Goal: Task Accomplishment & Management: Complete application form

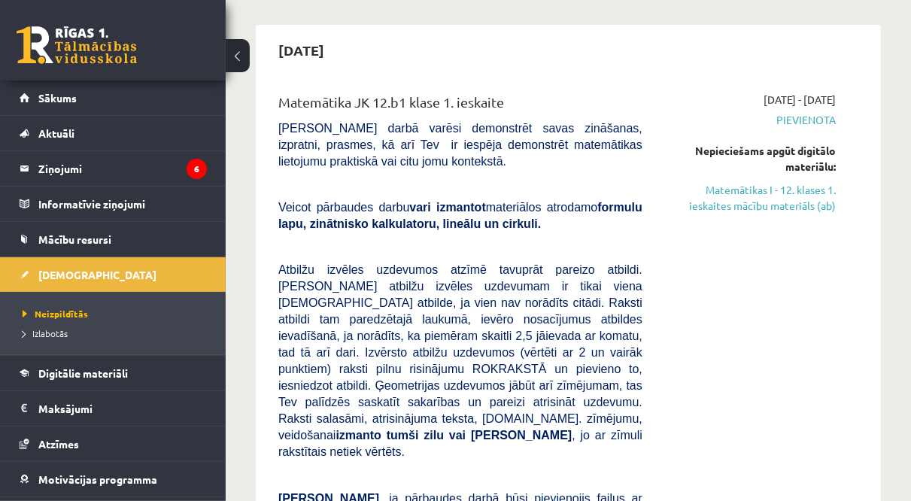
scroll to position [125, 0]
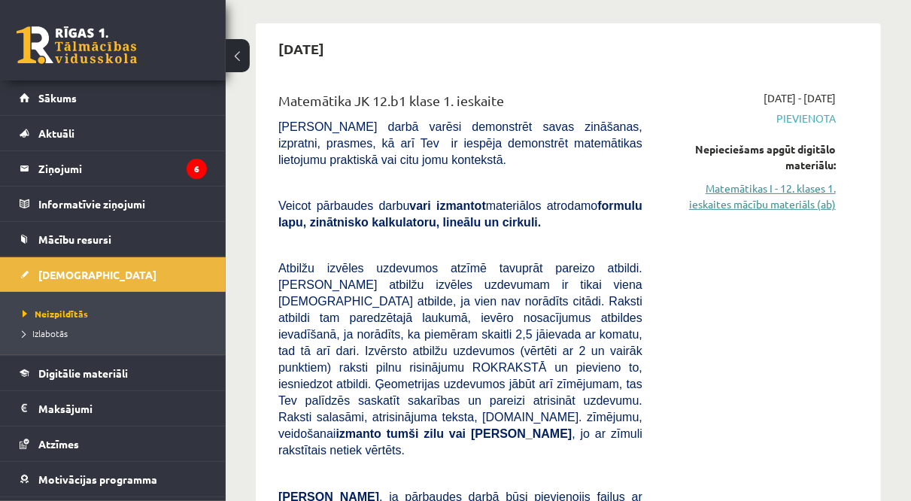
click at [782, 204] on link "Matemātikas I - 12. klases 1. ieskaites mācību materiāls (ab)" at bounding box center [750, 197] width 171 height 32
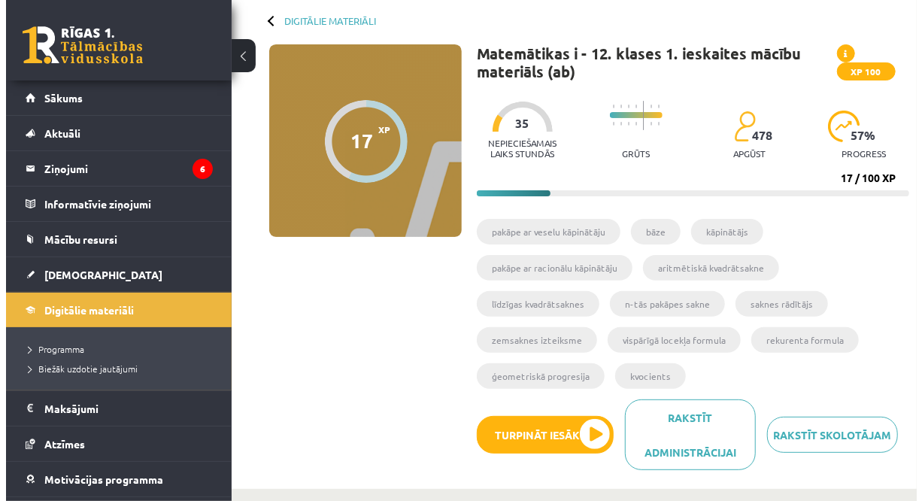
scroll to position [76, 0]
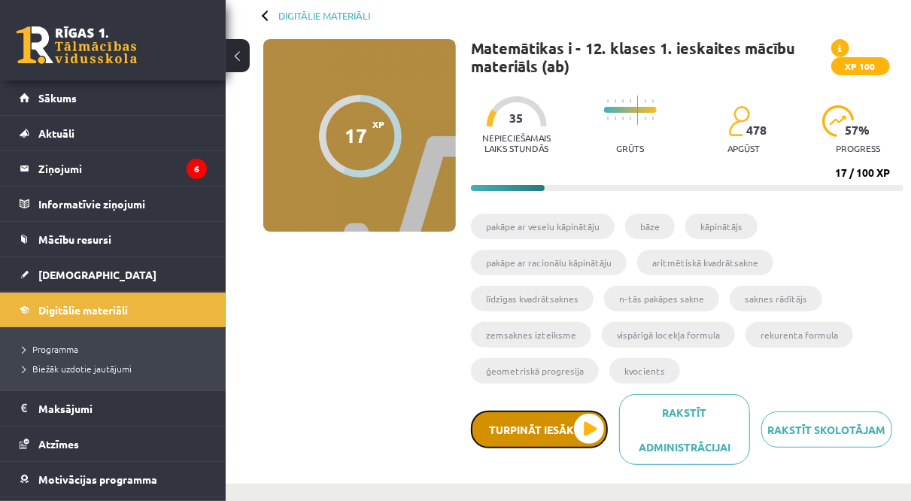
click at [559, 428] on button "Turpināt iesākto" at bounding box center [539, 430] width 137 height 38
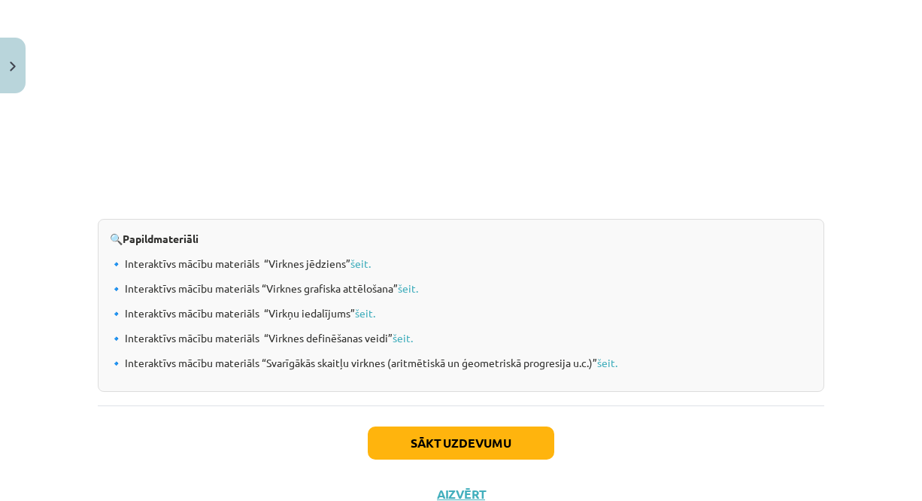
scroll to position [1605, 0]
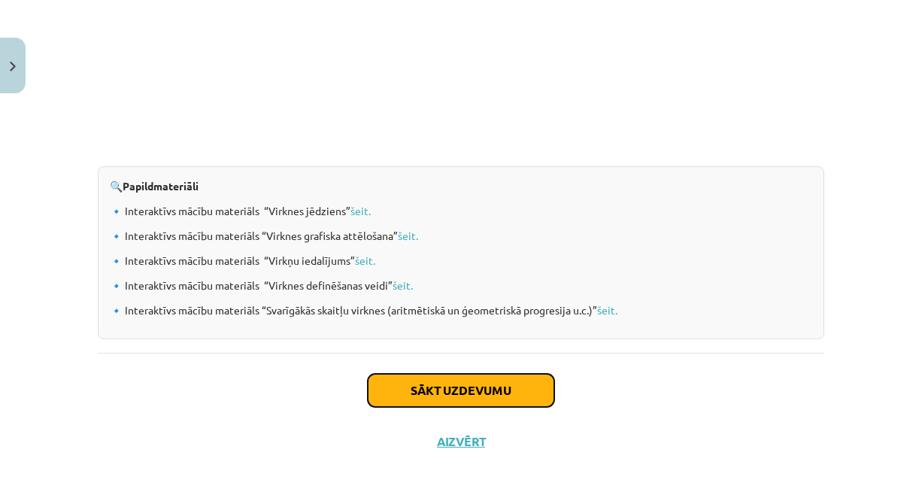
click at [463, 382] on button "Sākt uzdevumu" at bounding box center [461, 390] width 187 height 33
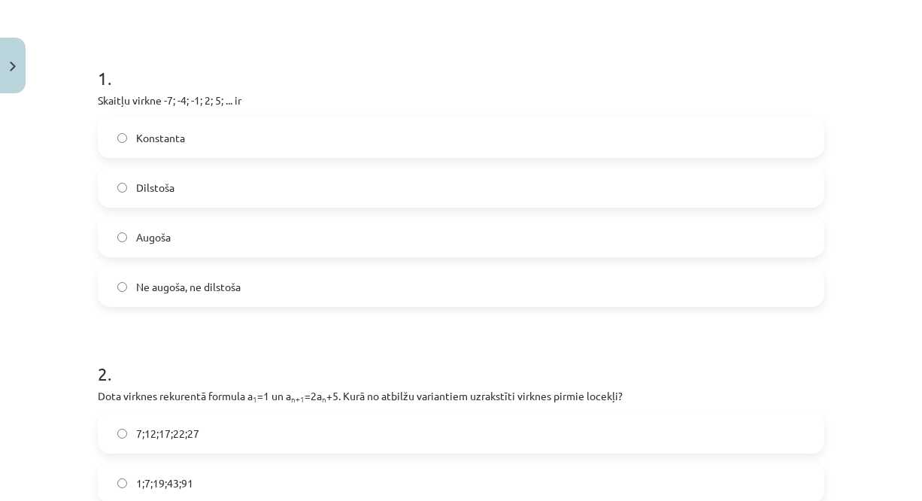
scroll to position [259, 0]
click at [347, 234] on label "Augoša" at bounding box center [461, 236] width 724 height 38
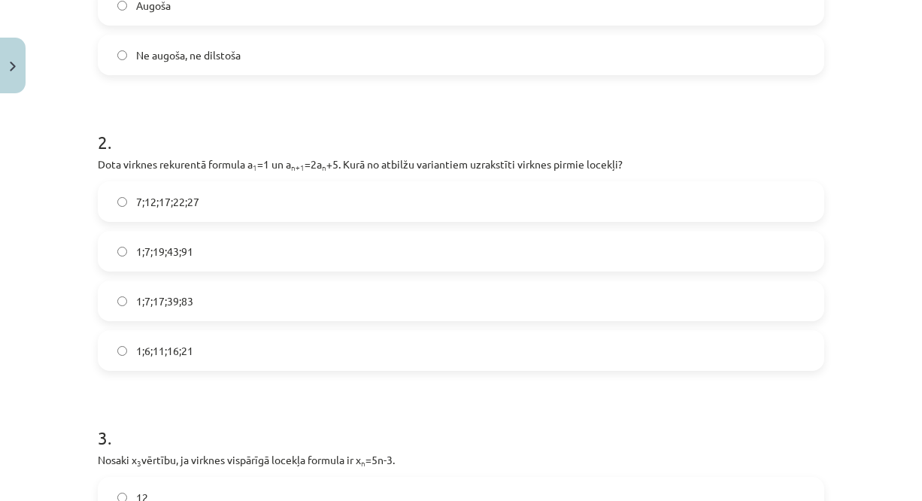
scroll to position [490, 0]
click at [214, 244] on label "1;7;19;43;91" at bounding box center [461, 251] width 724 height 38
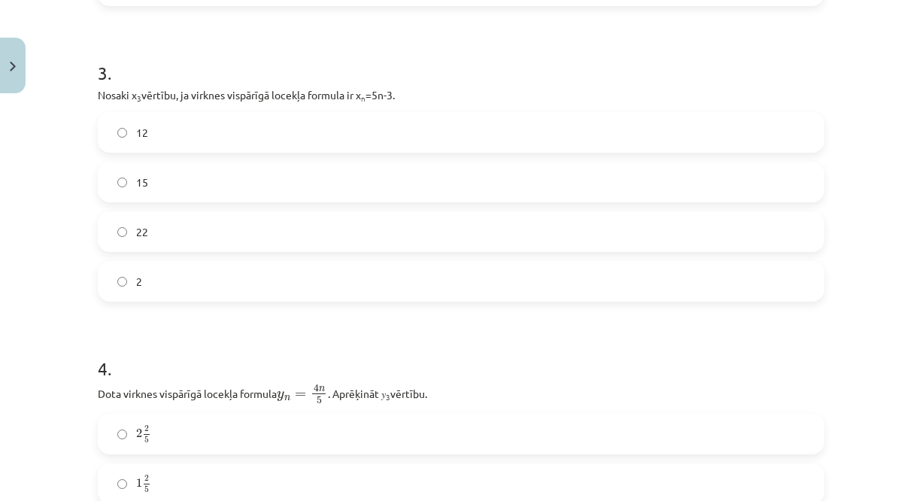
scroll to position [855, 0]
click at [203, 120] on label "12" at bounding box center [461, 132] width 724 height 38
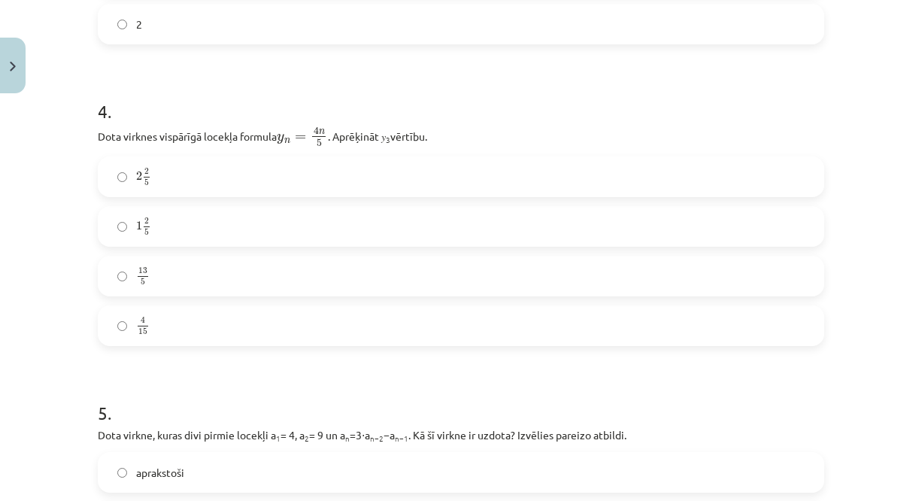
scroll to position [1112, 0]
click at [222, 181] on label "2 2 5 2 2 5" at bounding box center [461, 176] width 724 height 38
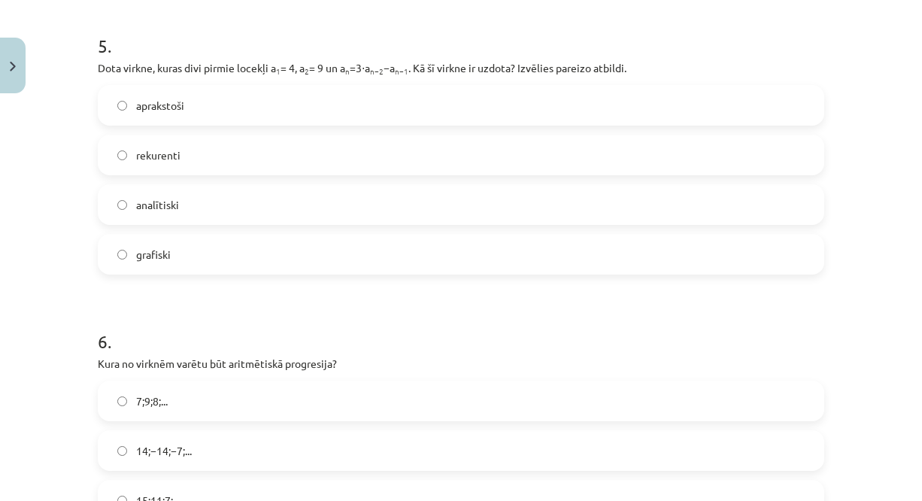
scroll to position [1480, 0]
click at [267, 110] on label "aprakstoši" at bounding box center [461, 105] width 724 height 38
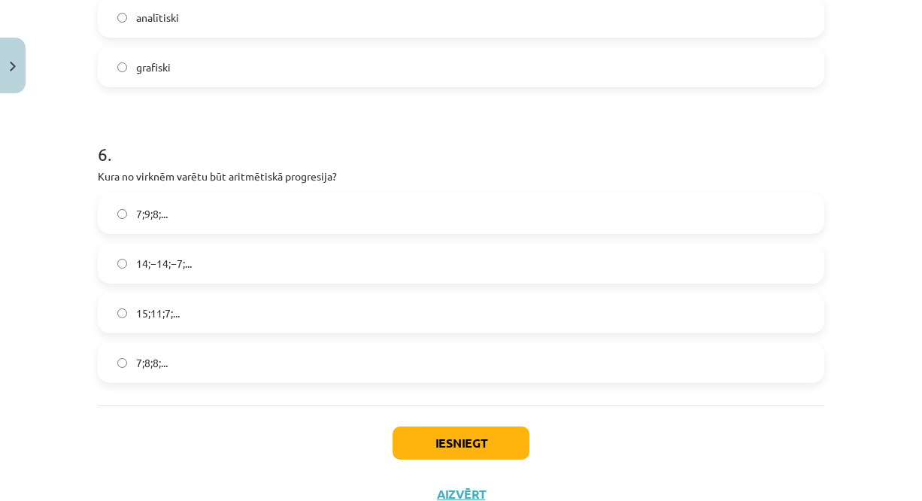
scroll to position [1704, 0]
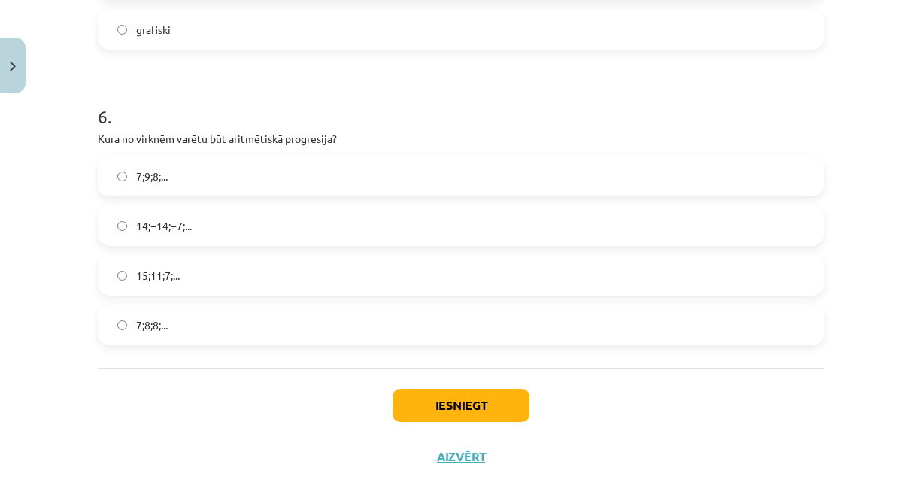
click at [214, 169] on label "7;9;8;..." at bounding box center [461, 176] width 724 height 38
click at [475, 392] on button "Iesniegt" at bounding box center [461, 405] width 137 height 33
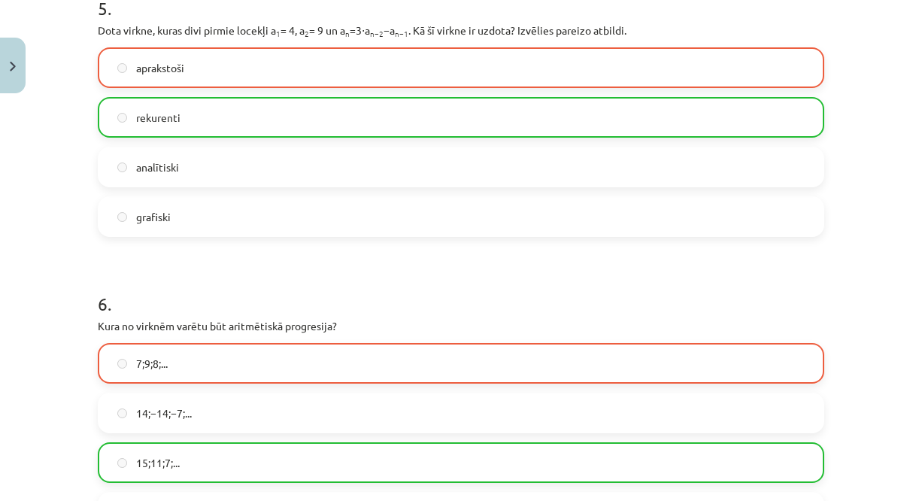
scroll to position [1768, 0]
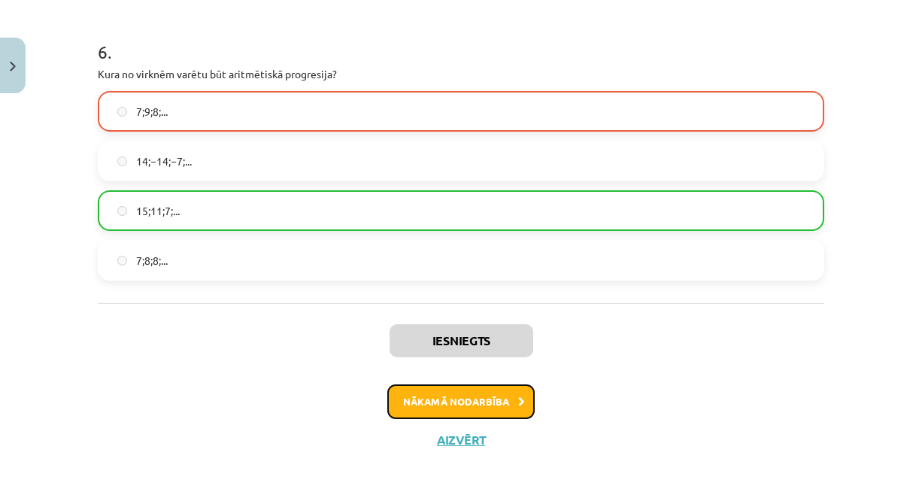
click at [474, 405] on button "Nākamā nodarbība" at bounding box center [460, 401] width 147 height 35
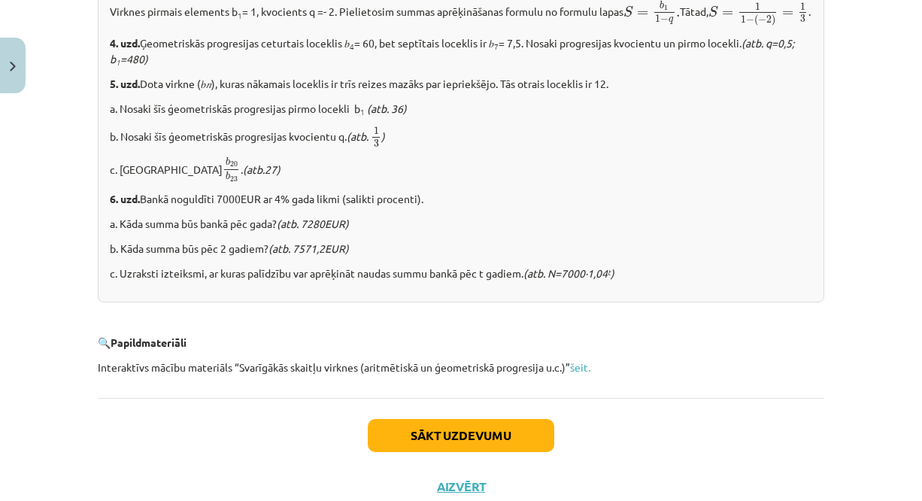
scroll to position [1935, 0]
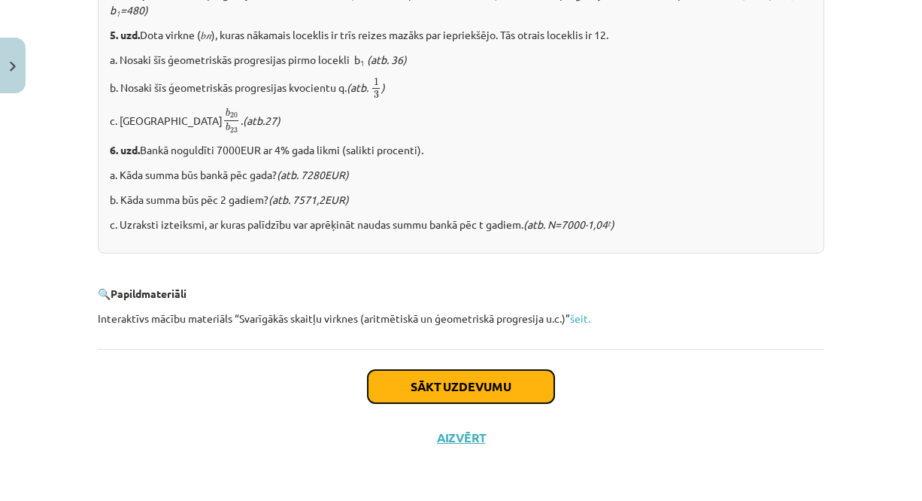
click at [466, 390] on button "Sākt uzdevumu" at bounding box center [461, 386] width 187 height 33
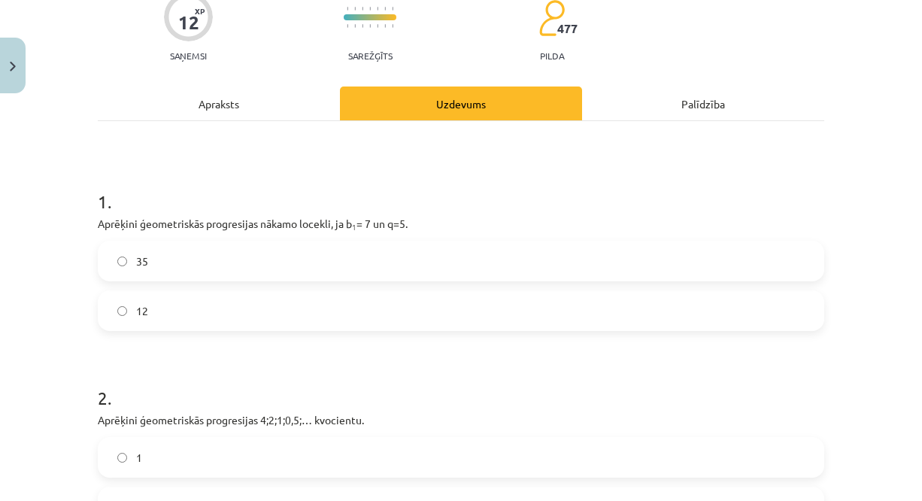
scroll to position [135, 0]
click at [350, 241] on label "35" at bounding box center [461, 260] width 724 height 38
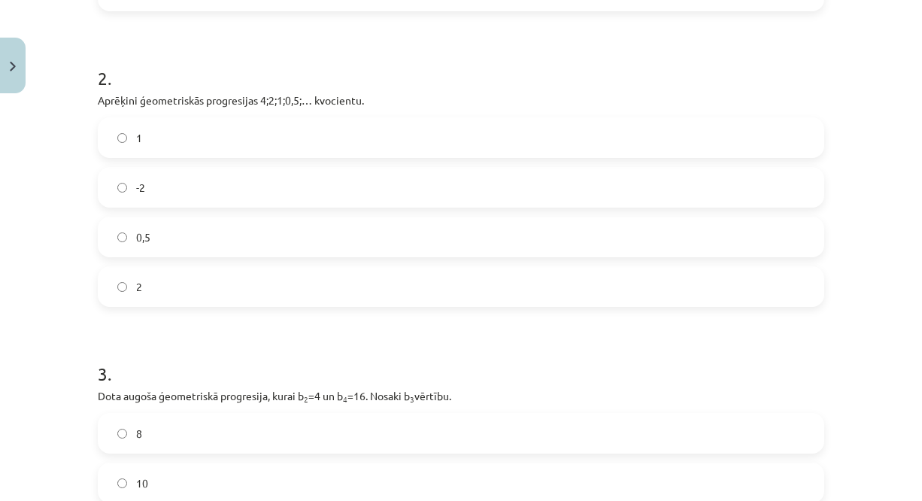
scroll to position [455, 0]
click at [338, 231] on label "0,5" at bounding box center [461, 236] width 724 height 38
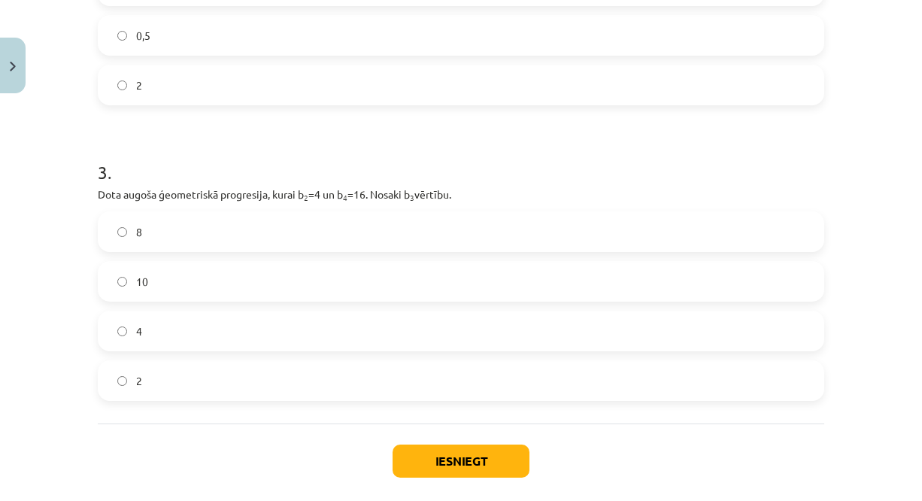
scroll to position [660, 0]
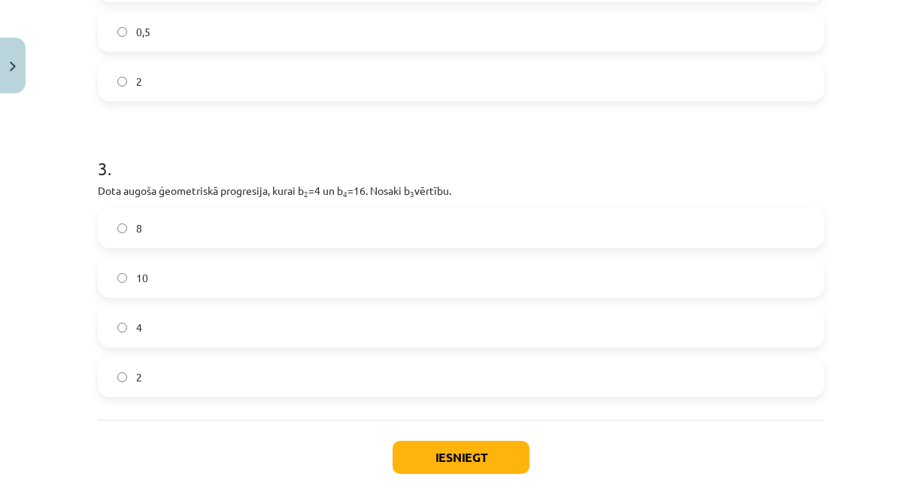
click at [333, 262] on label "10" at bounding box center [461, 278] width 724 height 38
click at [416, 446] on button "Iesniegt" at bounding box center [461, 457] width 137 height 33
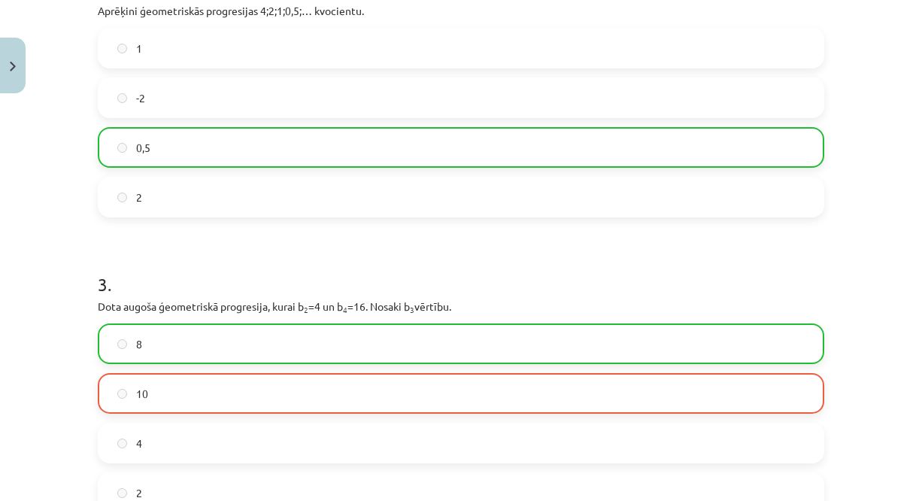
scroll to position [776, 0]
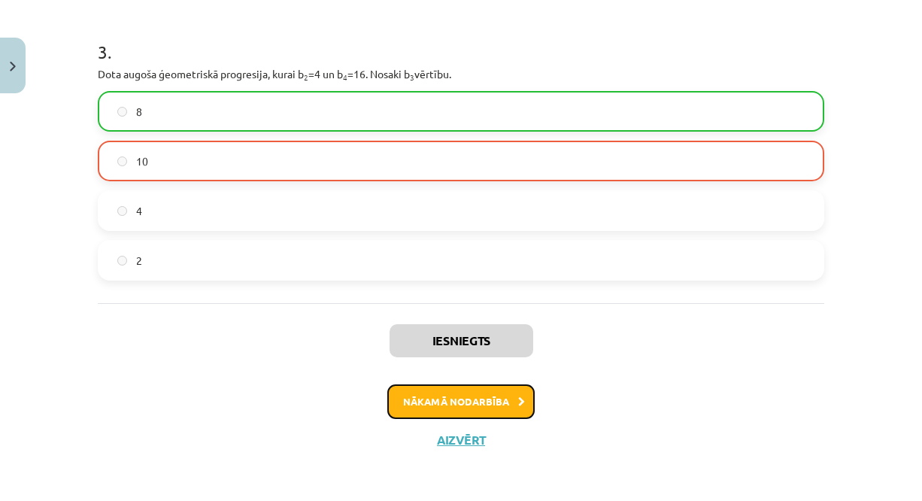
click at [458, 398] on button "Nākamā nodarbība" at bounding box center [460, 401] width 147 height 35
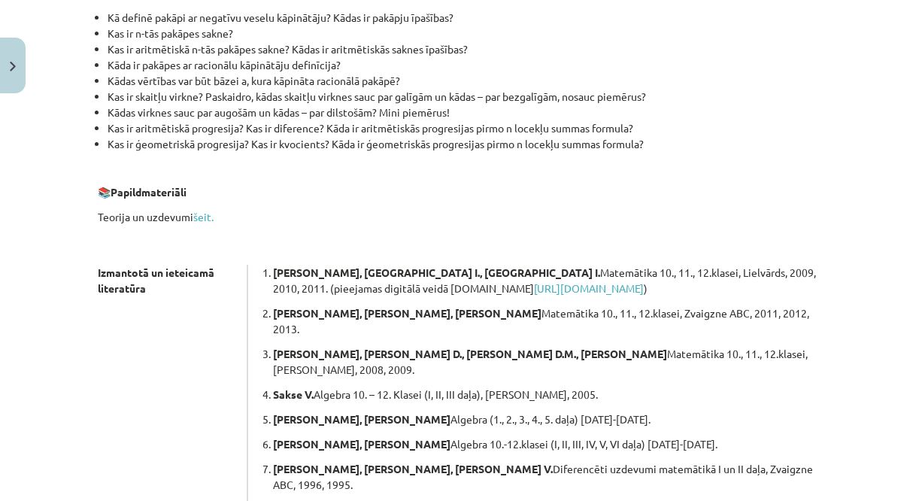
scroll to position [450, 0]
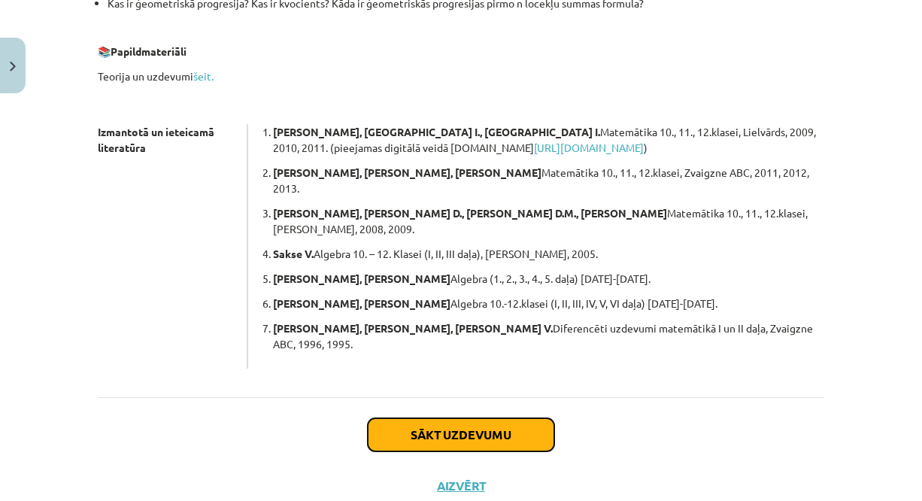
click at [454, 418] on button "Sākt uzdevumu" at bounding box center [461, 434] width 187 height 33
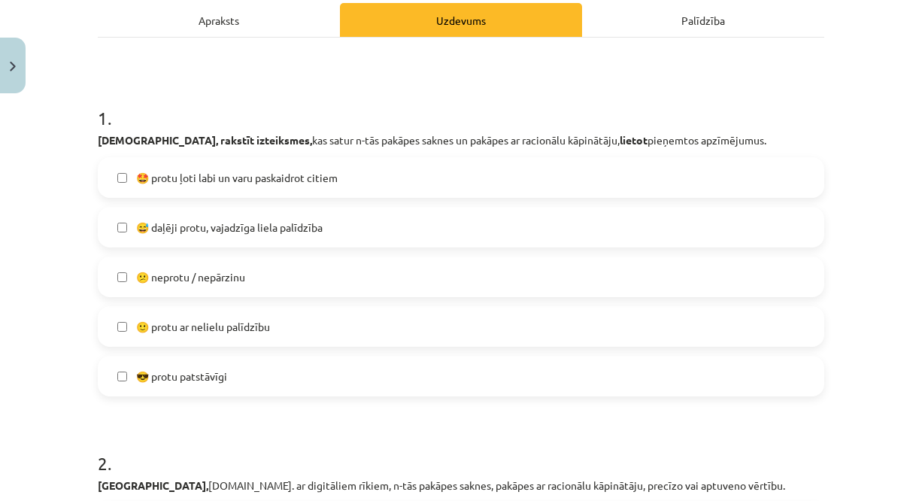
scroll to position [214, 0]
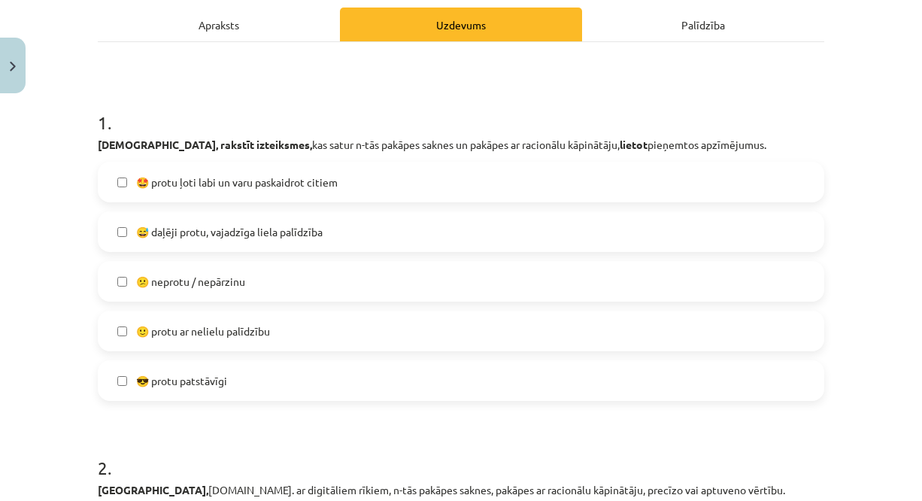
click at [366, 186] on label "🤩 protu ļoti labi un varu paskaidrot citiem" at bounding box center [461, 182] width 724 height 38
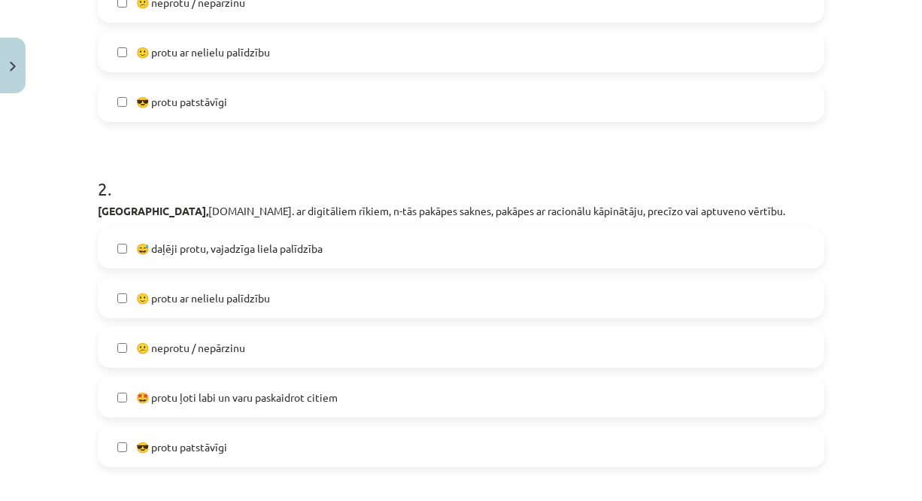
scroll to position [492, 0]
click at [278, 112] on label "😎 protu patstāvīgi" at bounding box center [461, 102] width 724 height 38
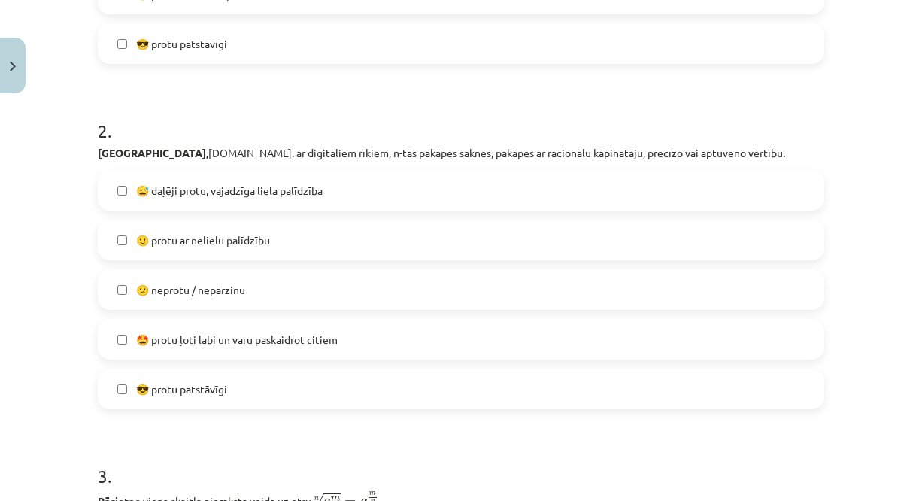
scroll to position [552, 0]
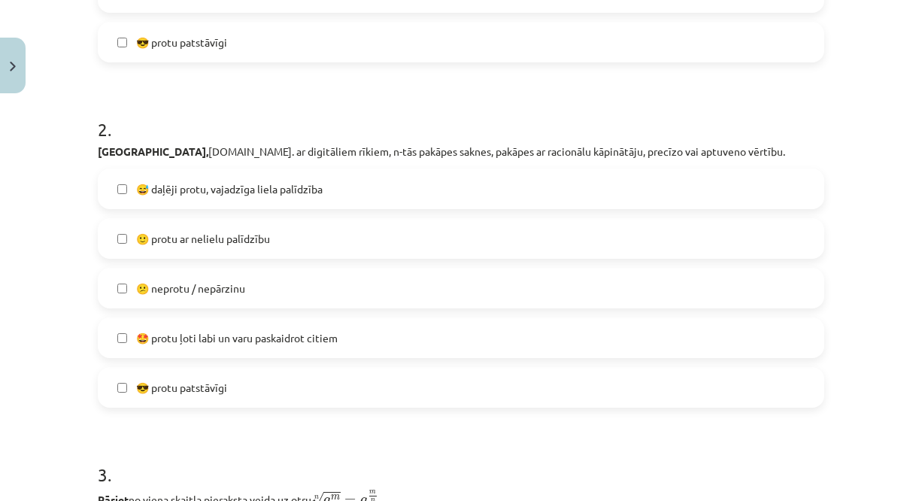
click at [358, 393] on label "😎 protu patstāvīgi" at bounding box center [461, 388] width 724 height 38
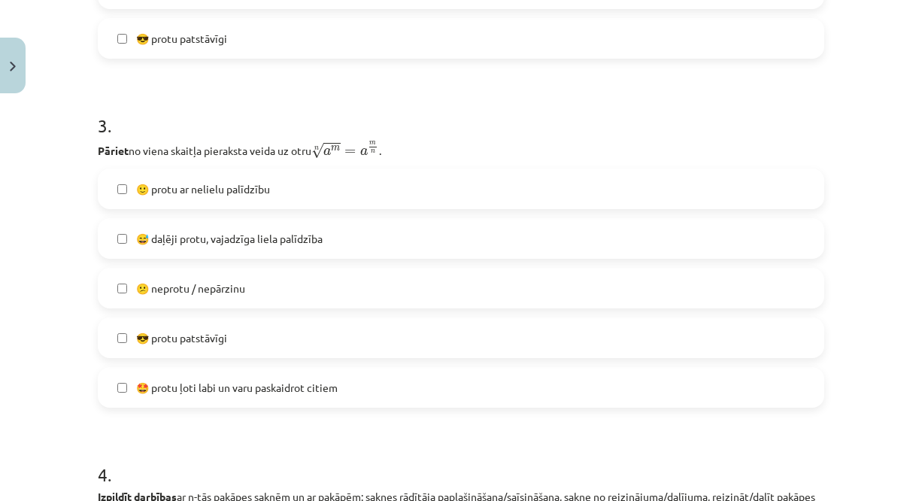
scroll to position [905, 0]
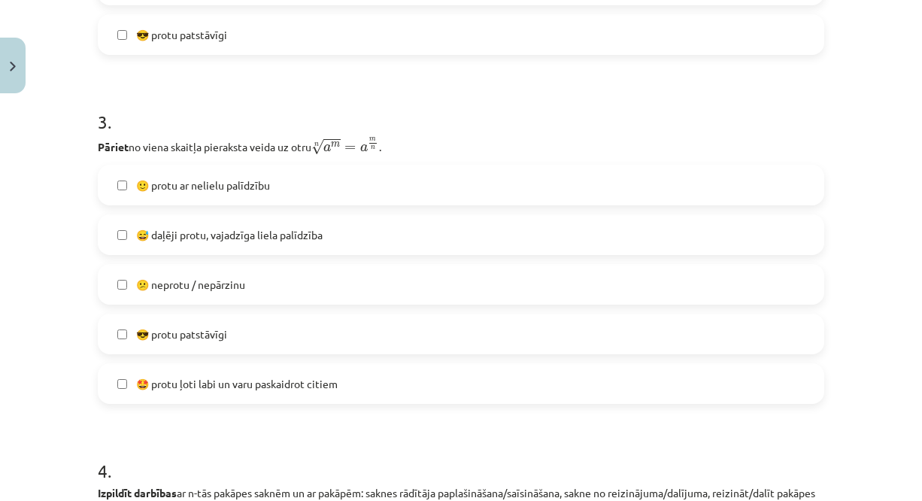
click at [323, 279] on label "😕 neprotu / nepārzinu" at bounding box center [461, 285] width 724 height 38
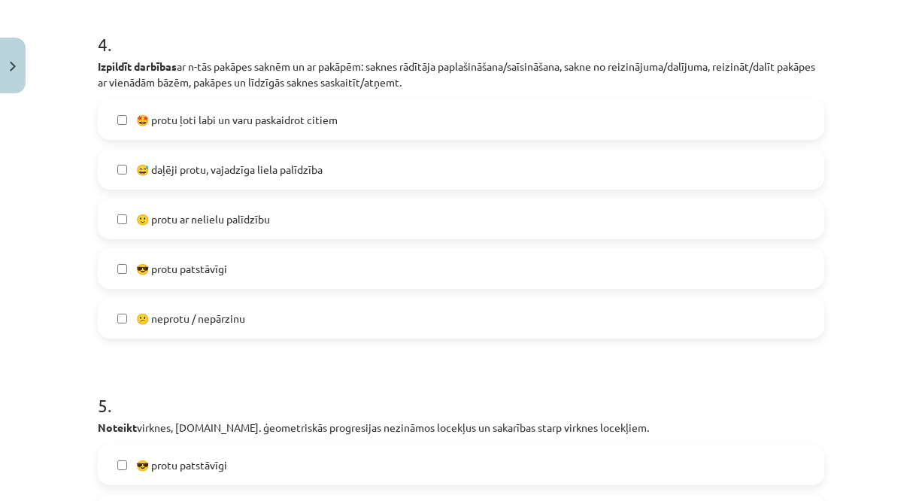
scroll to position [1331, 0]
click at [232, 309] on label "😕 neprotu / nepārzinu" at bounding box center [461, 319] width 724 height 38
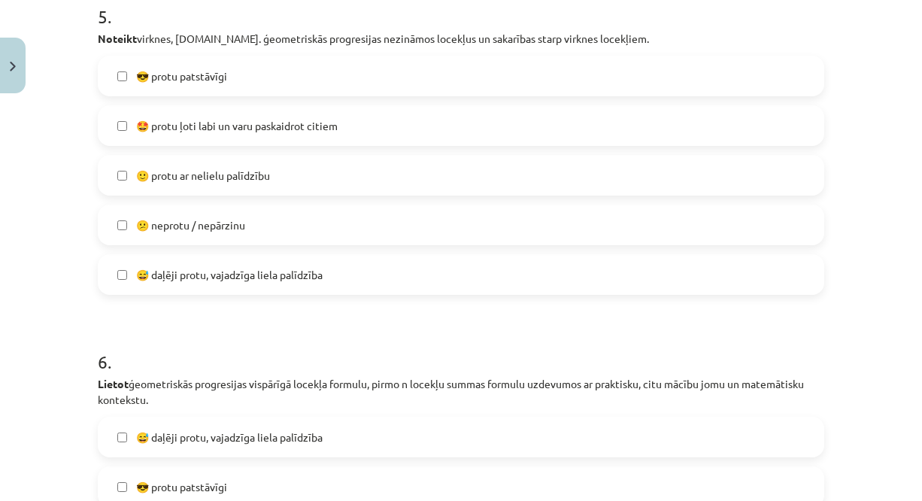
scroll to position [1724, 0]
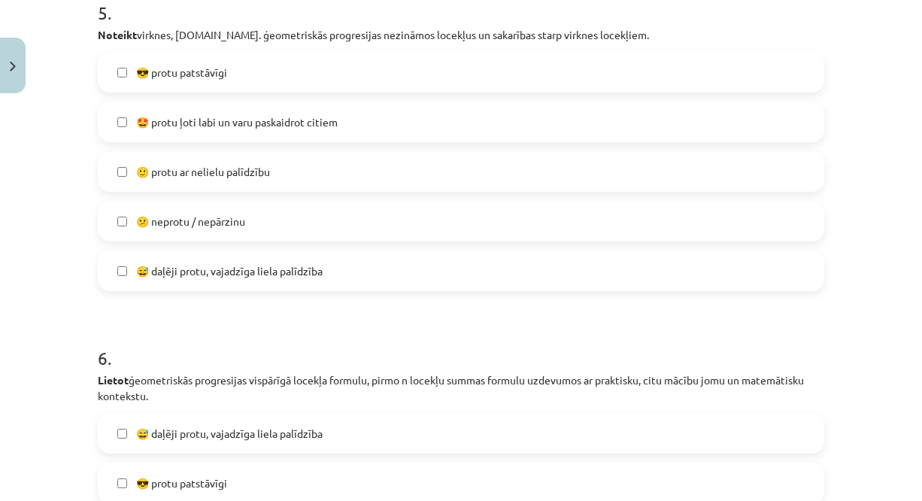
click at [230, 221] on span "😕 neprotu / nepārzinu" at bounding box center [190, 222] width 109 height 16
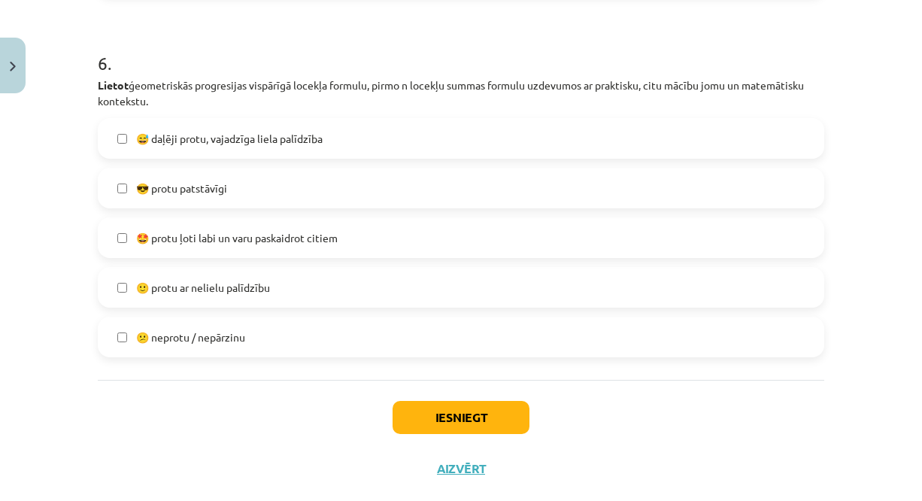
scroll to position [2020, 0]
click at [199, 326] on label "😕 neprotu / nepārzinu" at bounding box center [461, 336] width 724 height 38
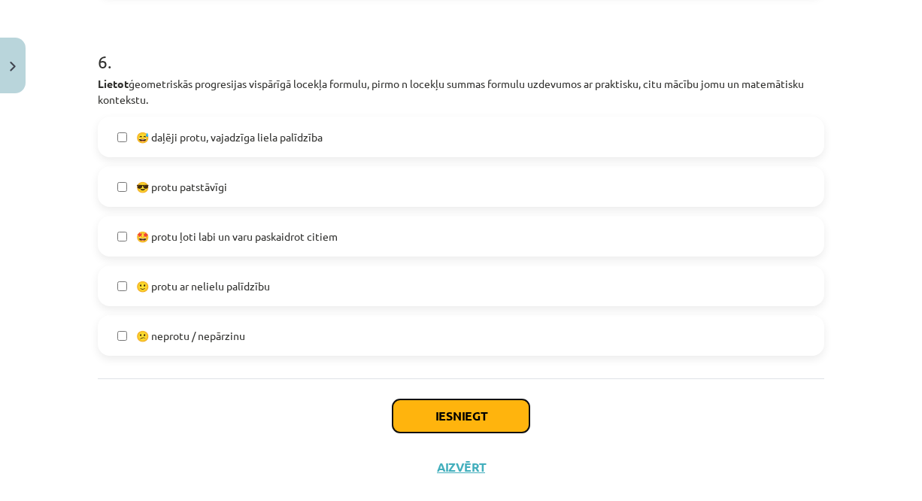
click at [481, 420] on button "Iesniegt" at bounding box center [461, 415] width 137 height 33
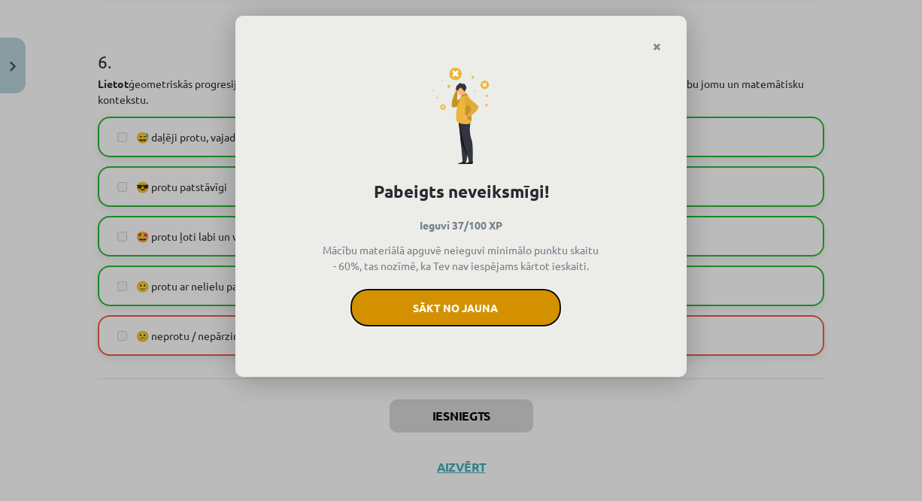
click at [494, 315] on button "Sākt no jauna" at bounding box center [456, 308] width 211 height 38
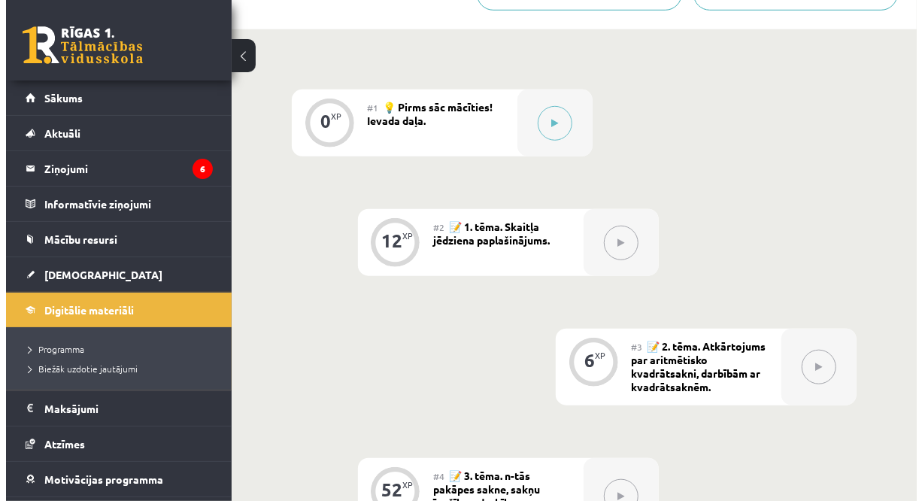
scroll to position [496, 0]
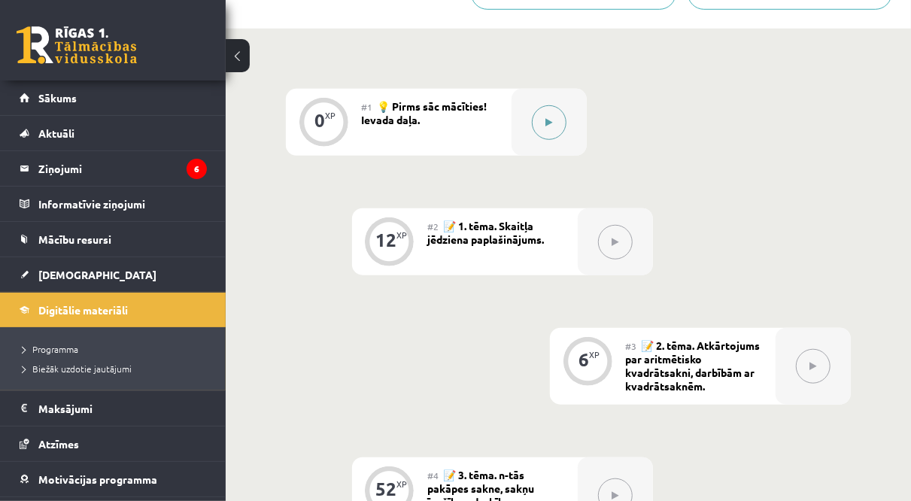
click at [548, 120] on icon at bounding box center [549, 122] width 7 height 9
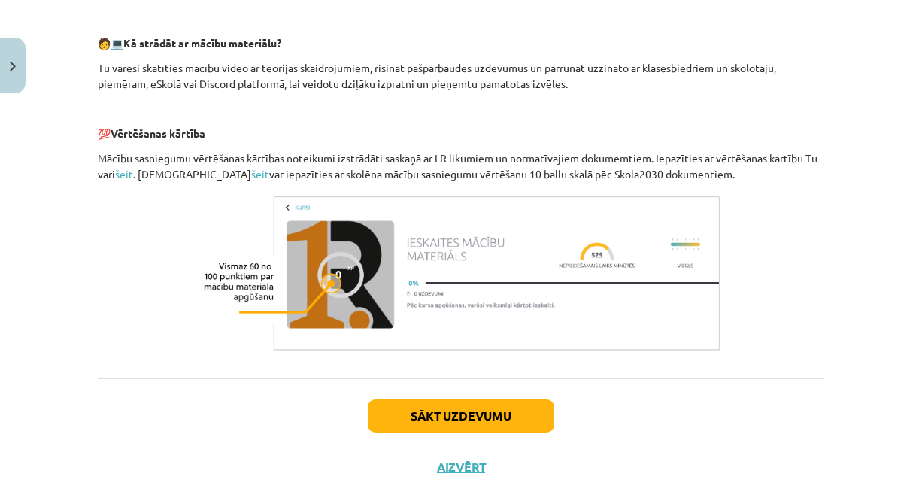
scroll to position [708, 0]
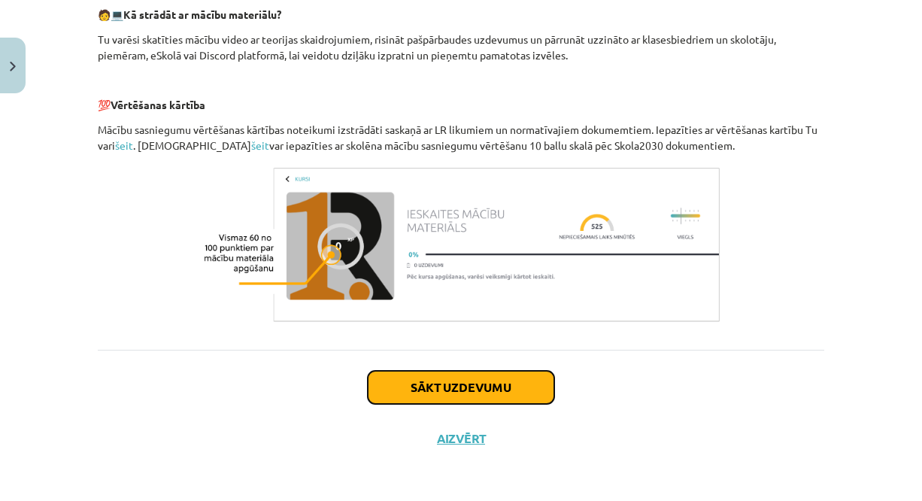
click at [445, 393] on button "Sākt uzdevumu" at bounding box center [461, 387] width 187 height 33
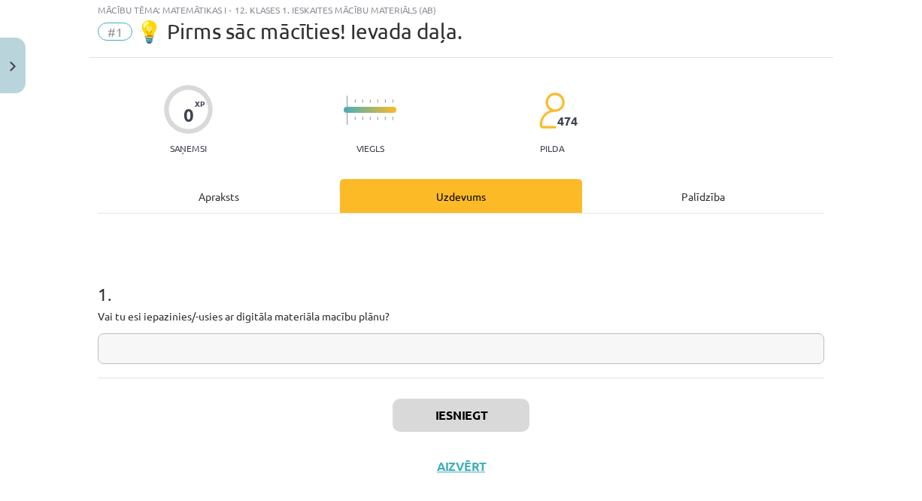
scroll to position [38, 0]
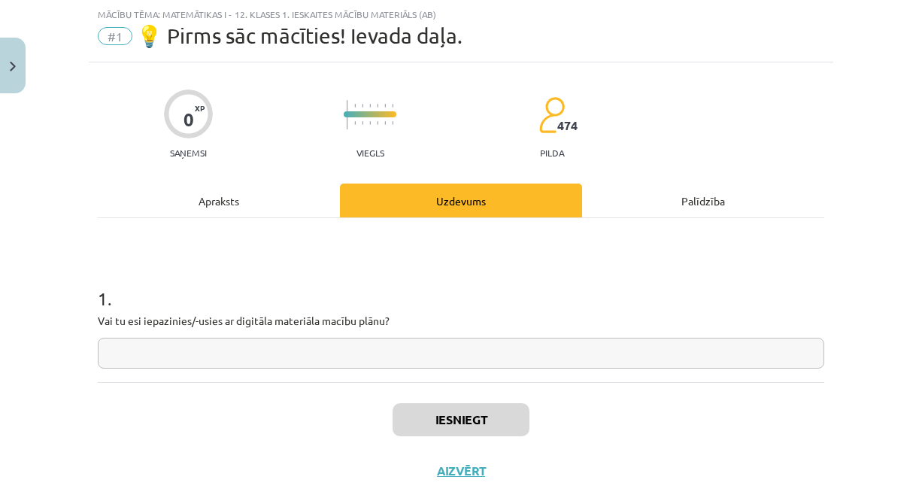
click at [407, 363] on input "text" at bounding box center [461, 353] width 727 height 31
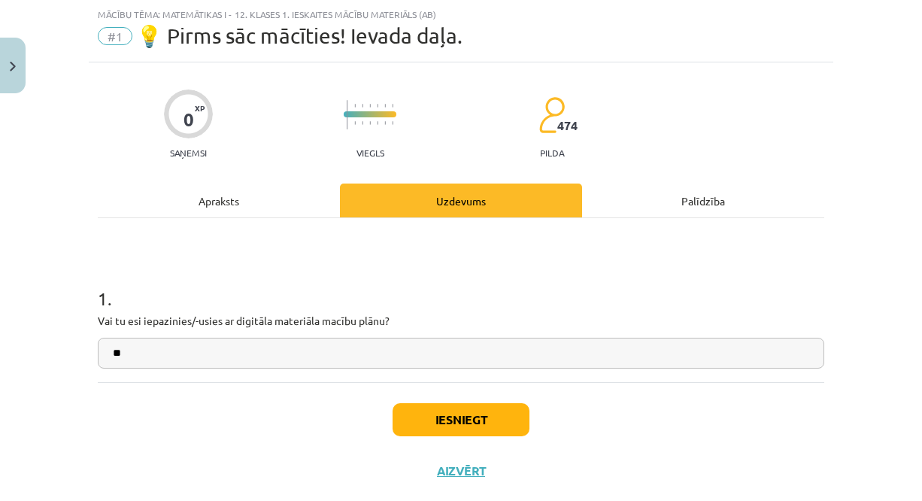
type input "**"
click at [422, 429] on button "Iesniegt" at bounding box center [461, 419] width 137 height 33
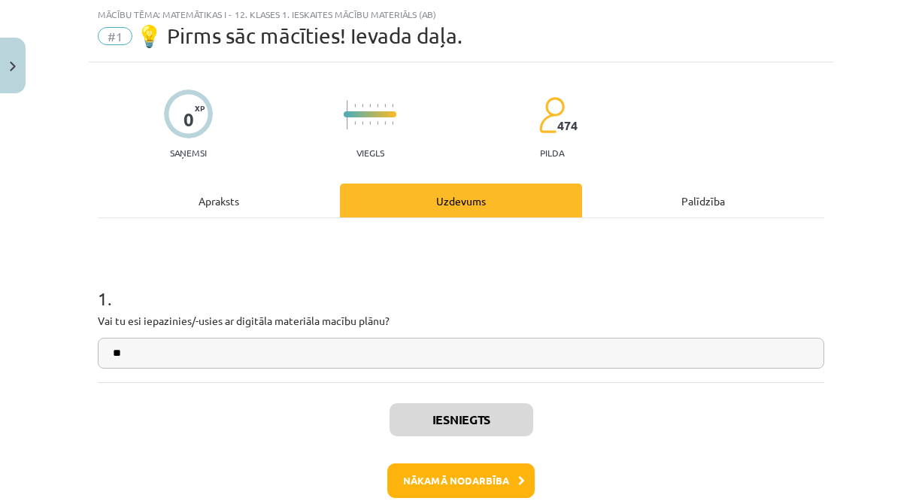
scroll to position [514, 0]
click at [419, 490] on button "Nākamā nodarbība" at bounding box center [460, 480] width 147 height 35
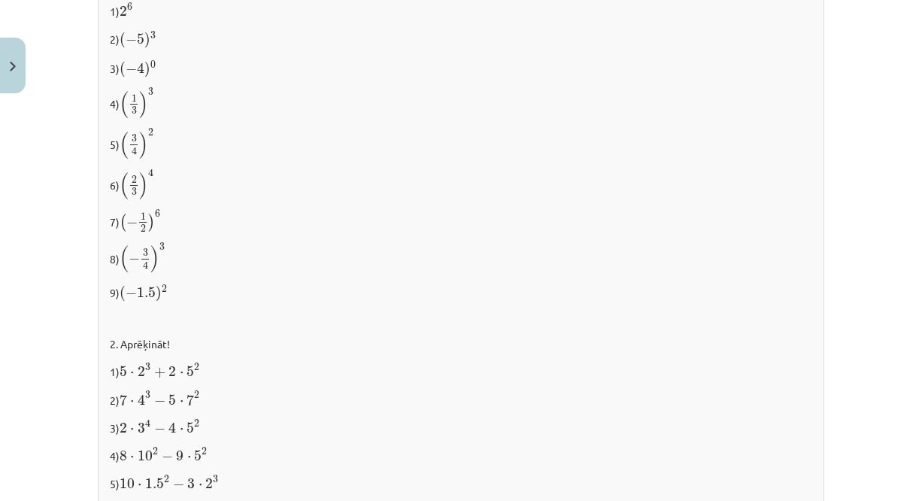
scroll to position [1634, 0]
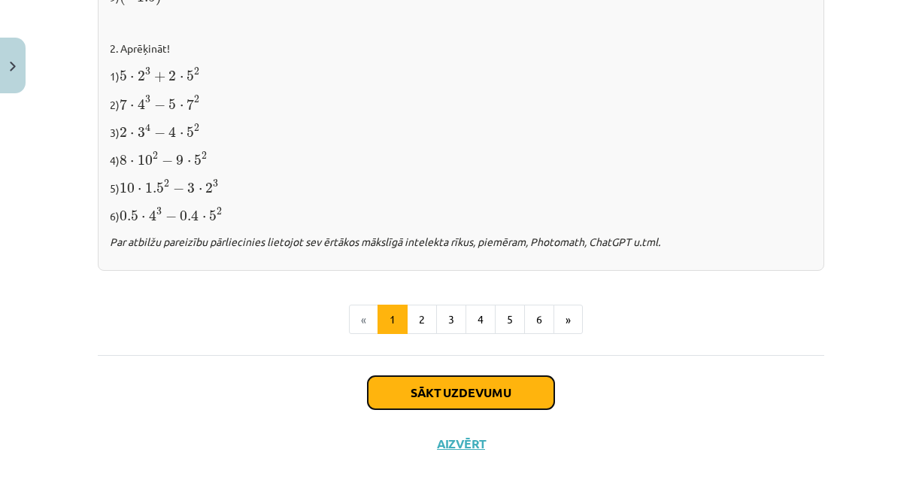
click at [500, 390] on button "Sākt uzdevumu" at bounding box center [461, 392] width 187 height 33
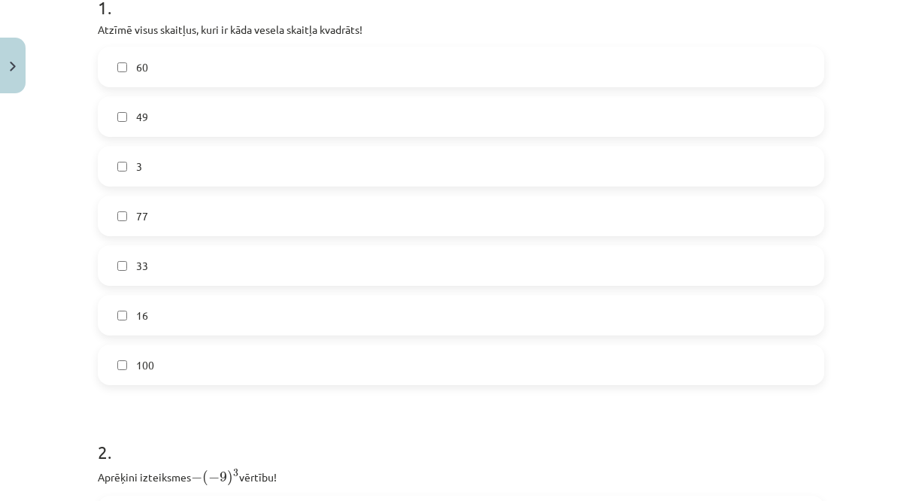
scroll to position [309, 0]
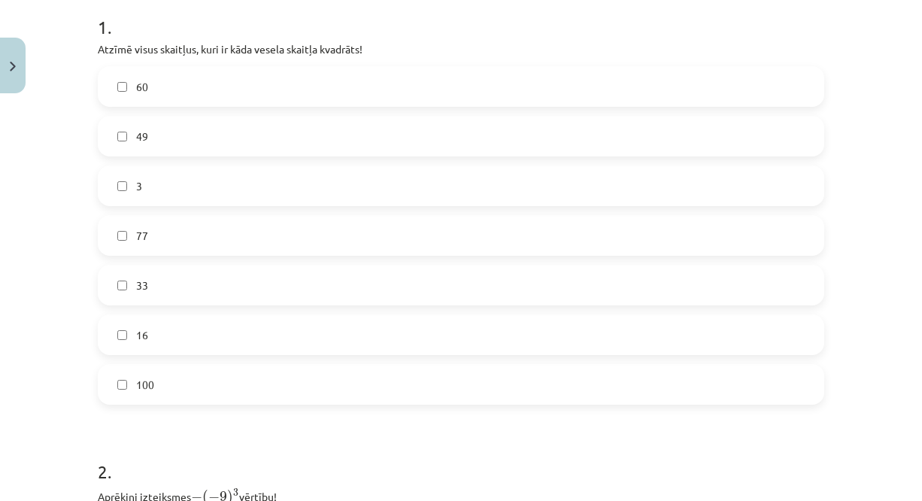
click at [152, 334] on label "16" at bounding box center [461, 335] width 724 height 38
click at [135, 144] on label "49" at bounding box center [461, 136] width 724 height 38
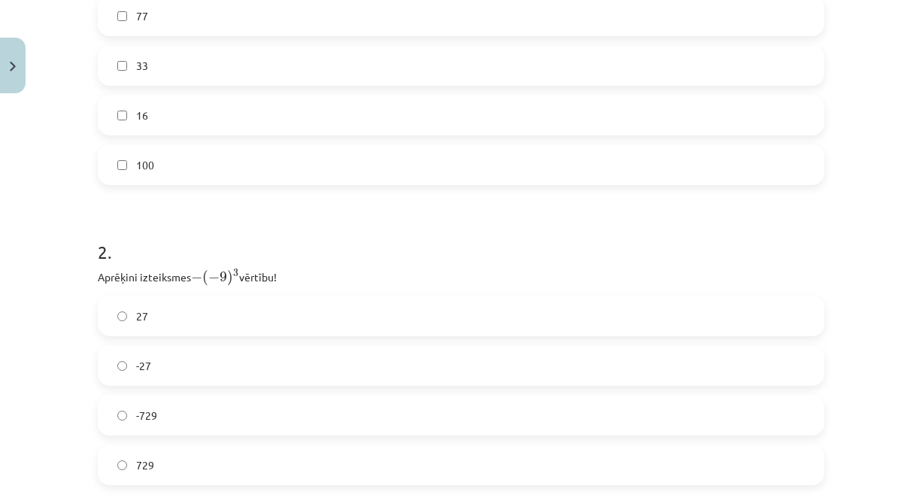
scroll to position [723, 0]
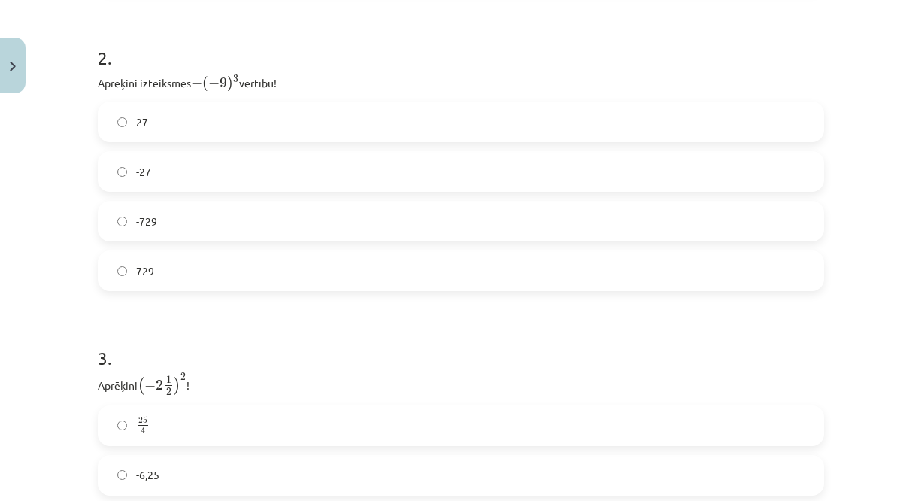
click at [136, 272] on span "729" at bounding box center [145, 271] width 18 height 16
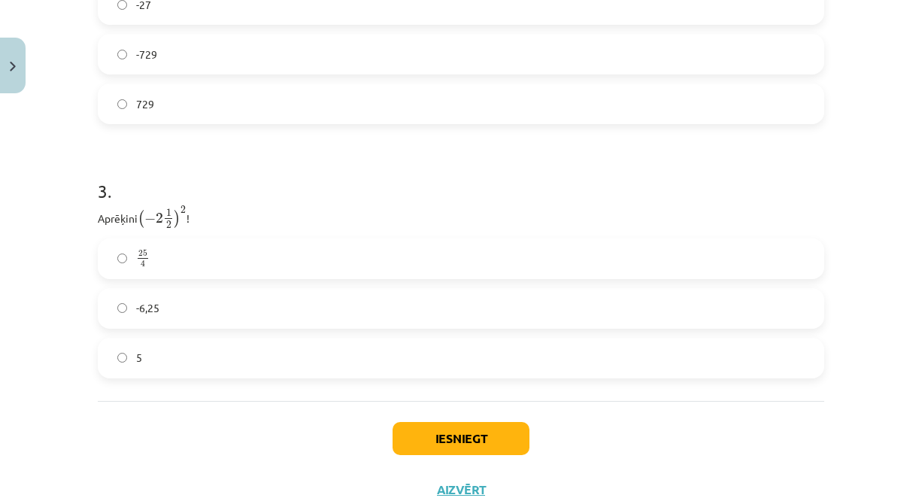
scroll to position [939, 0]
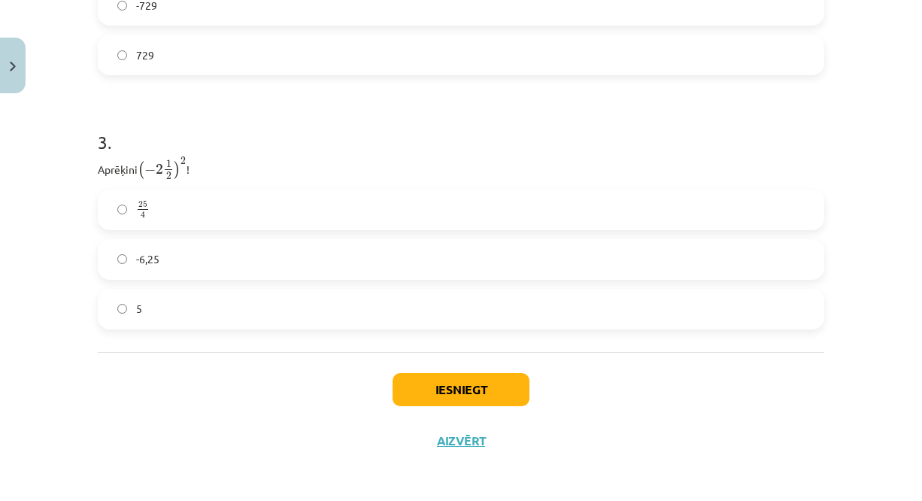
click at [152, 211] on label "25 4 25 4" at bounding box center [461, 210] width 724 height 38
click at [431, 387] on button "Iesniegt" at bounding box center [461, 389] width 137 height 33
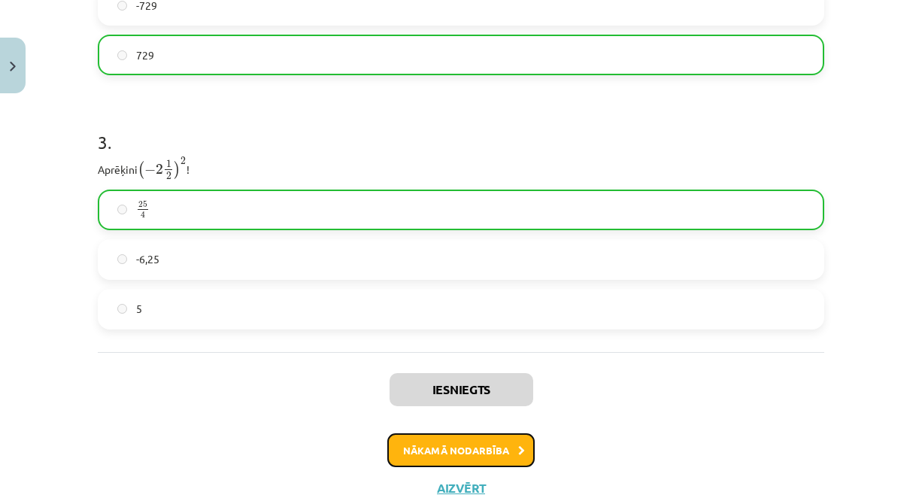
click at [448, 453] on button "Nākamā nodarbība" at bounding box center [460, 450] width 147 height 35
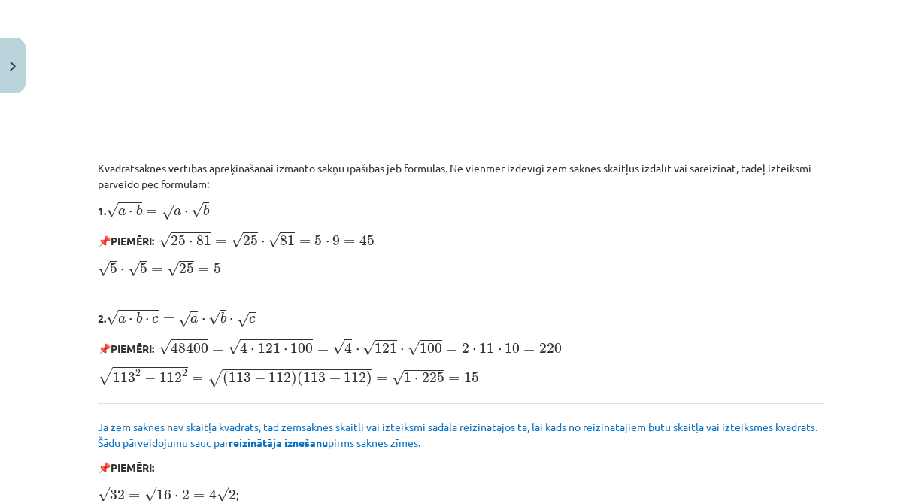
scroll to position [1860, 0]
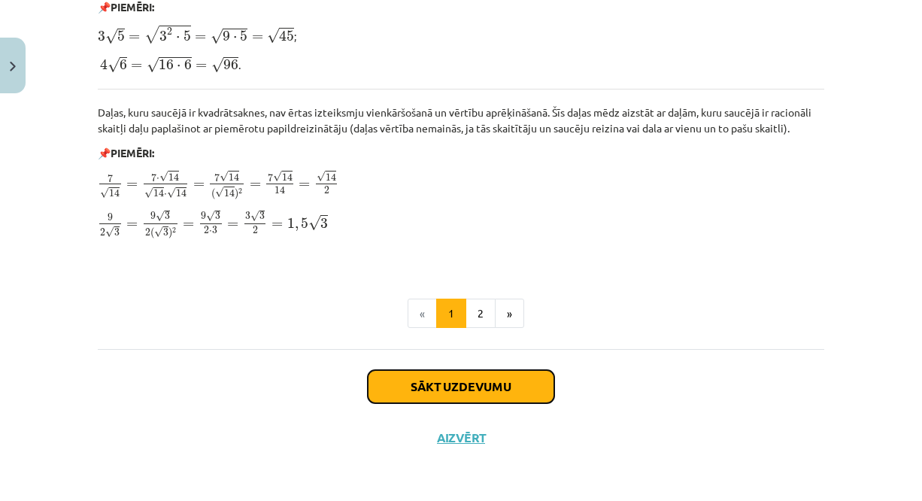
click at [448, 390] on button "Sākt uzdevumu" at bounding box center [461, 386] width 187 height 33
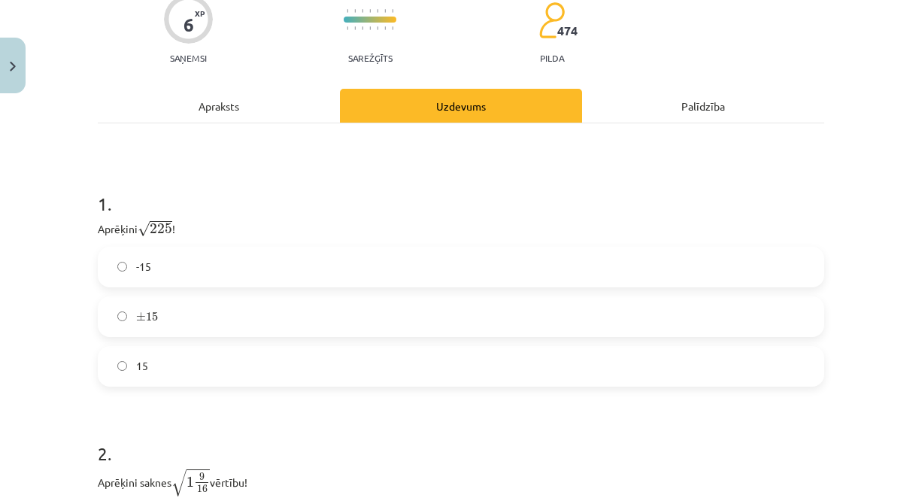
scroll to position [175, 0]
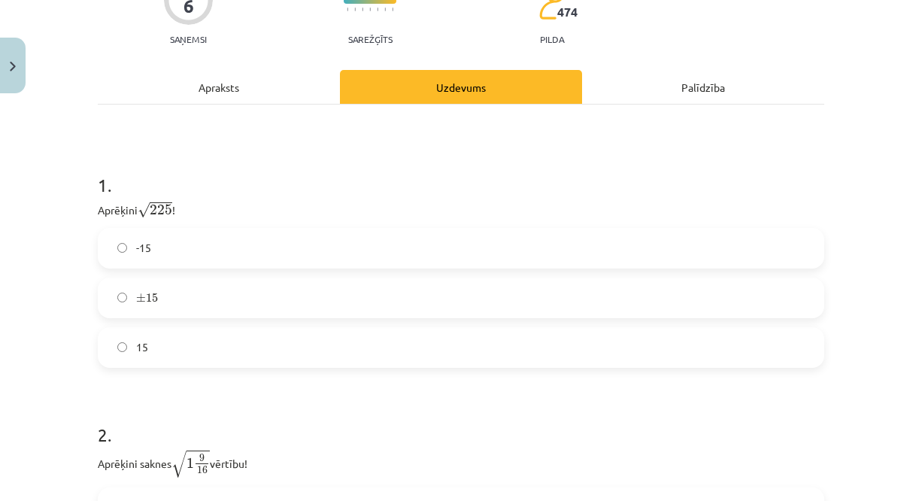
click at [165, 355] on label "15" at bounding box center [461, 348] width 724 height 38
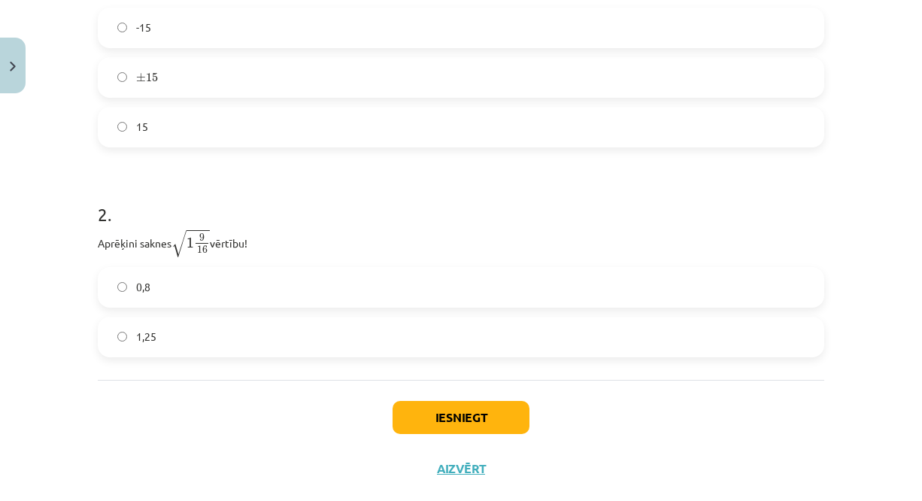
scroll to position [397, 0]
click at [156, 334] on label "1,25" at bounding box center [461, 336] width 724 height 38
click at [433, 413] on button "Iesniegt" at bounding box center [461, 415] width 137 height 33
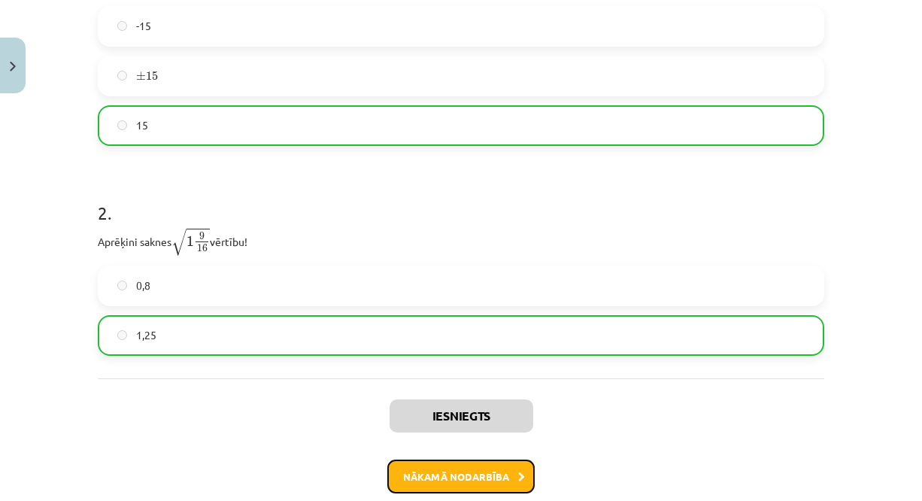
click at [449, 469] on button "Nākamā nodarbība" at bounding box center [460, 477] width 147 height 35
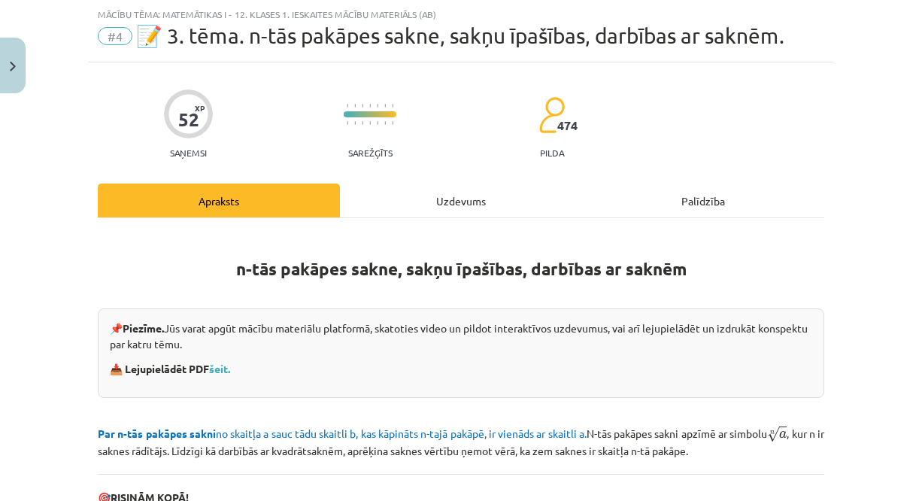
scroll to position [527, 0]
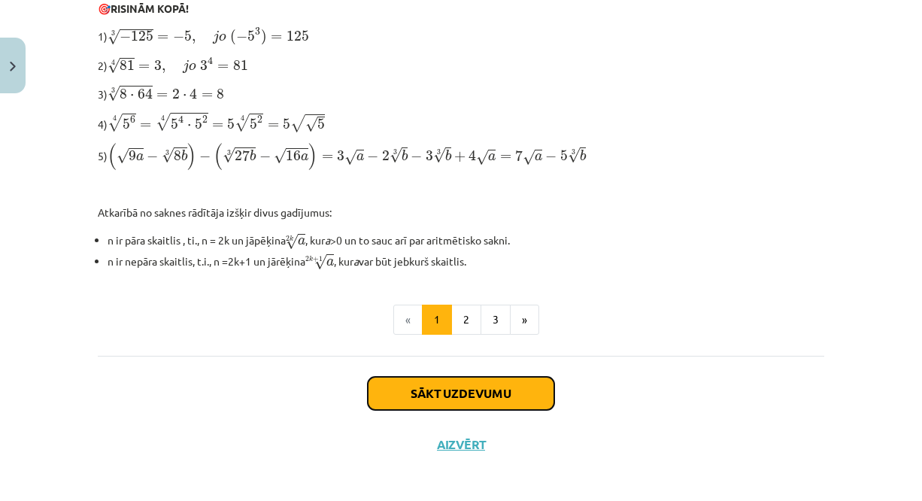
click at [440, 396] on button "Sākt uzdevumu" at bounding box center [461, 393] width 187 height 33
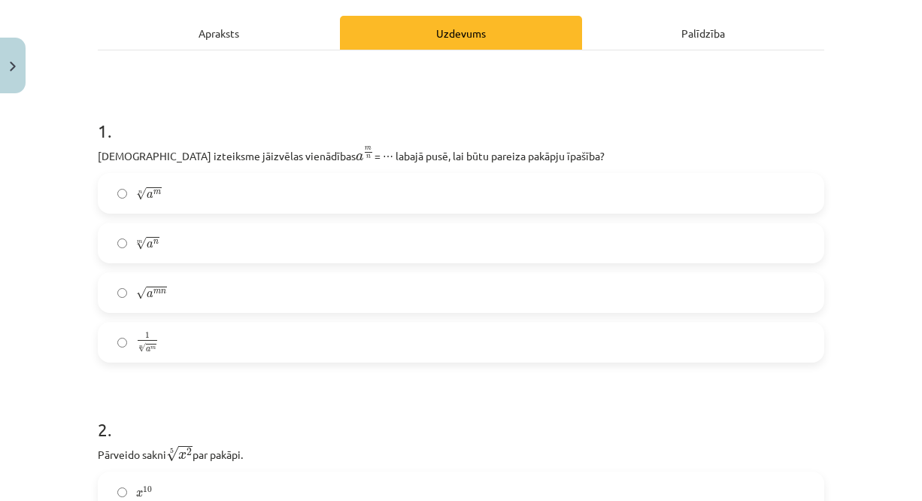
scroll to position [207, 0]
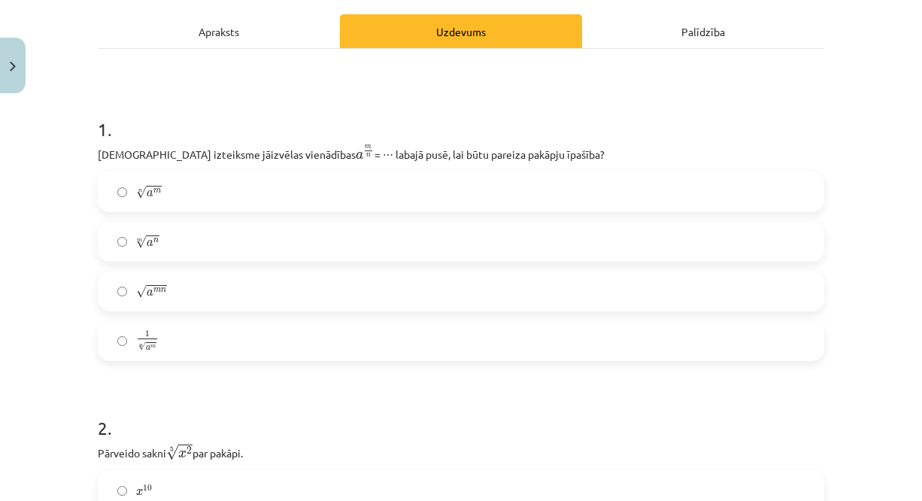
click at [177, 204] on label "n √ a m a m n" at bounding box center [461, 192] width 724 height 38
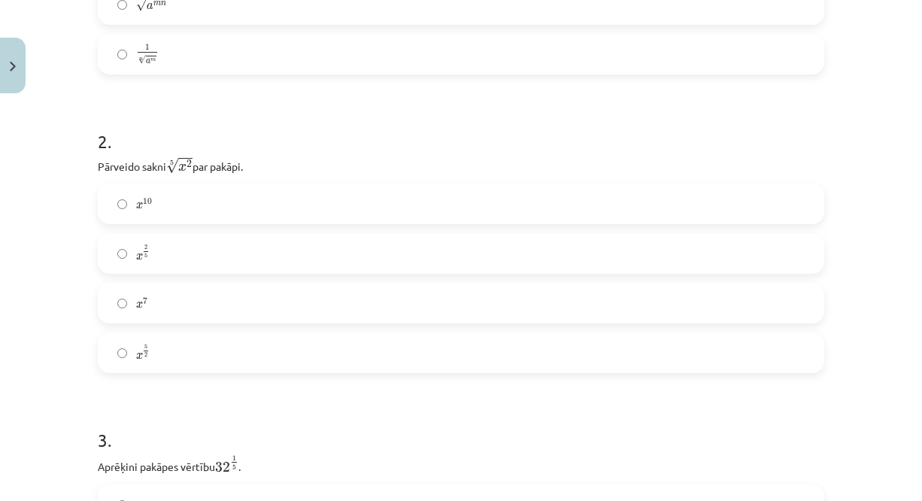
scroll to position [494, 0]
click at [144, 249] on span "2" at bounding box center [145, 246] width 3 height 5
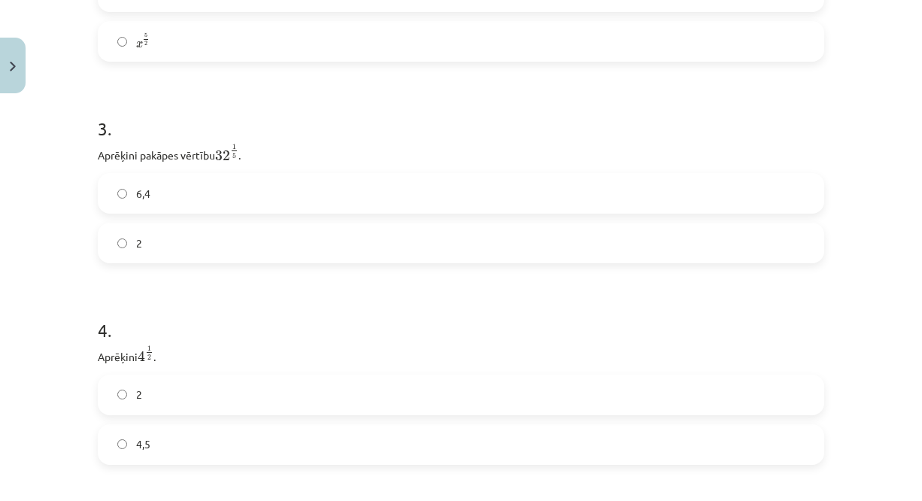
scroll to position [806, 0]
click at [152, 204] on label "6,4" at bounding box center [461, 193] width 724 height 38
click at [148, 240] on label "2" at bounding box center [461, 242] width 724 height 38
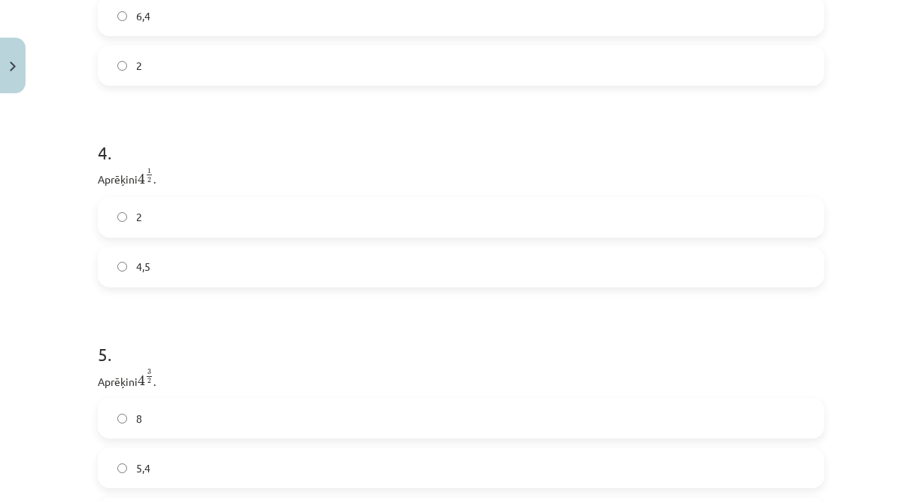
scroll to position [983, 0]
click at [124, 232] on label "2" at bounding box center [461, 217] width 724 height 38
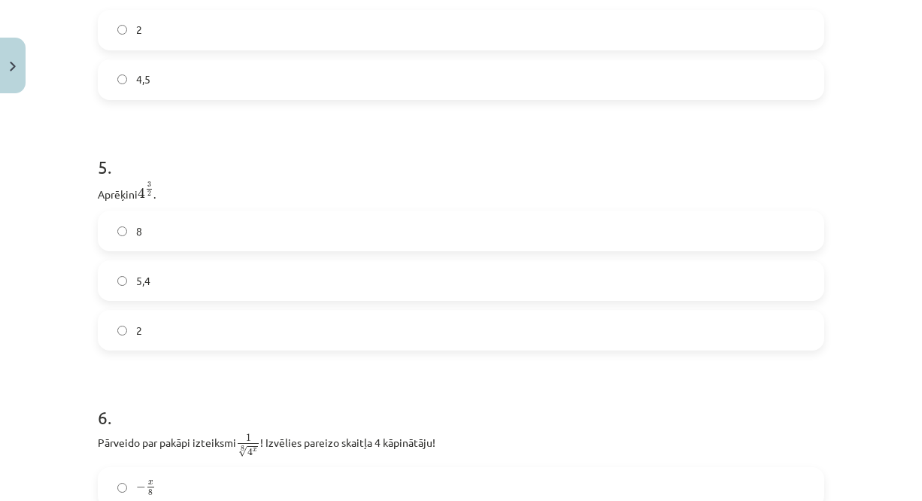
scroll to position [1182, 0]
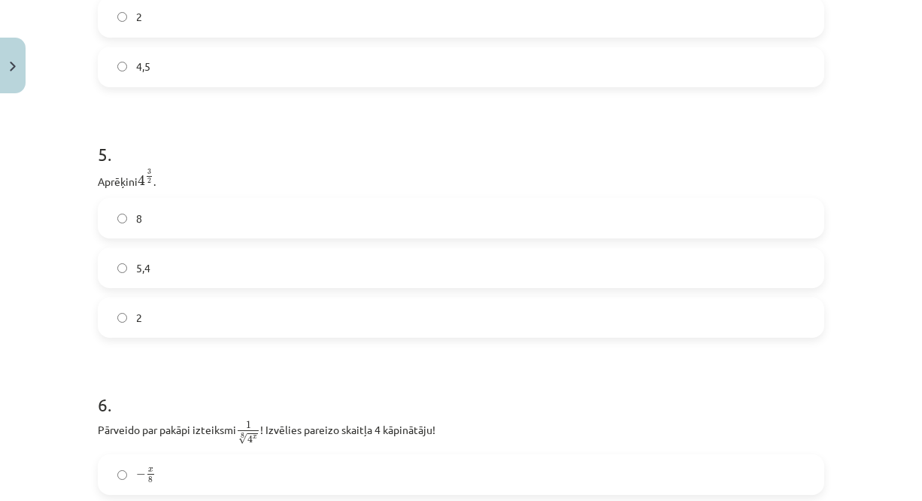
click at [154, 222] on label "8" at bounding box center [461, 218] width 724 height 38
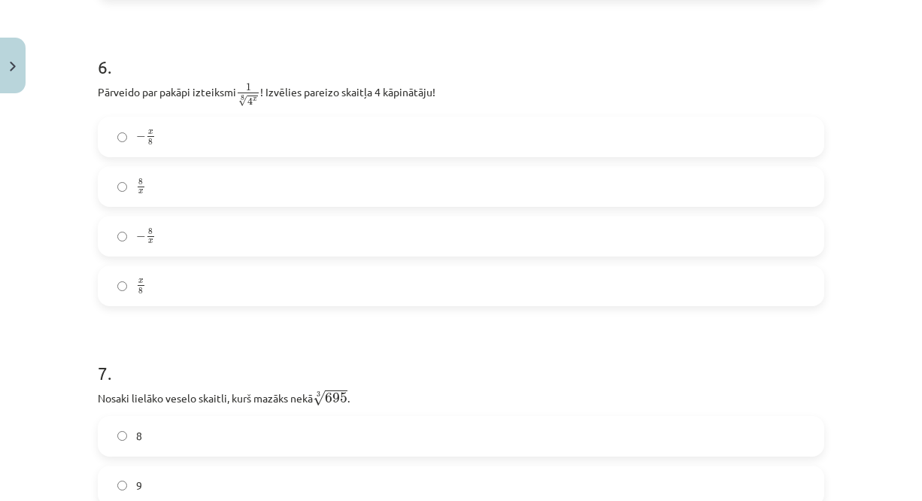
scroll to position [1524, 0]
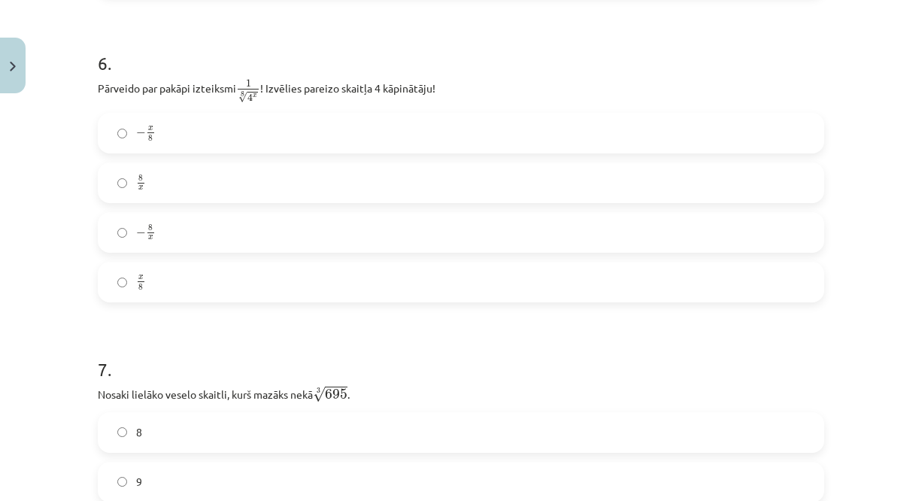
click at [138, 181] on span "8" at bounding box center [140, 178] width 5 height 7
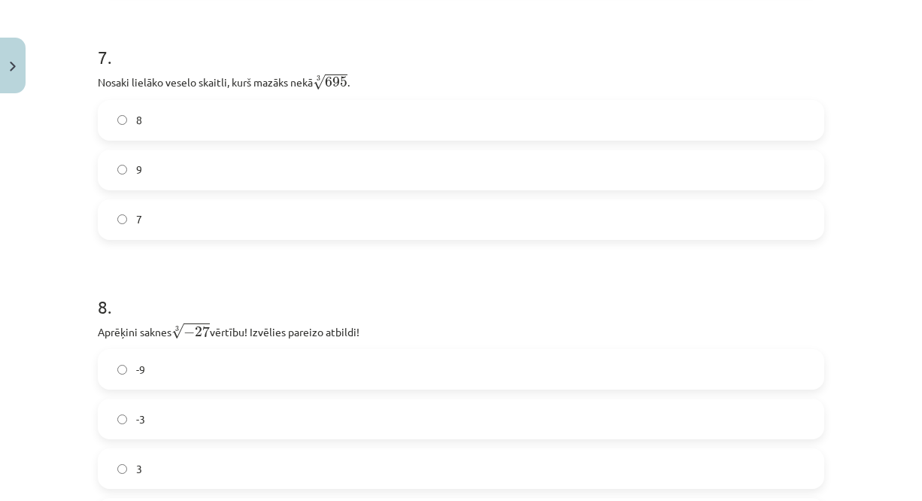
scroll to position [1837, 0]
click at [136, 226] on span "7" at bounding box center [139, 219] width 6 height 16
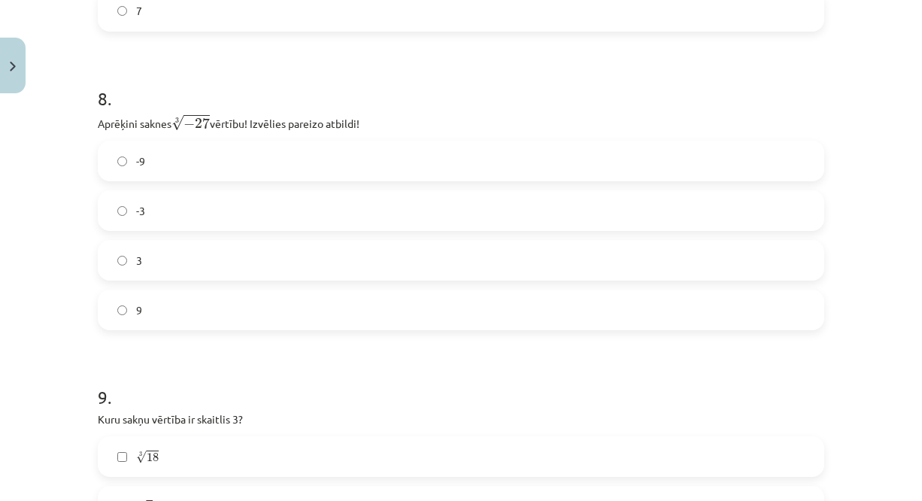
scroll to position [2060, 0]
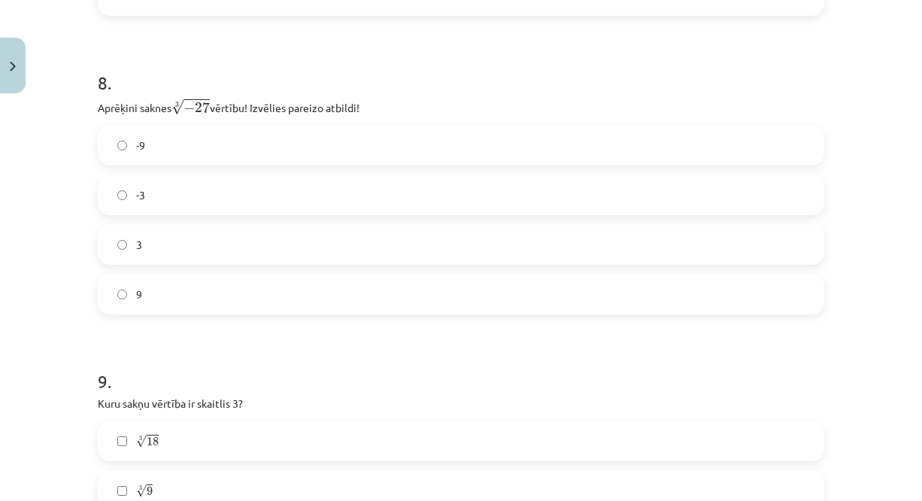
click at [129, 211] on label "-3" at bounding box center [461, 195] width 724 height 38
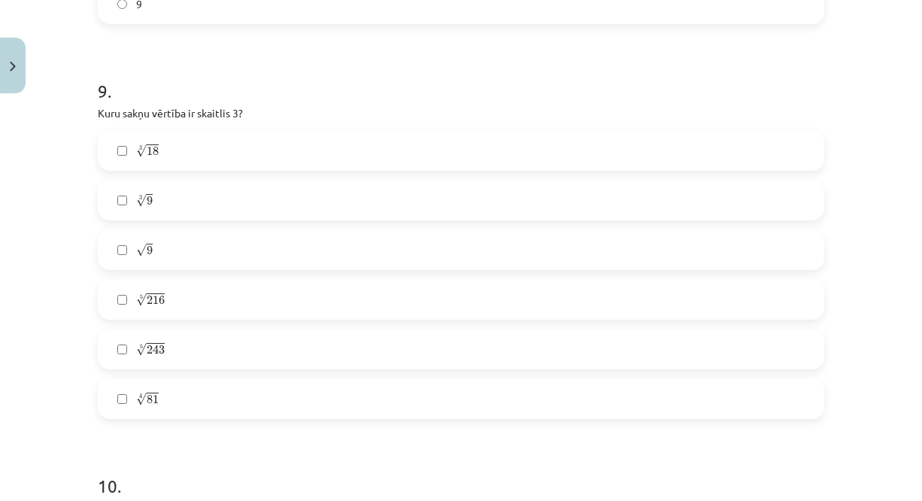
scroll to position [2353, 0]
click at [129, 211] on label "3 √ 9 9 3" at bounding box center [461, 198] width 724 height 38
drag, startPoint x: 129, startPoint y: 211, endPoint x: 139, endPoint y: 250, distance: 39.8
click at [139, 250] on div "3 √ 18 18 3 3 √ 9 9 3 √ 9 9 5 √ 216 216 5 5 √ 243 243 5 4 √ 81 81 4" at bounding box center [461, 272] width 727 height 289
click at [139, 250] on span "√" at bounding box center [141, 247] width 11 height 13
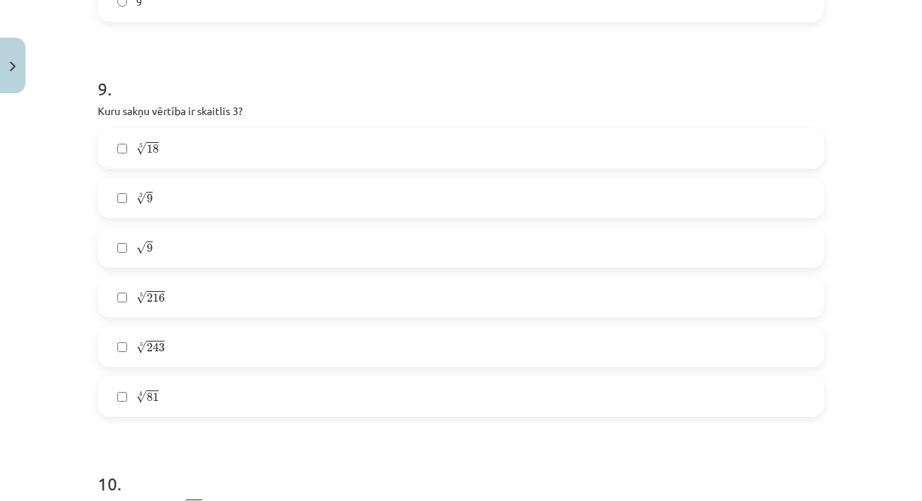
click at [190, 214] on label "3 √ 9 9 3" at bounding box center [461, 198] width 724 height 38
click at [167, 354] on label "5 √ 243 243 5" at bounding box center [461, 347] width 724 height 38
click at [156, 402] on label "4 √ 81 81 4" at bounding box center [461, 397] width 724 height 38
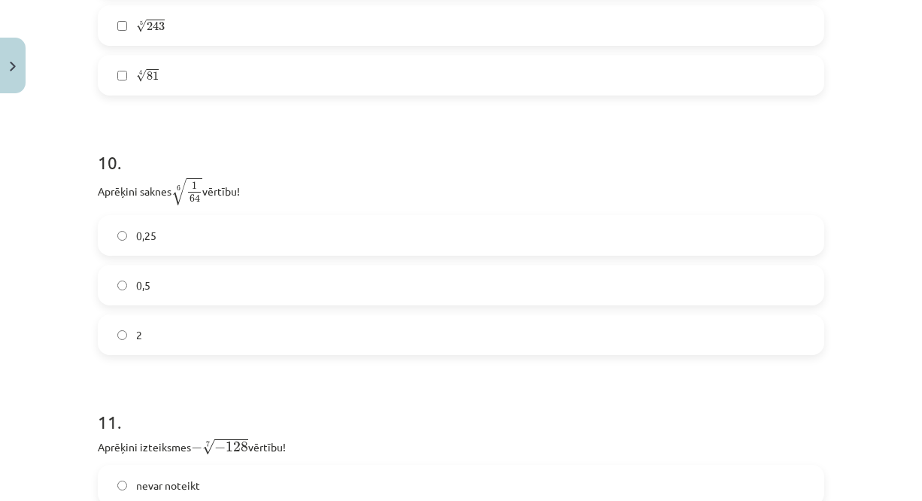
scroll to position [2733, 0]
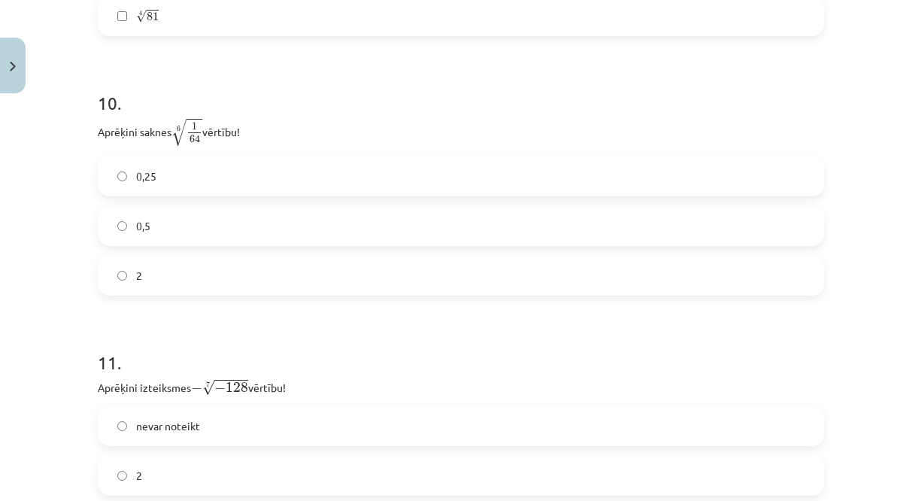
click at [141, 229] on span "0,5" at bounding box center [143, 226] width 14 height 16
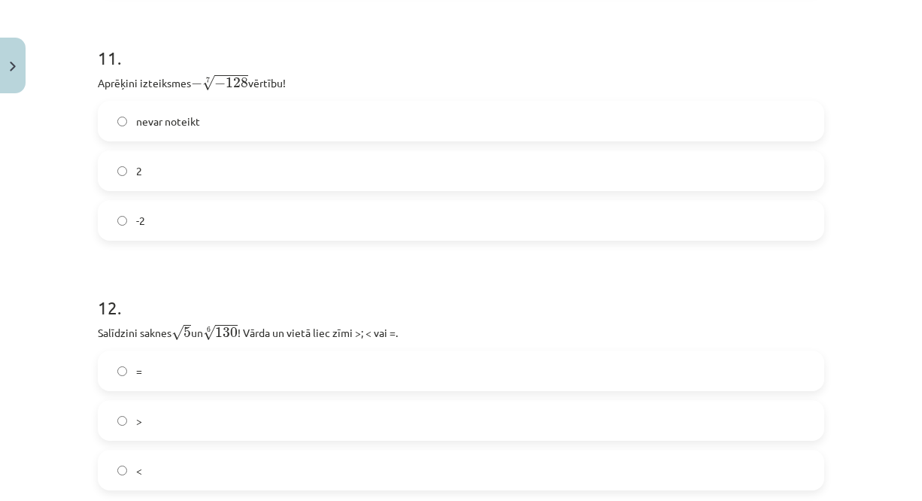
scroll to position [3028, 0]
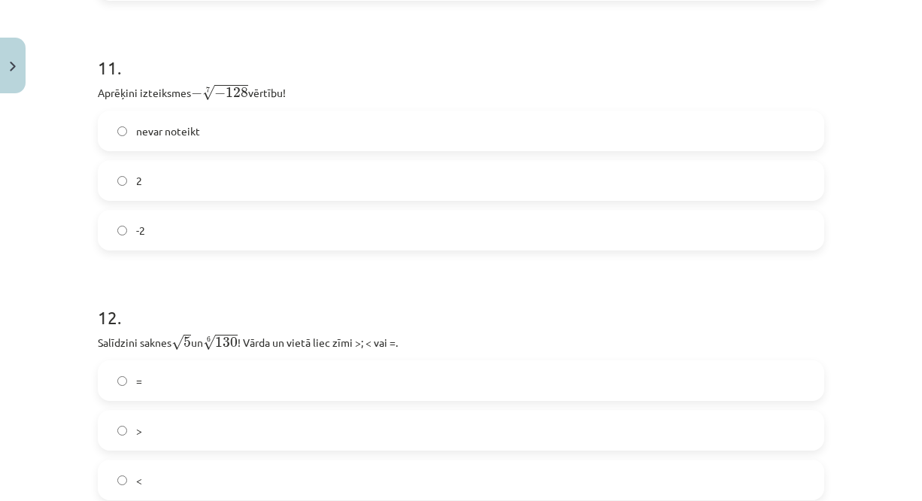
click at [126, 197] on label "2" at bounding box center [461, 181] width 724 height 38
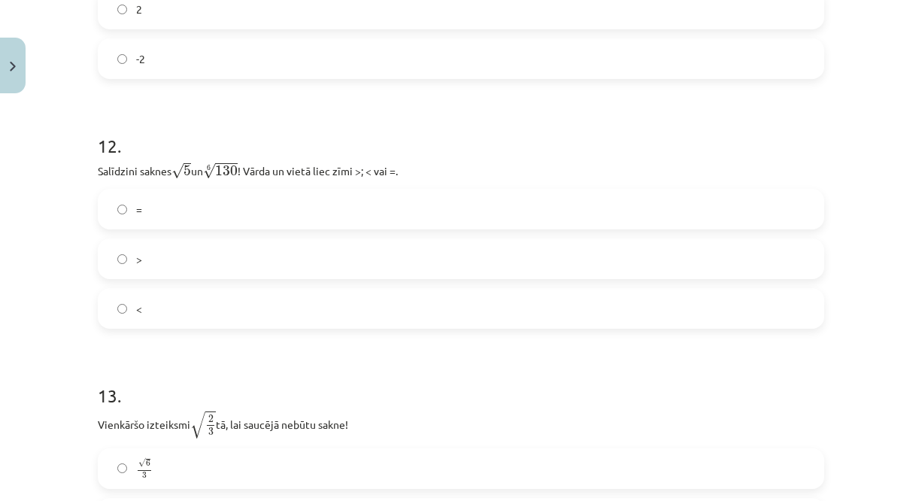
scroll to position [3218, 0]
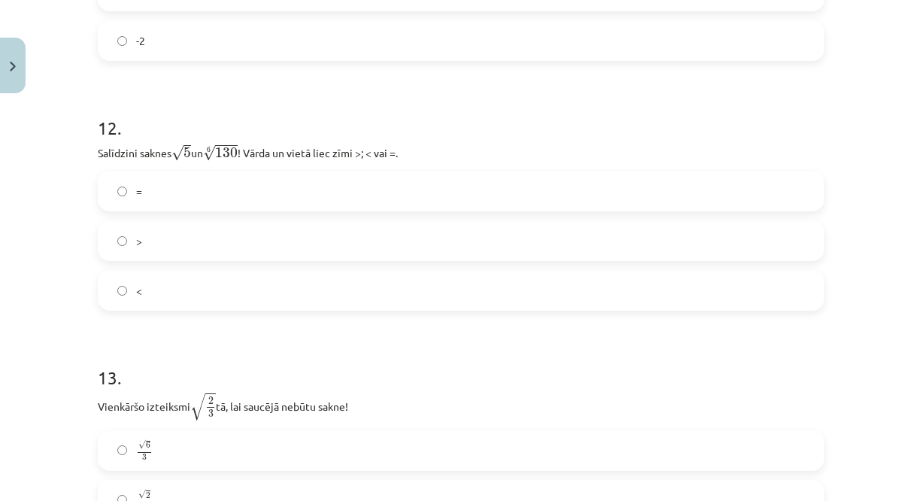
click at [139, 306] on label "<" at bounding box center [461, 291] width 724 height 38
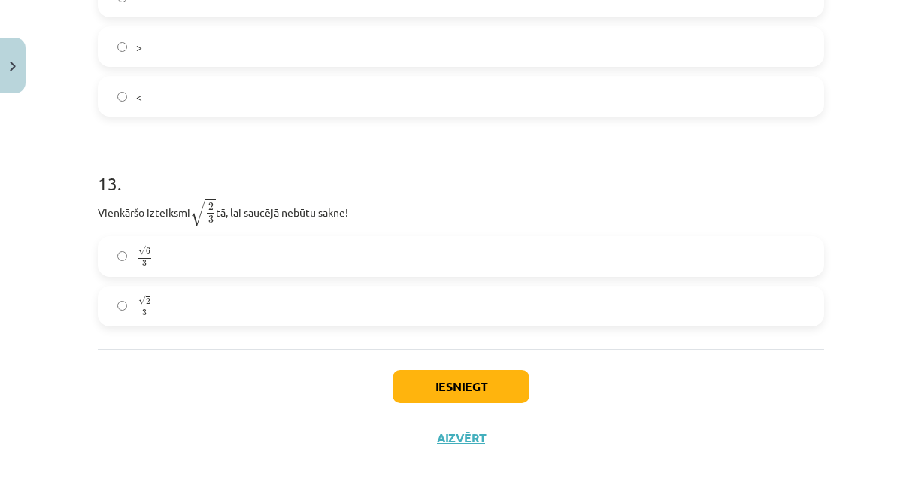
click at [175, 314] on label "√ 2 3 2 3" at bounding box center [461, 306] width 724 height 38
click at [422, 378] on button "Iesniegt" at bounding box center [461, 386] width 137 height 33
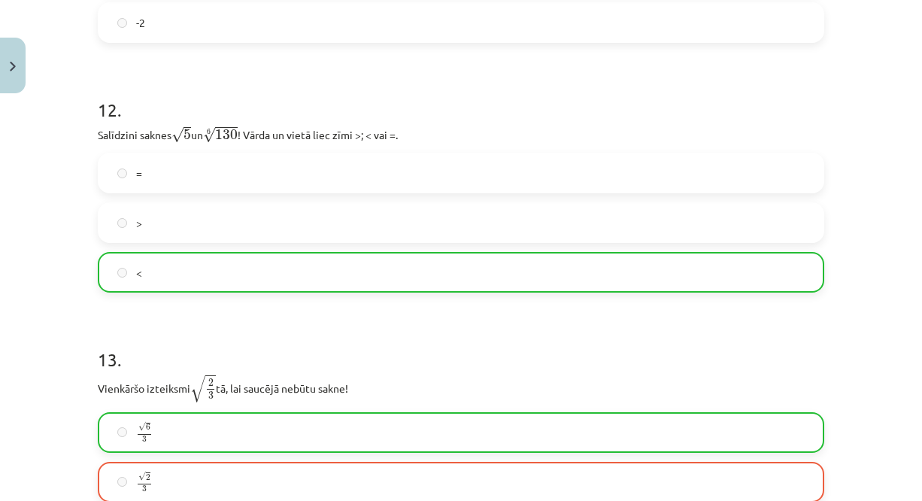
scroll to position [3464, 0]
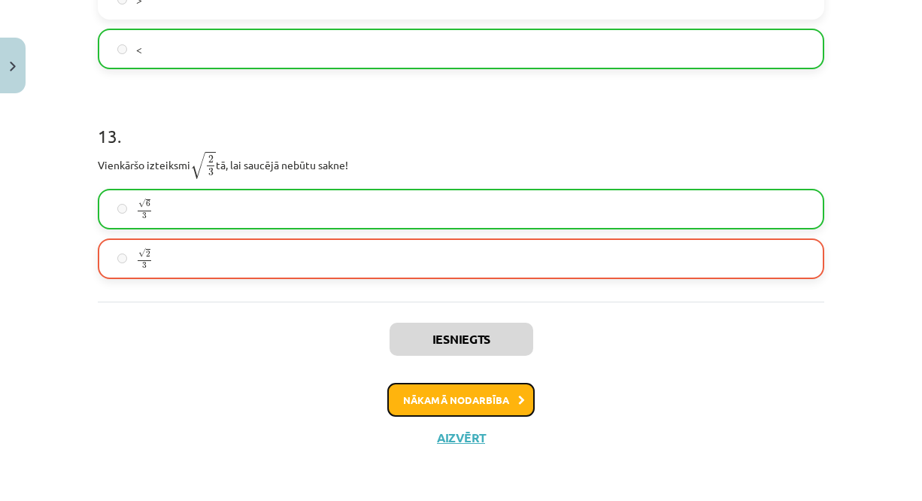
click at [448, 396] on button "Nākamā nodarbība" at bounding box center [460, 400] width 147 height 35
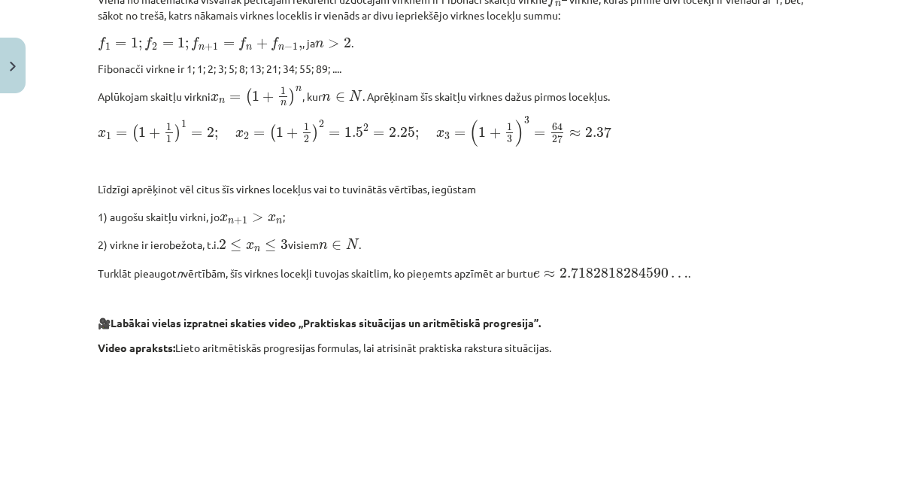
scroll to position [1605, 0]
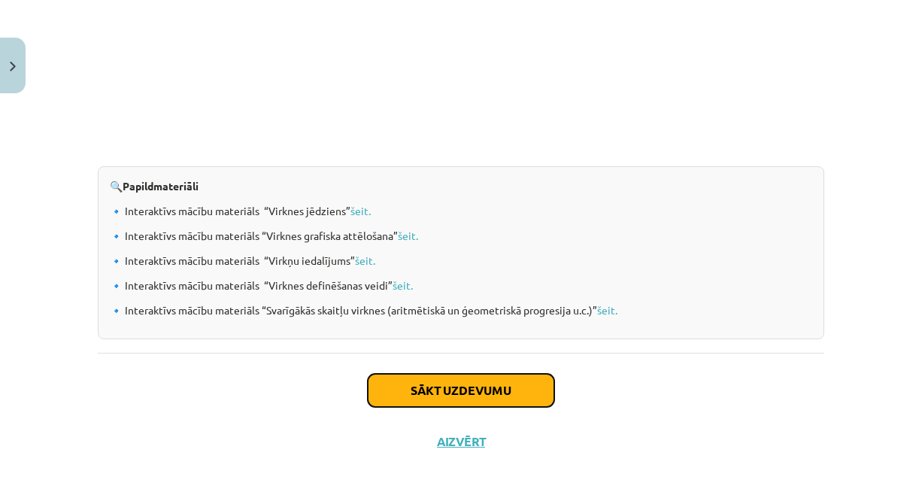
click at [462, 392] on button "Sākt uzdevumu" at bounding box center [461, 390] width 187 height 33
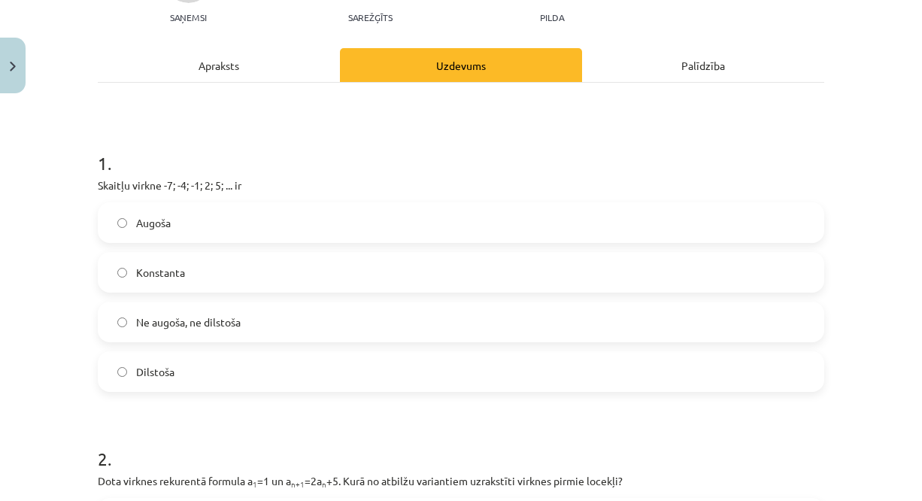
scroll to position [183, 0]
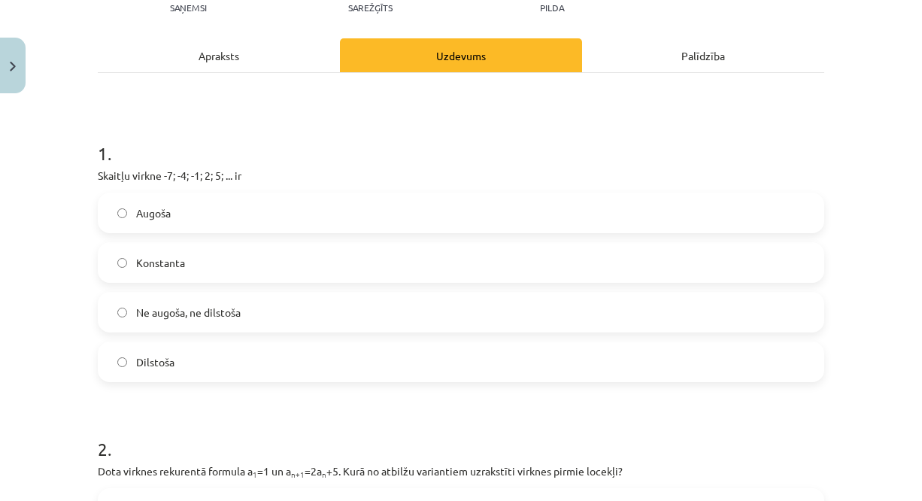
click at [255, 216] on label "Augoša" at bounding box center [461, 213] width 724 height 38
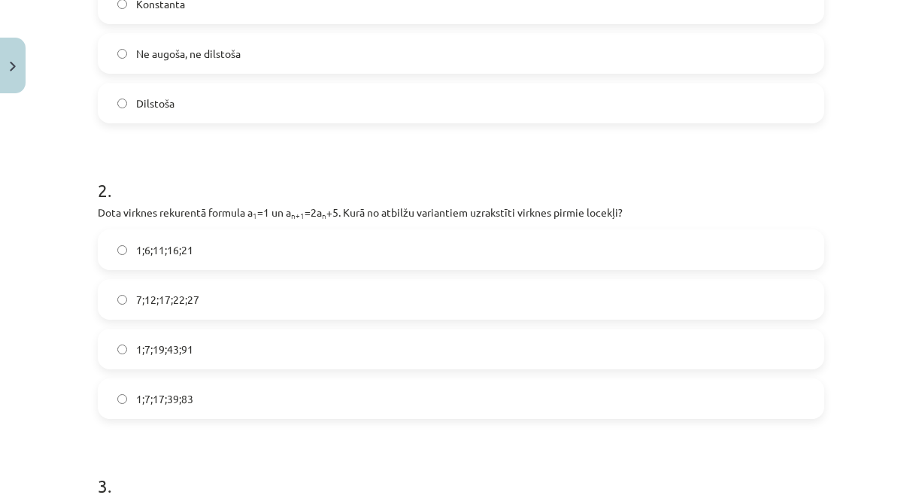
scroll to position [444, 0]
click at [261, 350] on label "1;7;19;43;91" at bounding box center [461, 347] width 724 height 38
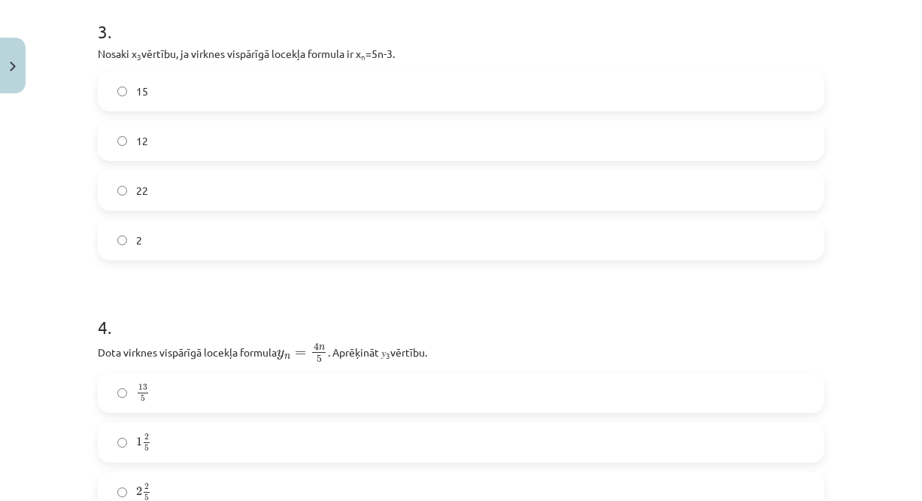
scroll to position [862, 0]
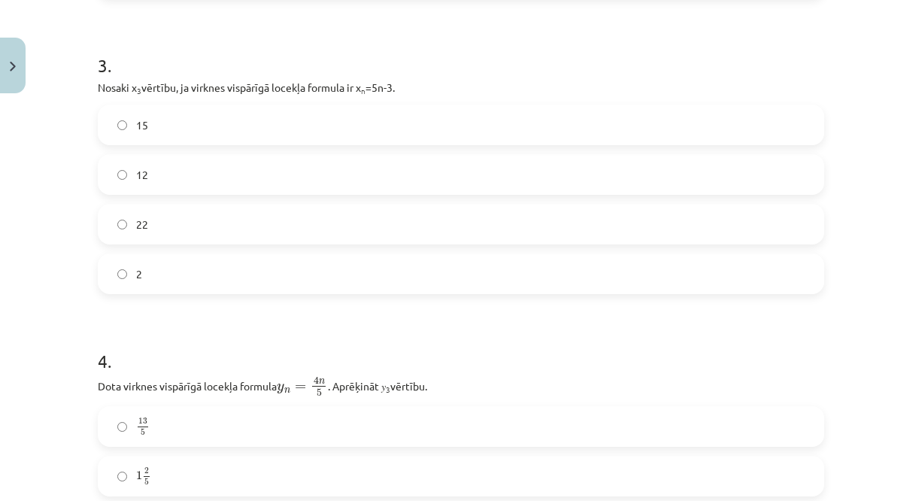
click at [202, 171] on label "12" at bounding box center [461, 175] width 724 height 38
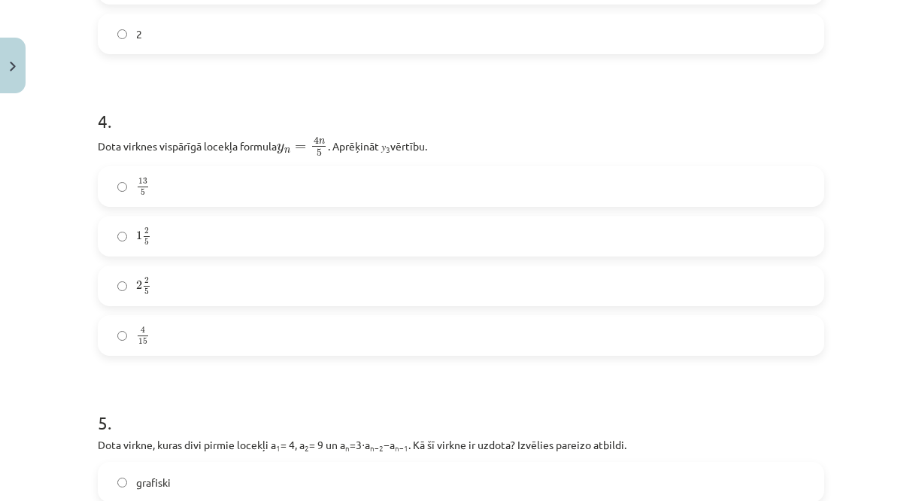
scroll to position [1095, 0]
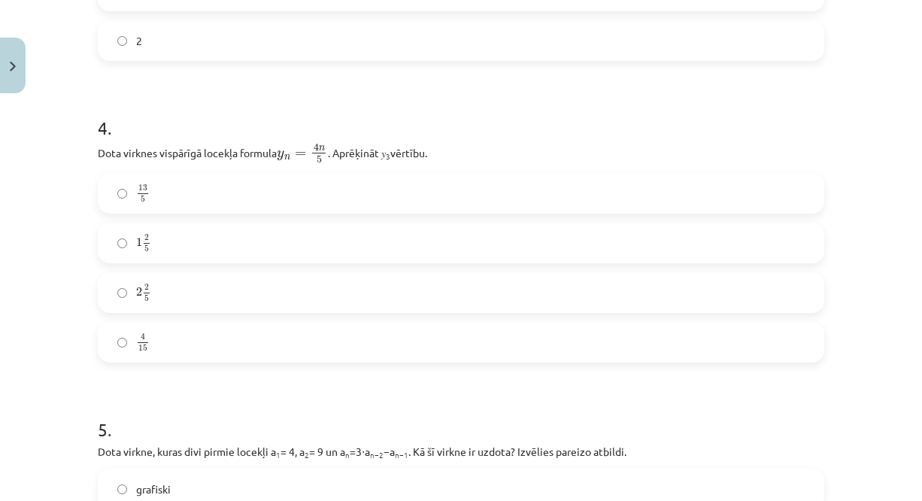
click at [169, 292] on label "2 2 5 2 2 5" at bounding box center [461, 293] width 724 height 38
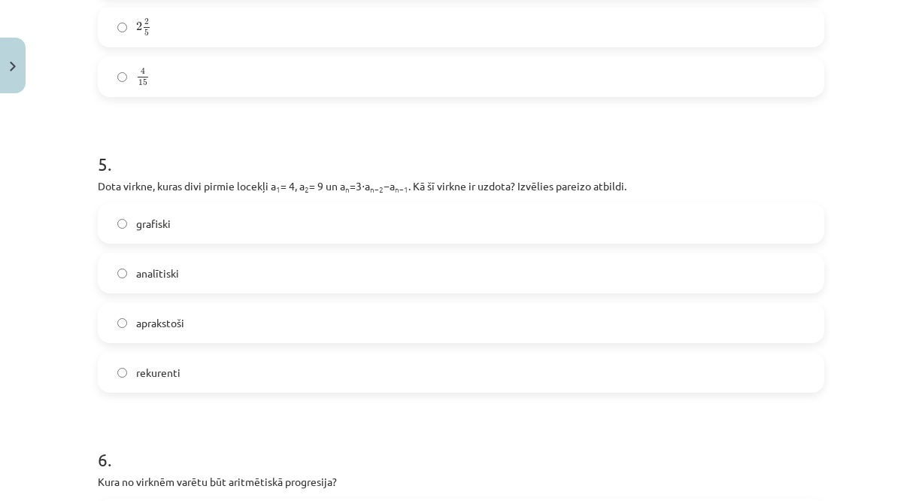
scroll to position [1360, 0]
click at [175, 274] on label "analītiski" at bounding box center [461, 274] width 724 height 38
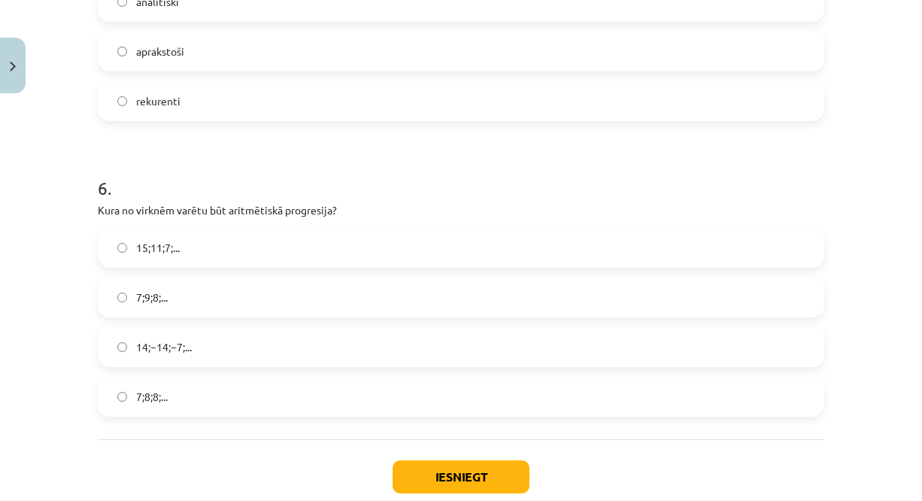
scroll to position [1670, 0]
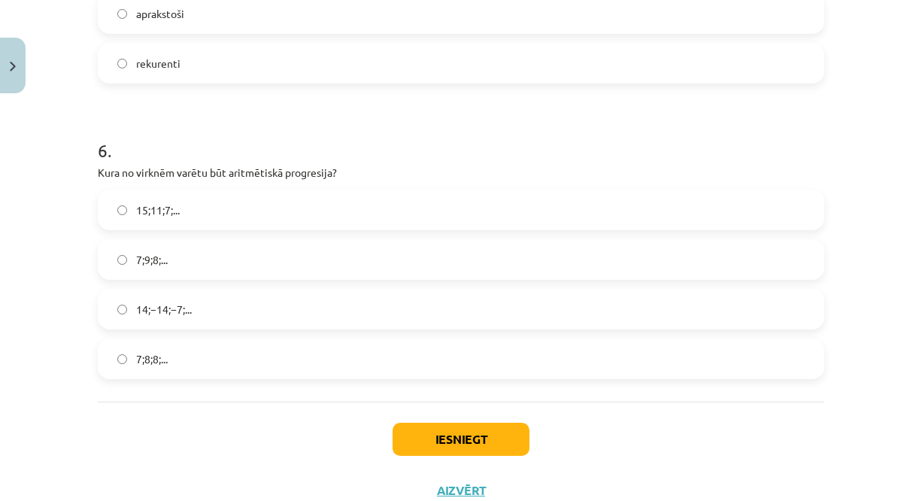
click at [163, 351] on span "7;8;8;..." at bounding box center [152, 359] width 32 height 16
click at [482, 444] on button "Iesniegt" at bounding box center [461, 439] width 137 height 33
click at [449, 425] on button "Iesniegt" at bounding box center [461, 439] width 137 height 33
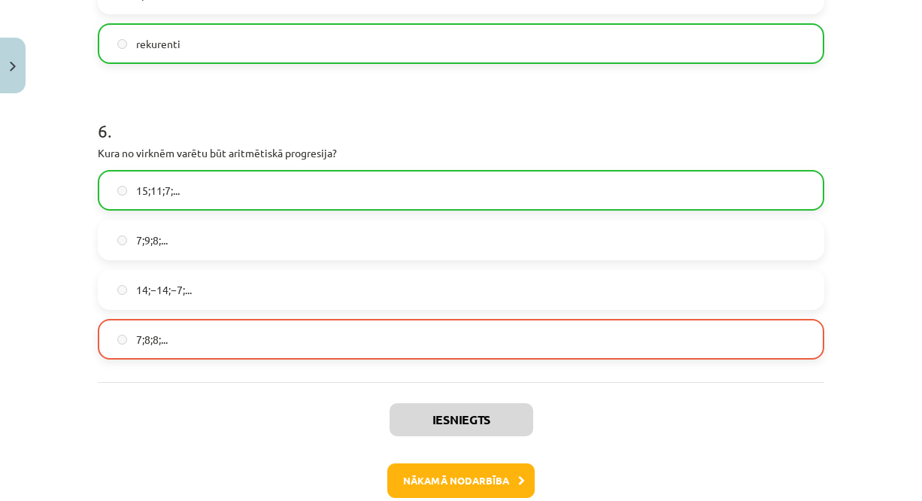
scroll to position [1768, 0]
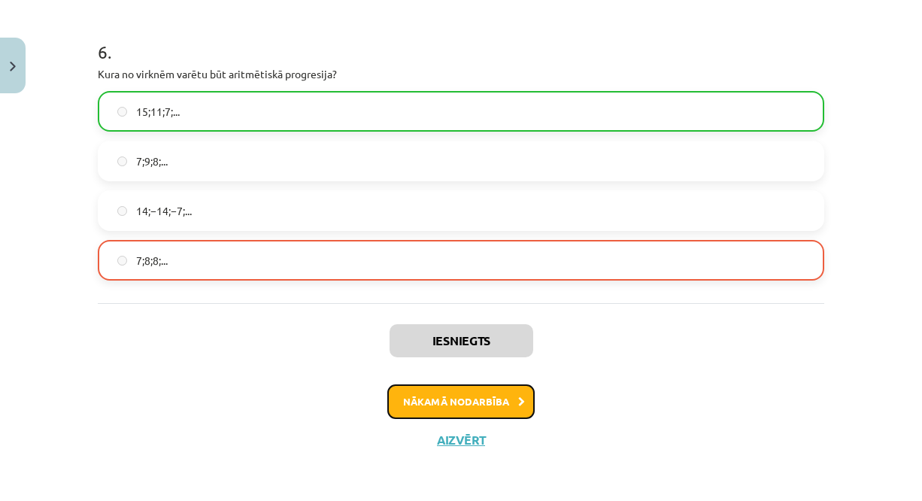
click at [443, 401] on button "Nākamā nodarbība" at bounding box center [460, 401] width 147 height 35
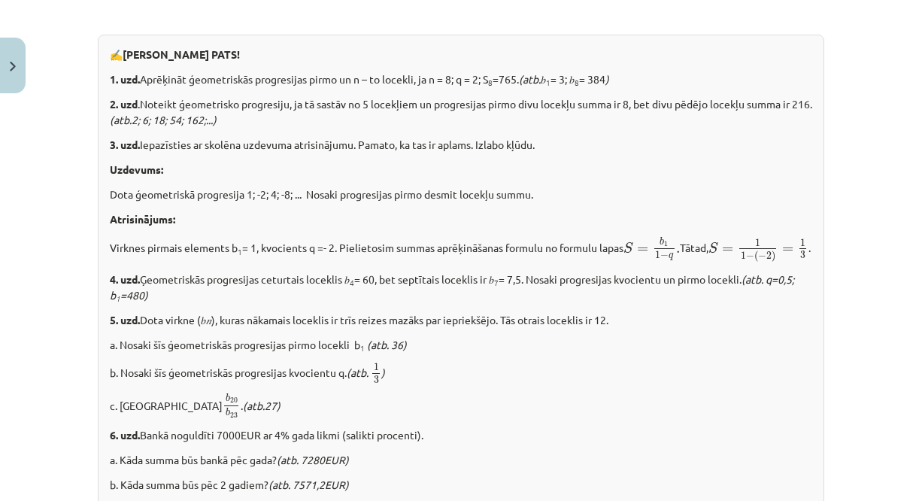
scroll to position [1935, 0]
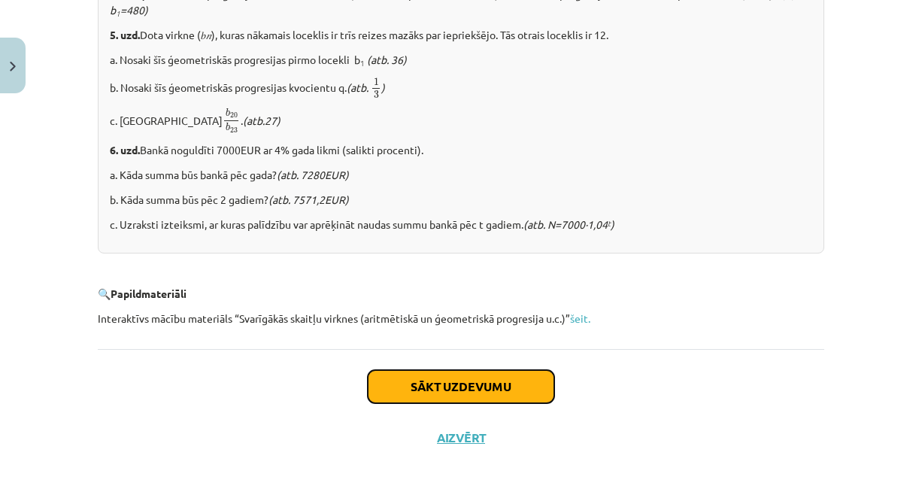
click at [436, 386] on button "Sākt uzdevumu" at bounding box center [461, 386] width 187 height 33
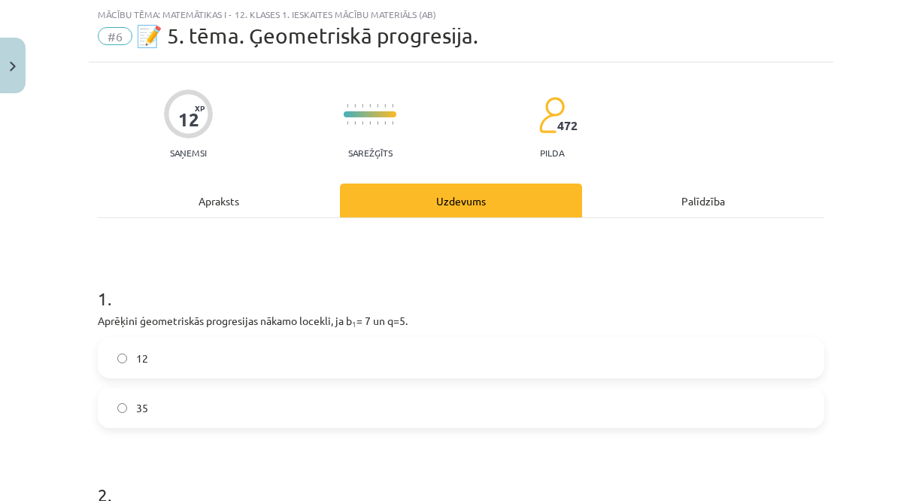
scroll to position [209, 0]
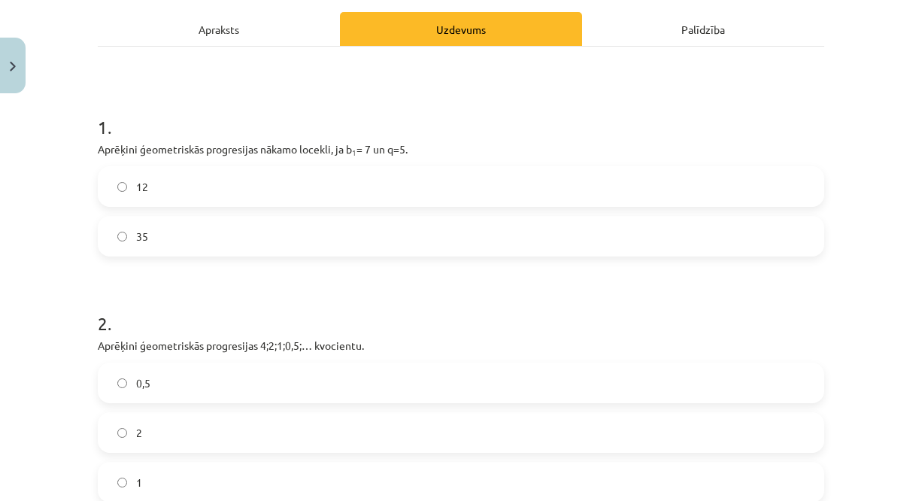
click at [201, 233] on label "35" at bounding box center [461, 236] width 724 height 38
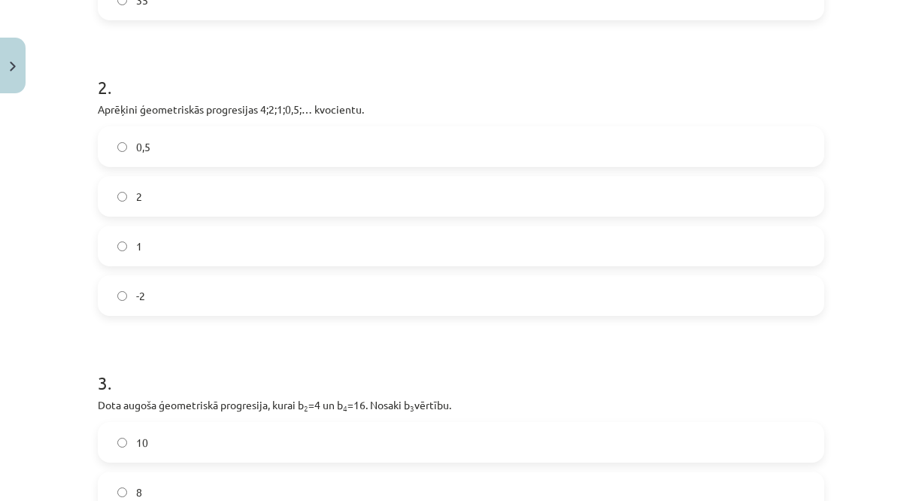
scroll to position [449, 0]
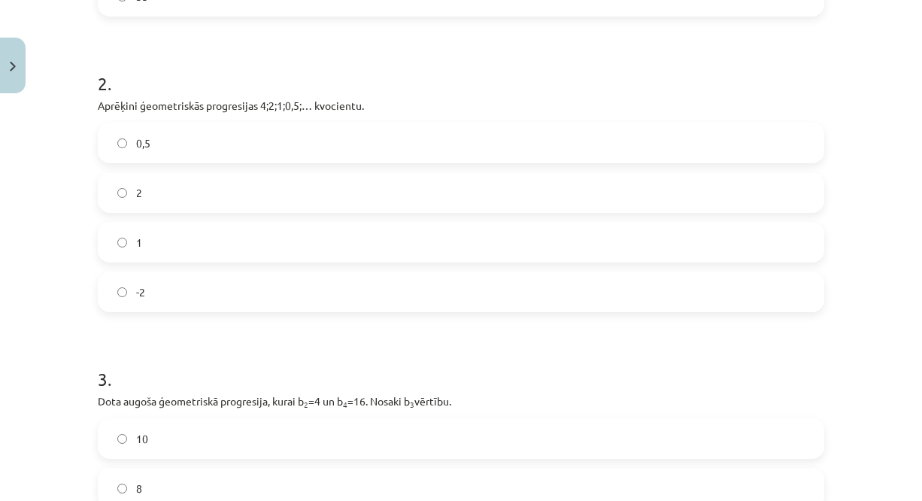
click at [201, 233] on label "1" at bounding box center [461, 242] width 724 height 38
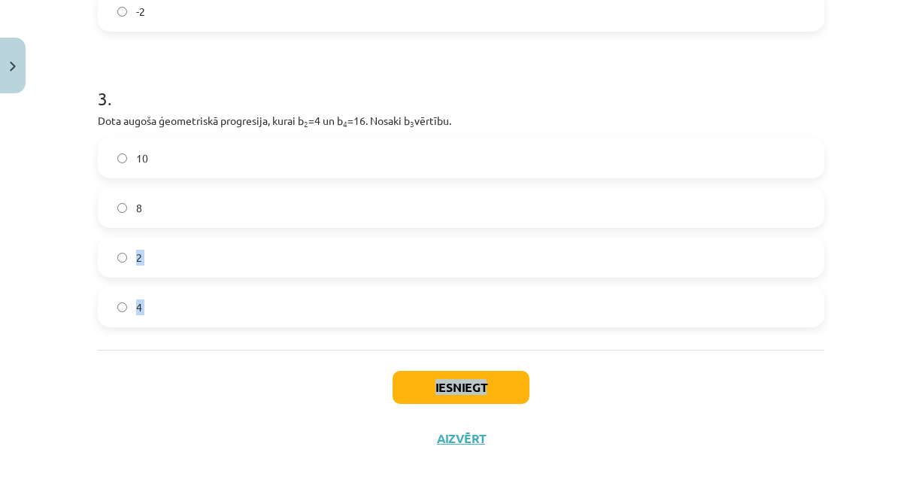
drag, startPoint x: 185, startPoint y: 205, endPoint x: 484, endPoint y: 375, distance: 343.2
click at [484, 375] on button "Iesniegt" at bounding box center [461, 387] width 137 height 33
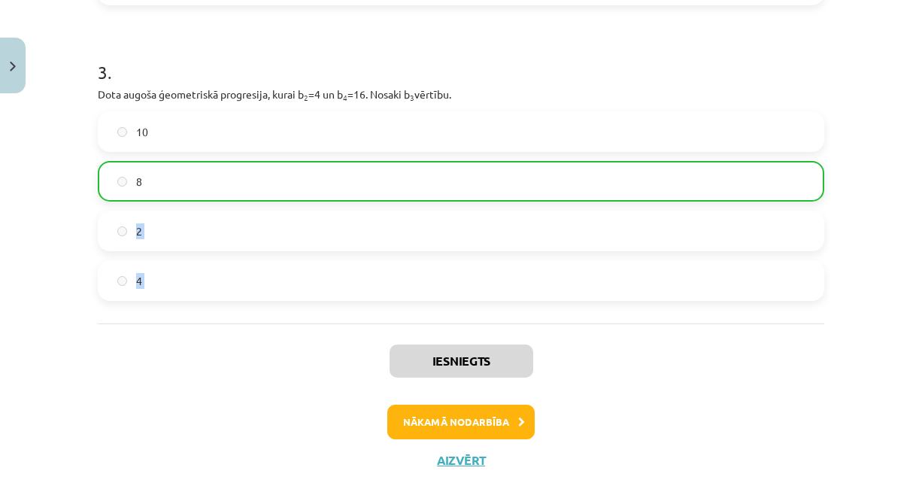
scroll to position [776, 0]
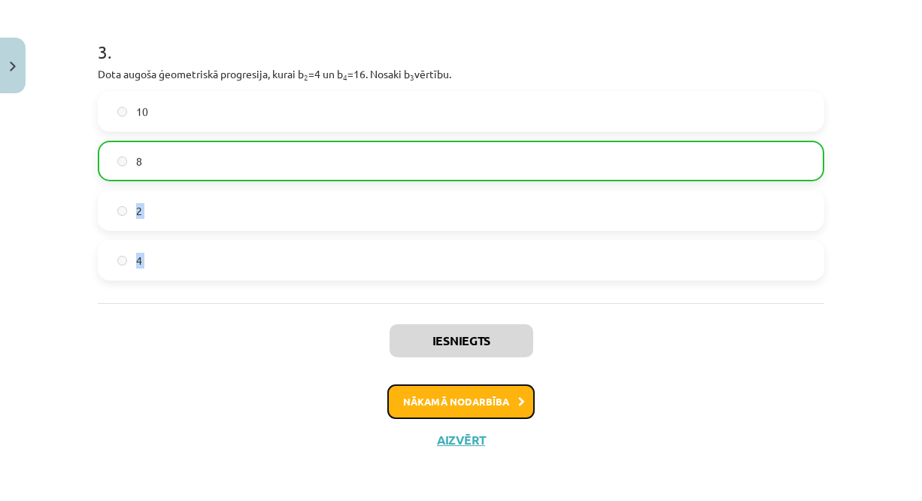
click at [432, 399] on button "Nākamā nodarbība" at bounding box center [460, 401] width 147 height 35
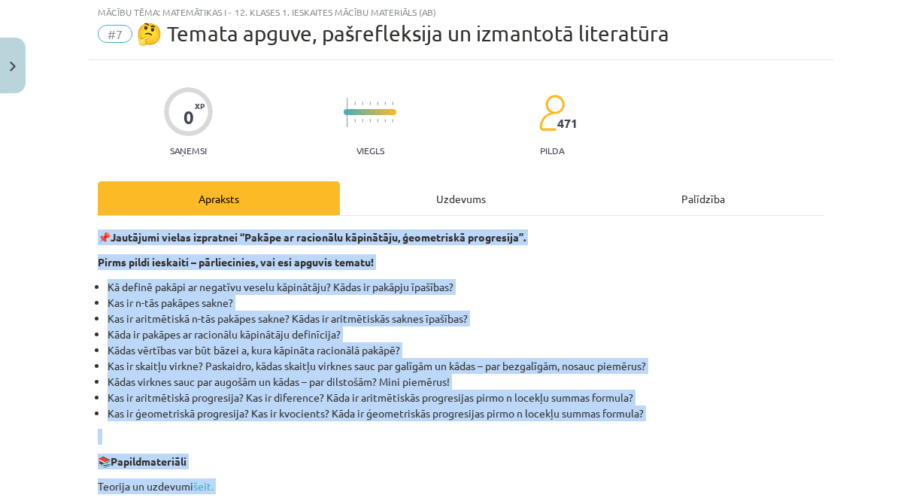
scroll to position [38, 0]
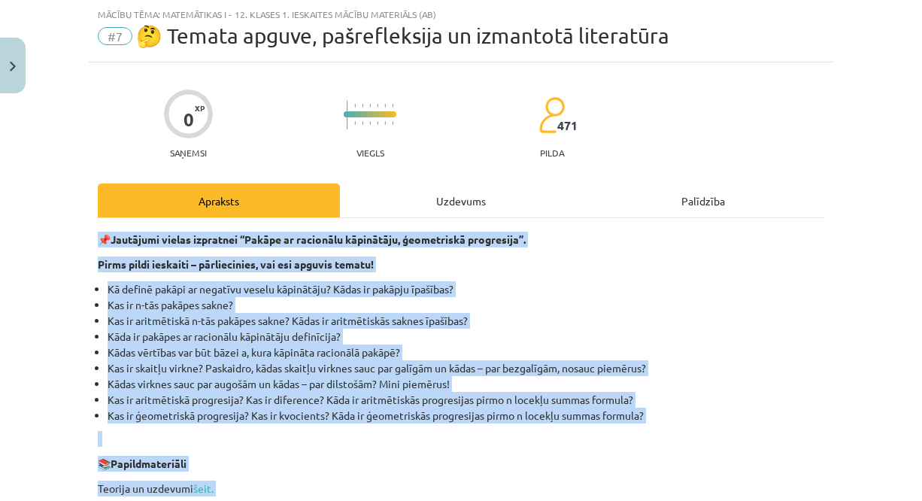
click at [419, 314] on li "Kas ir aritmētiskā n-tās pakāpes sakne? Kādas ir aritmētiskās saknes īpašības?" at bounding box center [466, 321] width 717 height 16
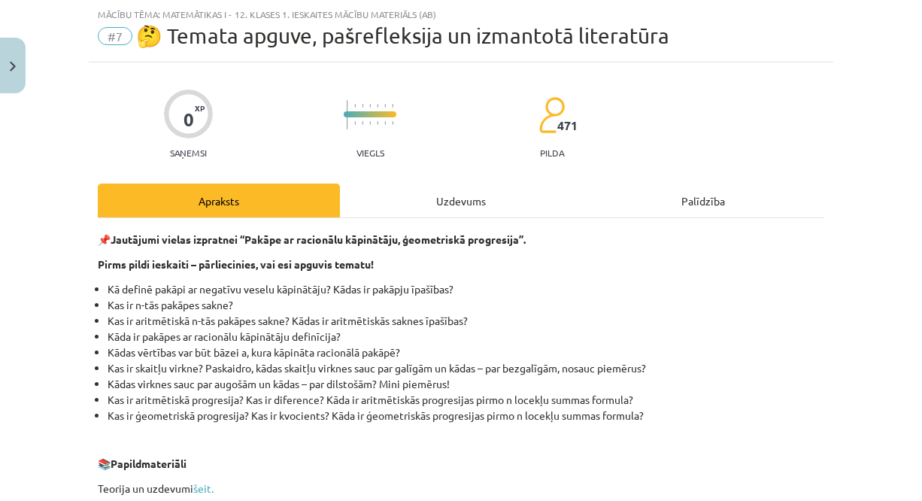
scroll to position [450, 0]
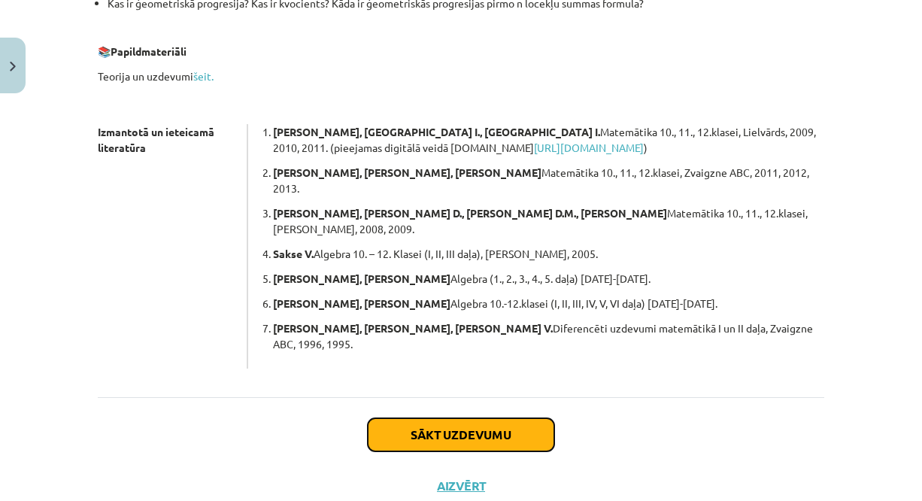
click at [435, 418] on button "Sākt uzdevumu" at bounding box center [461, 434] width 187 height 33
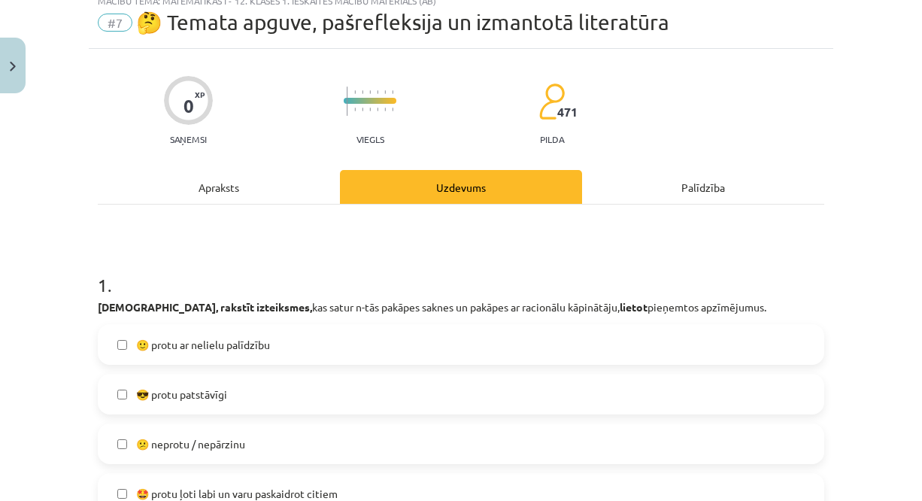
scroll to position [38, 0]
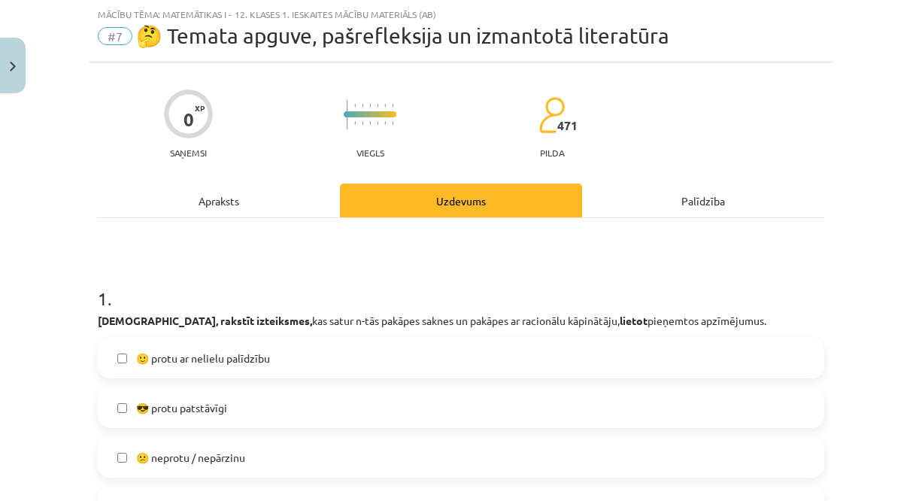
click at [234, 363] on span "🙂 protu ar nelielu palīdzību" at bounding box center [203, 359] width 134 height 16
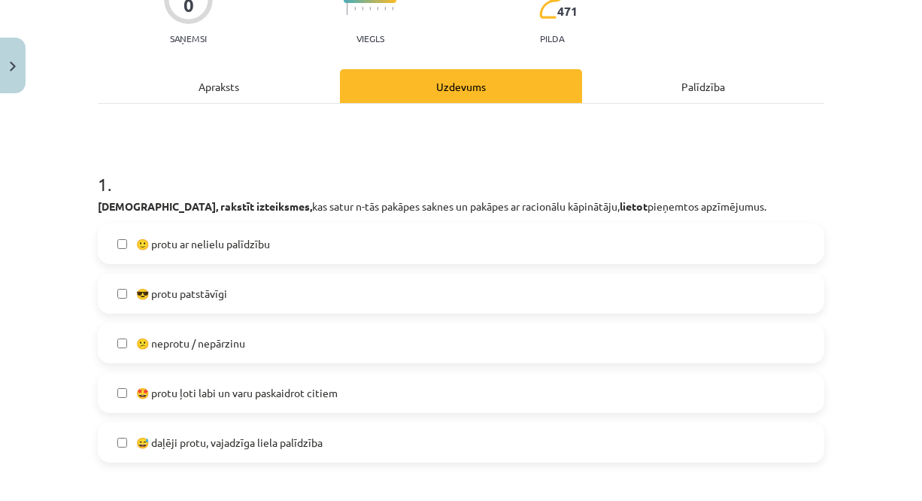
scroll to position [251, 0]
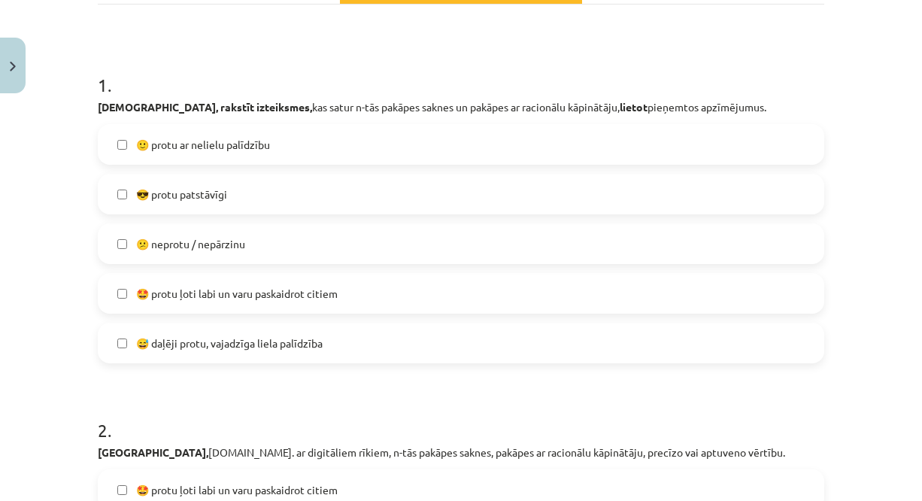
click at [170, 187] on span "😎 protu patstāvīgi" at bounding box center [181, 195] width 91 height 16
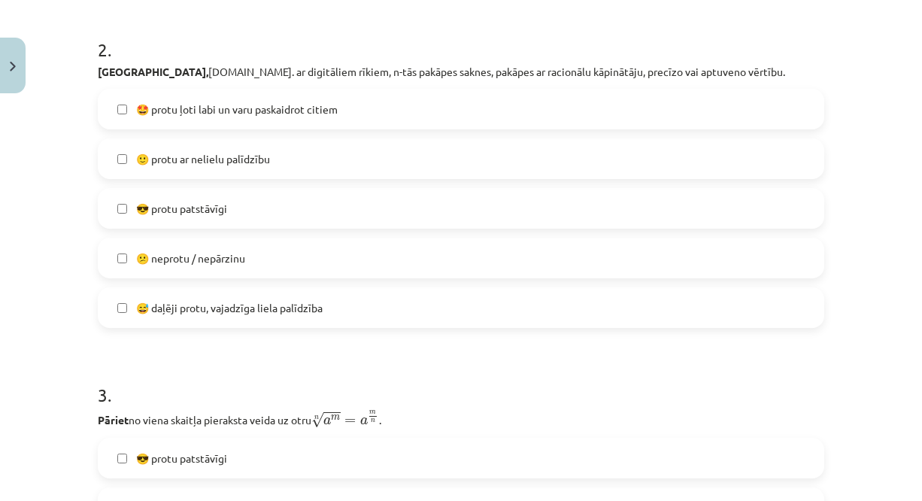
scroll to position [651, 0]
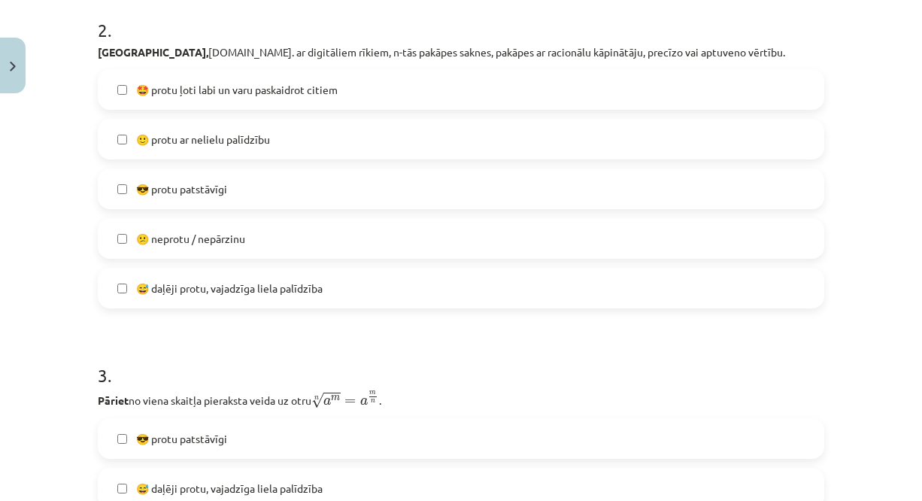
click at [138, 96] on span "🤩 protu ļoti labi un varu paskaidrot citiem" at bounding box center [237, 90] width 202 height 16
click at [160, 193] on span "😎 protu patstāvīgi" at bounding box center [181, 189] width 91 height 16
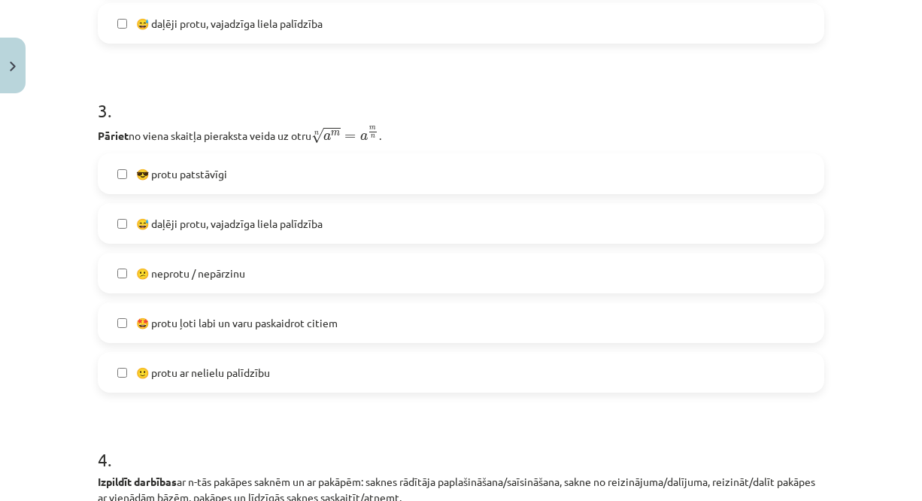
scroll to position [918, 0]
click at [184, 232] on label "😅 daļēji protu, vajadzīga liela palīdzība" at bounding box center [461, 222] width 724 height 38
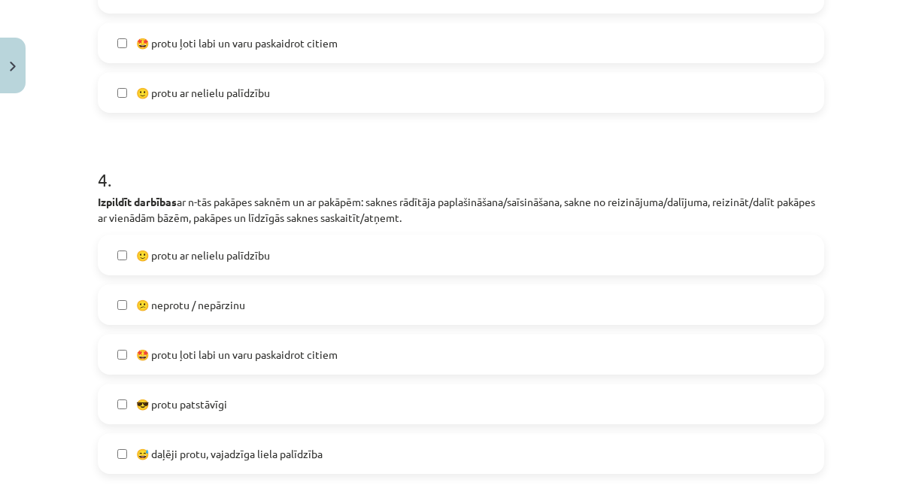
scroll to position [1306, 0]
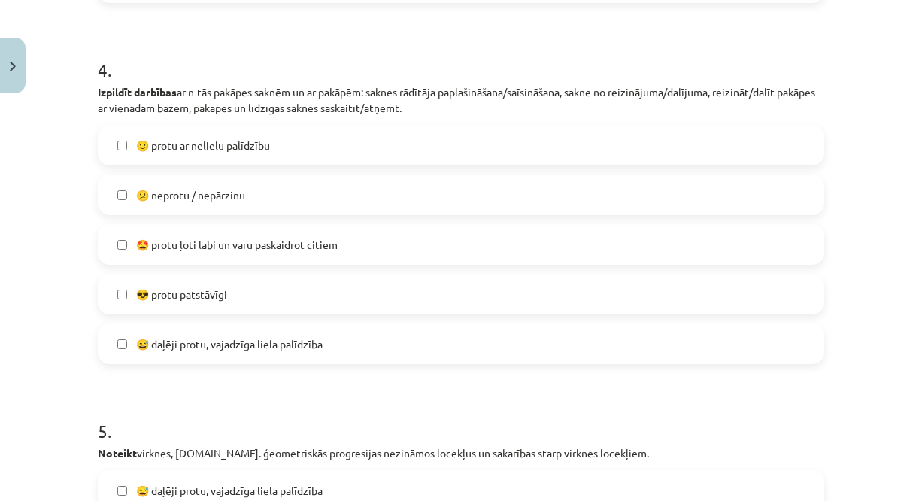
click at [172, 136] on label "🙂 protu ar nelielu palīdzību" at bounding box center [461, 145] width 724 height 38
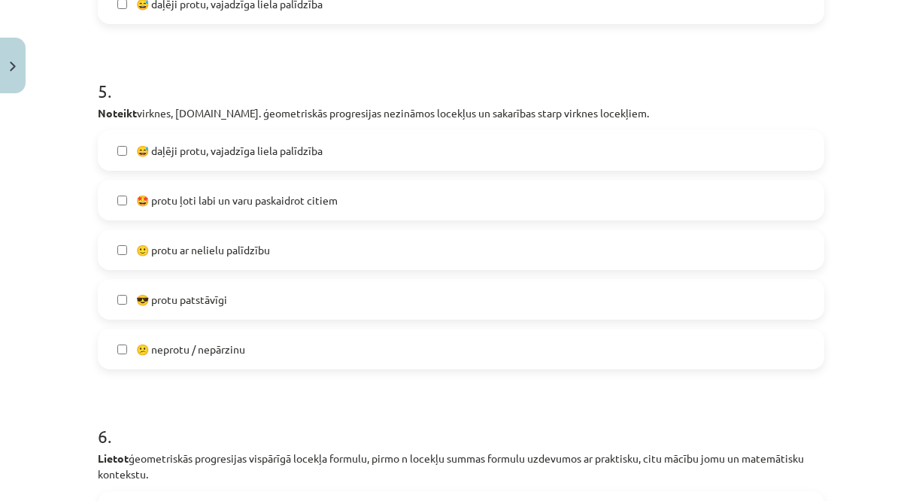
scroll to position [1647, 0]
click at [172, 136] on label "😅 daļēji protu, vajadzīga liela palīdzība" at bounding box center [461, 150] width 724 height 38
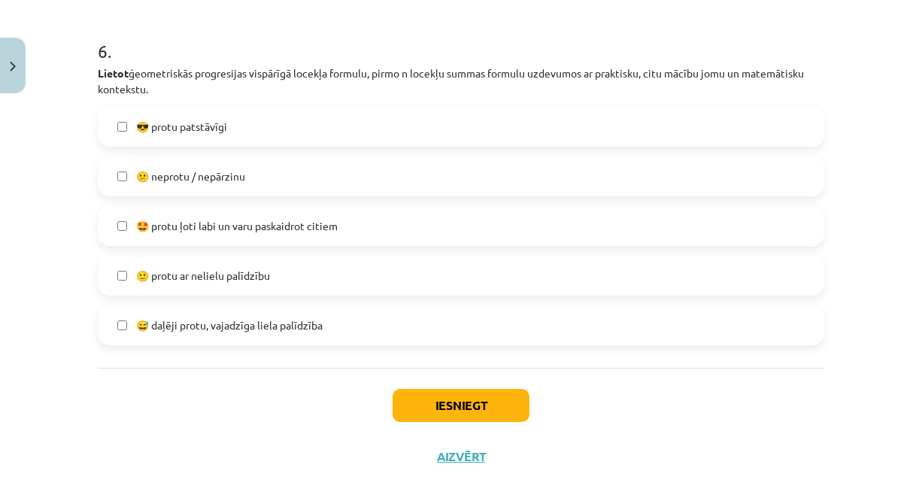
scroll to position [2032, 0]
click at [208, 319] on span "😅 daļēji protu, vajadzīga liela palīdzība" at bounding box center [229, 324] width 187 height 16
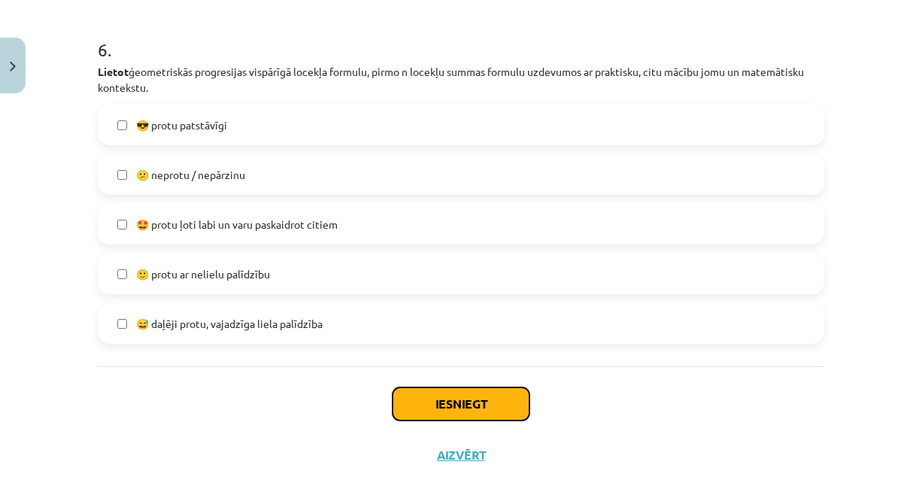
click at [428, 409] on button "Iesniegt" at bounding box center [461, 403] width 137 height 33
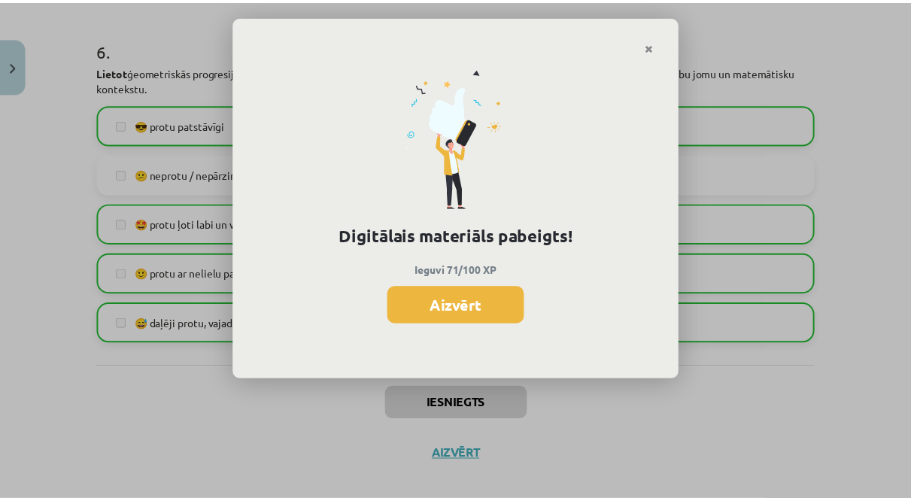
scroll to position [496, 0]
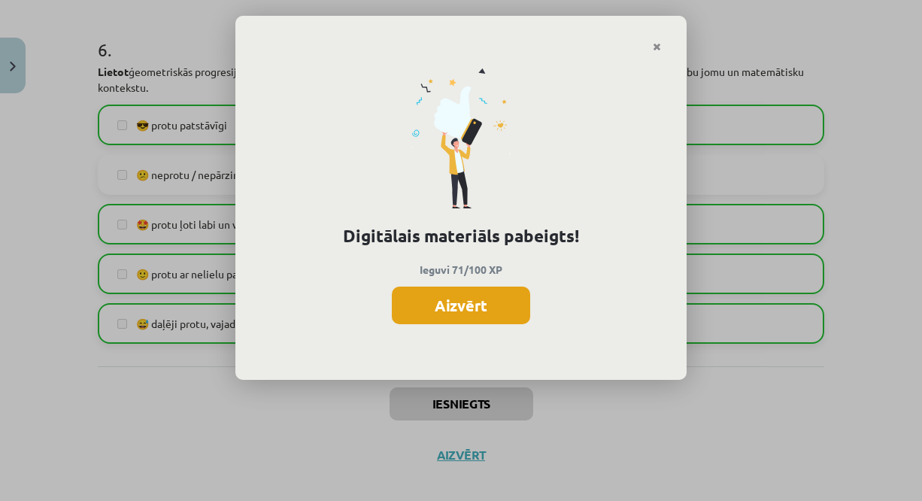
click at [414, 303] on button "Aizvērt" at bounding box center [461, 306] width 138 height 38
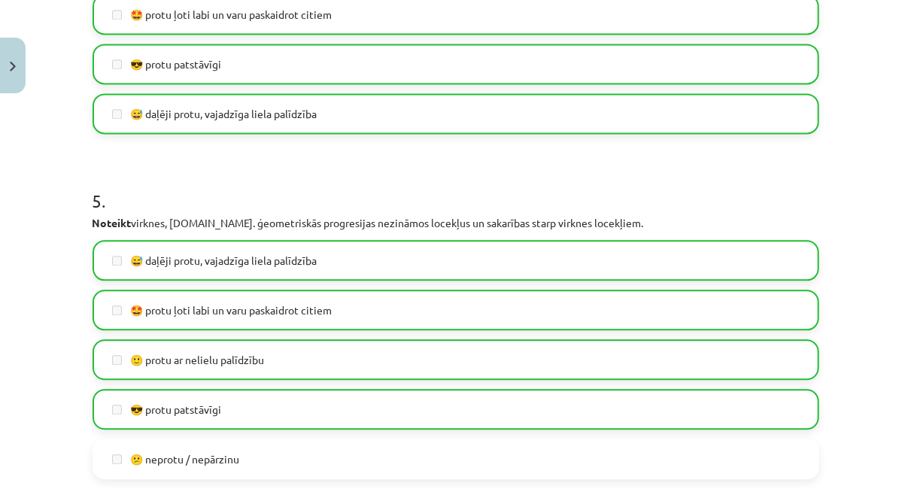
scroll to position [2049, 0]
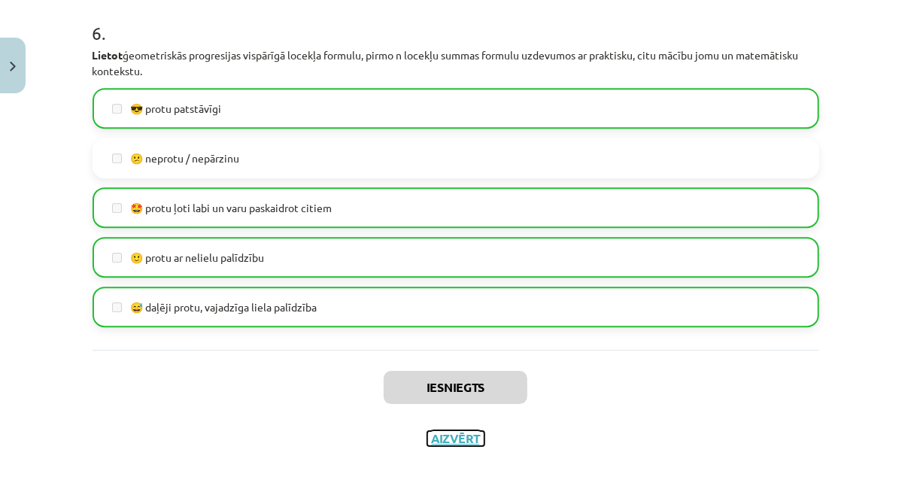
click at [451, 437] on button "Aizvērt" at bounding box center [455, 438] width 57 height 15
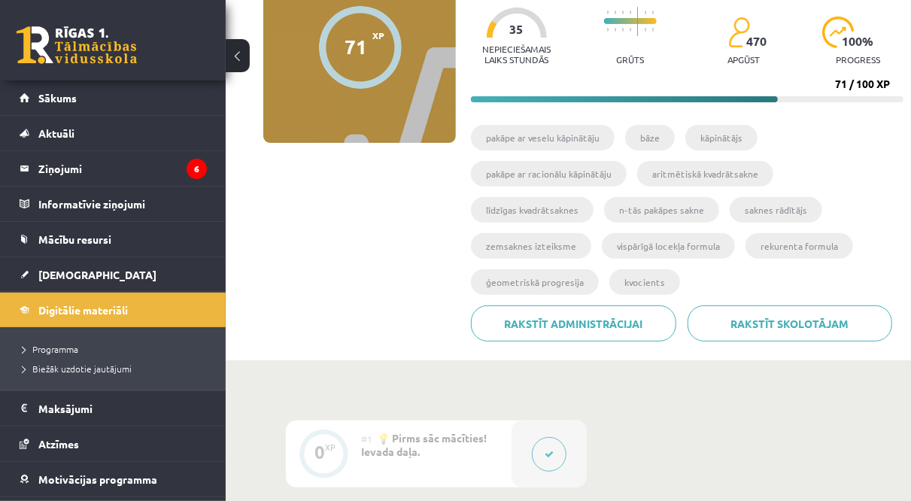
scroll to position [0, 0]
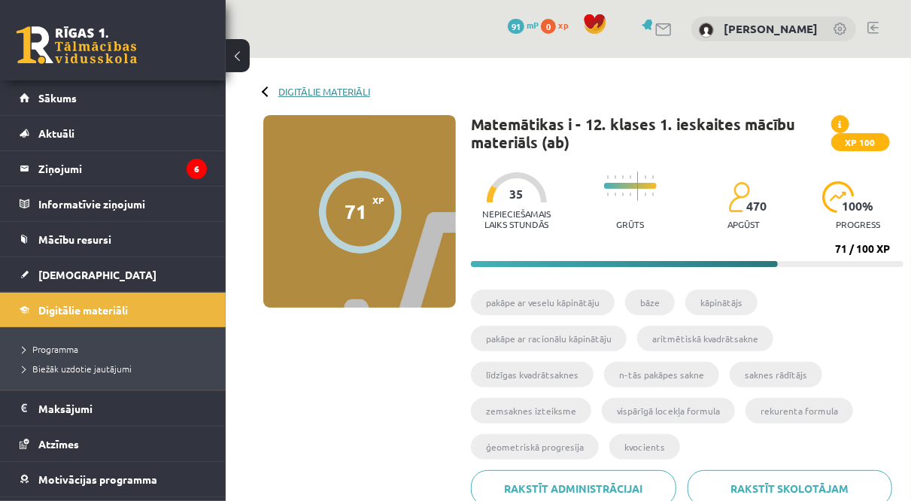
click at [301, 88] on link "Digitālie materiāli" at bounding box center [324, 91] width 92 height 11
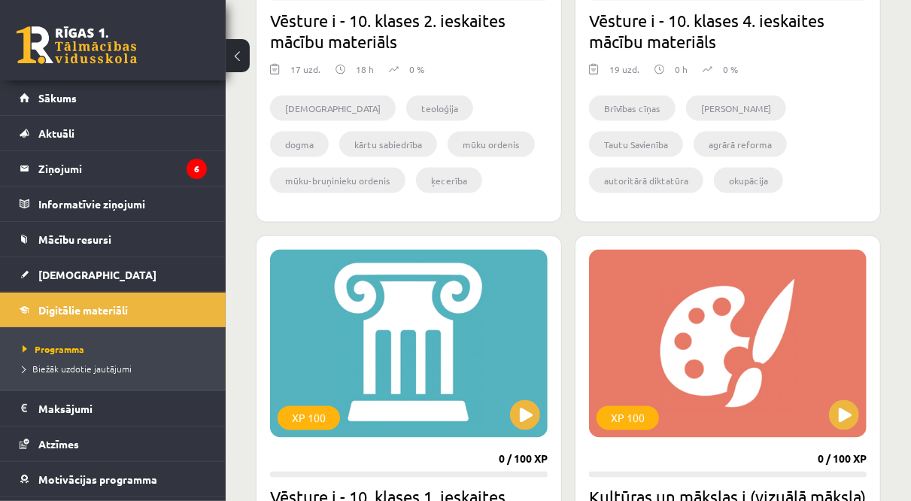
scroll to position [1148, 0]
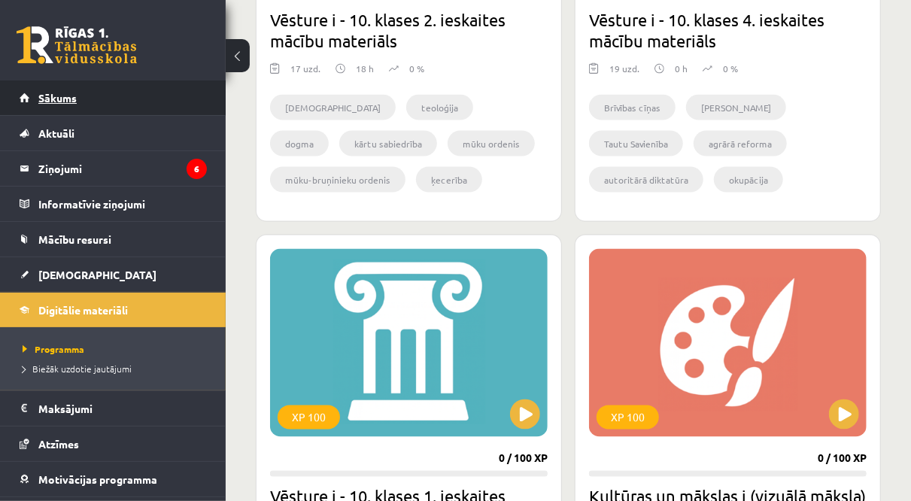
click at [60, 97] on span "Sākums" at bounding box center [57, 98] width 38 height 14
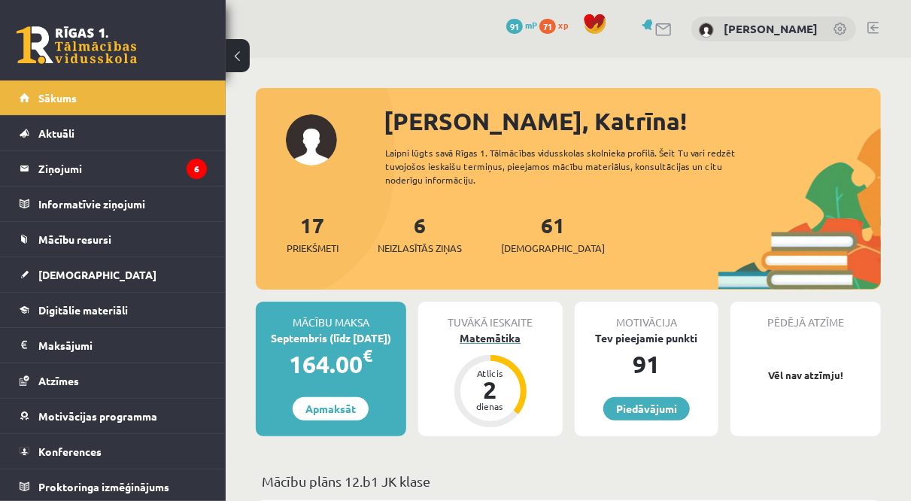
click at [490, 338] on div "Matemātika" at bounding box center [490, 338] width 144 height 16
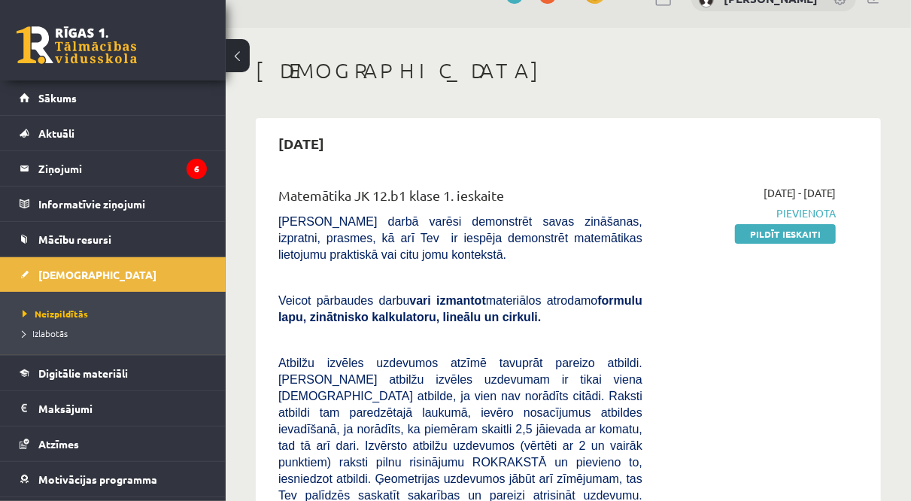
scroll to position [65, 0]
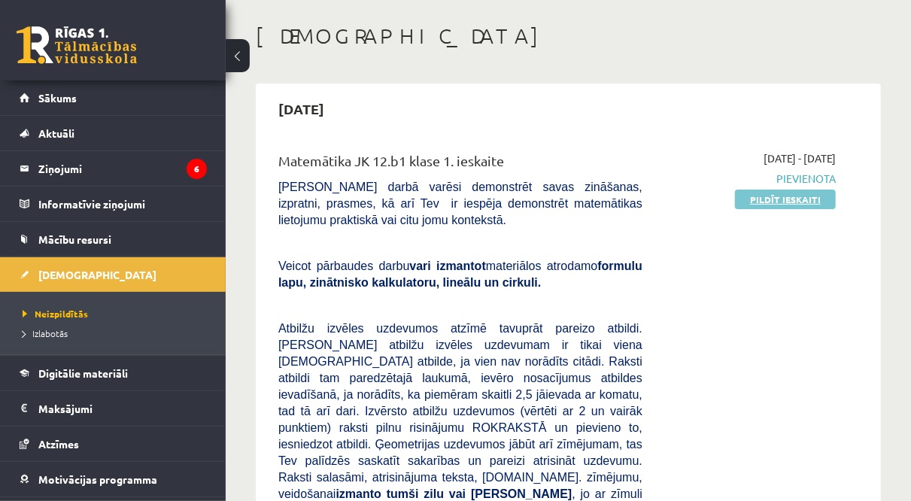
click at [789, 196] on link "Pildīt ieskaiti" at bounding box center [785, 200] width 101 height 20
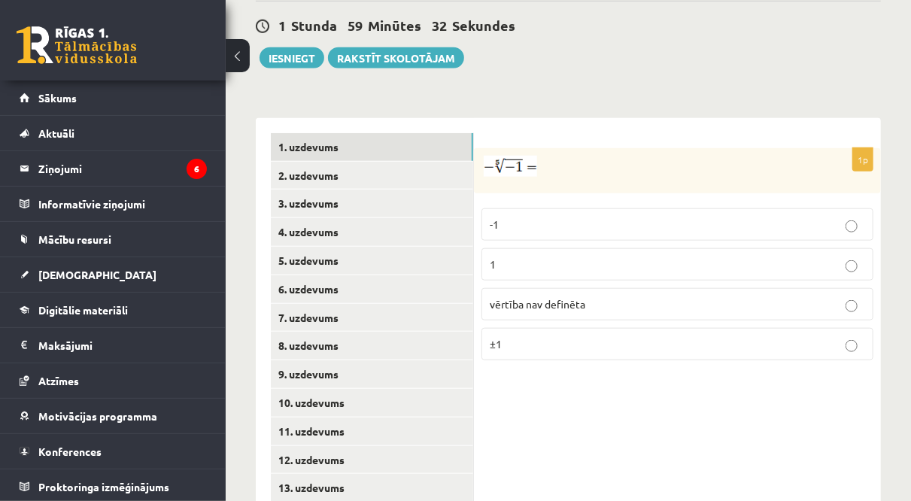
scroll to position [654, 0]
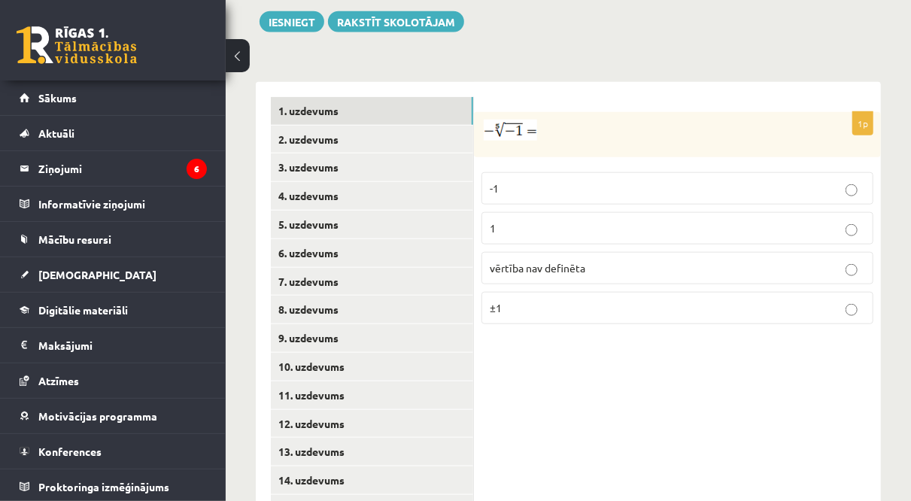
click at [511, 212] on label "1" at bounding box center [677, 228] width 392 height 32
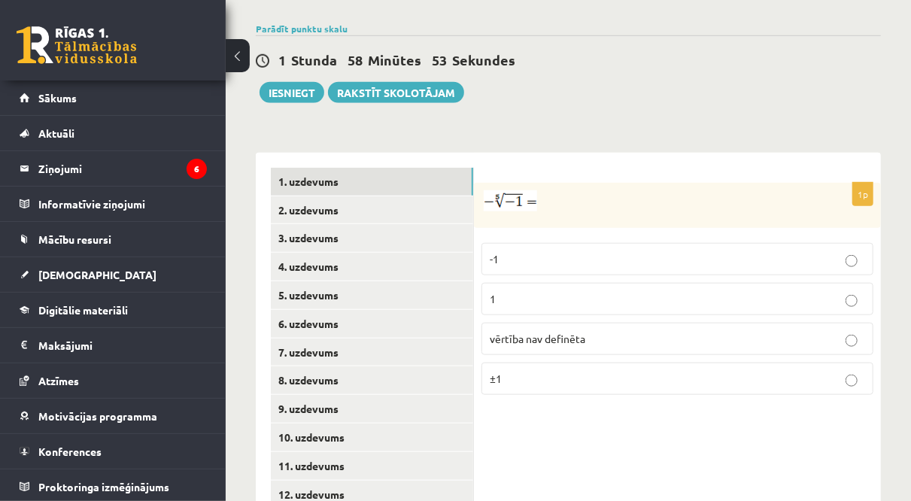
scroll to position [687, 0]
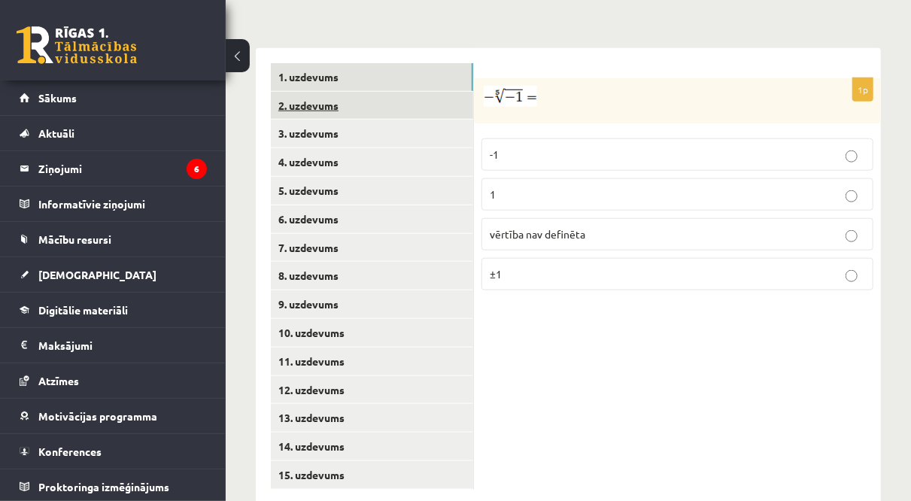
click at [304, 92] on link "2. uzdevums" at bounding box center [372, 106] width 202 height 28
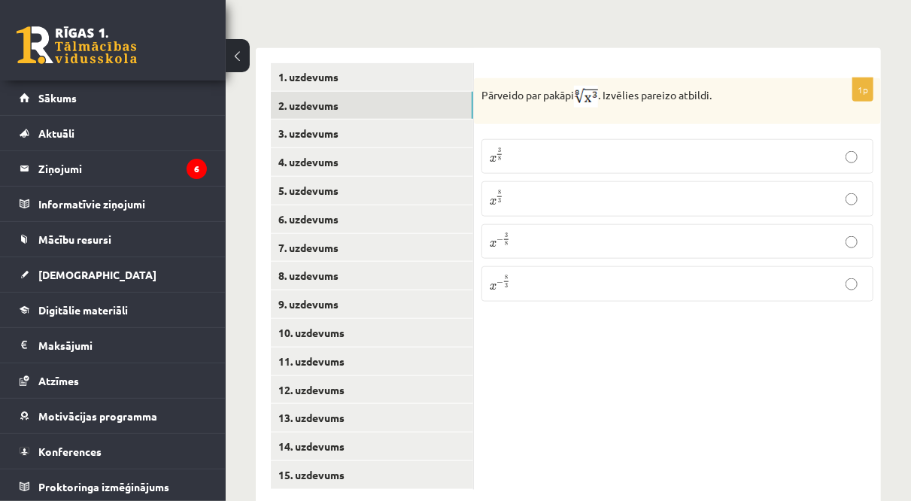
click at [550, 190] on p "x 8 3 x 8 3" at bounding box center [677, 199] width 375 height 19
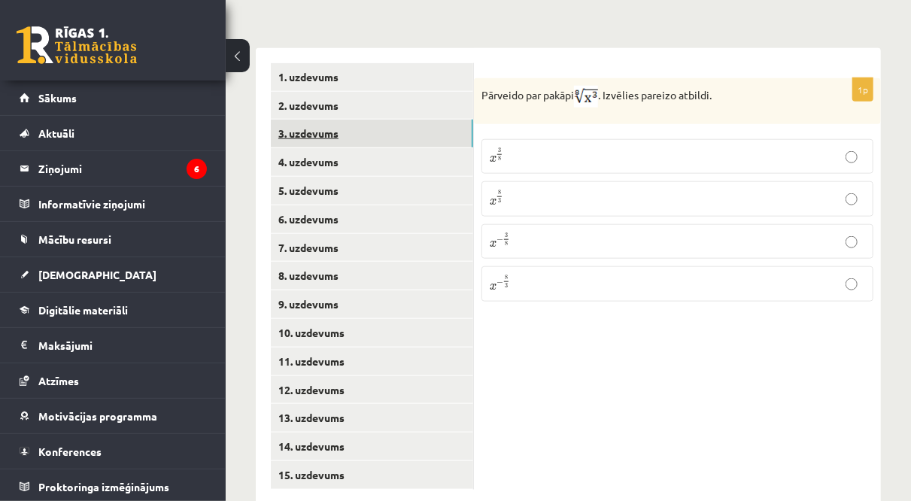
click at [299, 120] on link "3. uzdevums" at bounding box center [372, 134] width 202 height 28
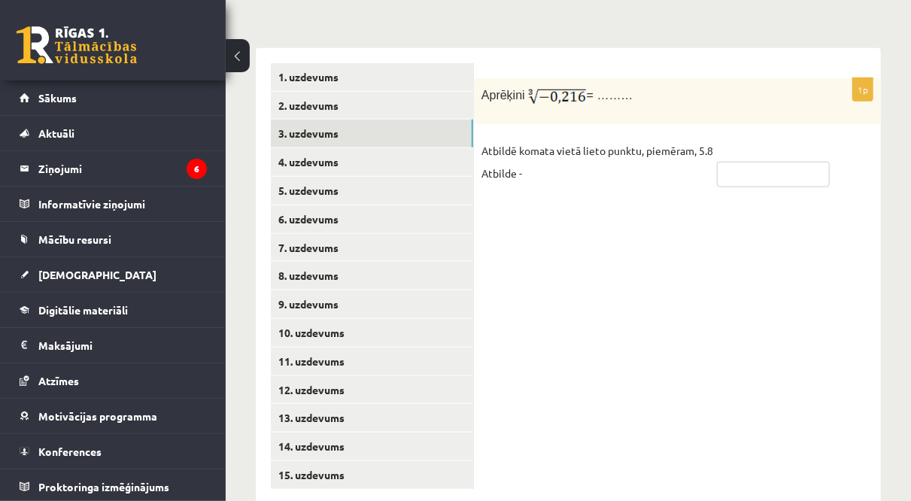
click at [743, 162] on input "text" at bounding box center [773, 175] width 113 height 26
type input "****"
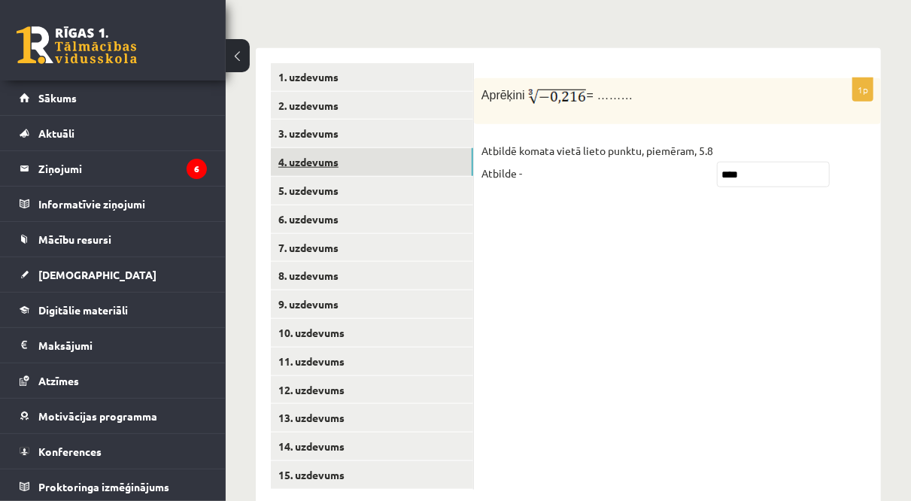
click at [384, 148] on link "4. uzdevums" at bounding box center [372, 162] width 202 height 28
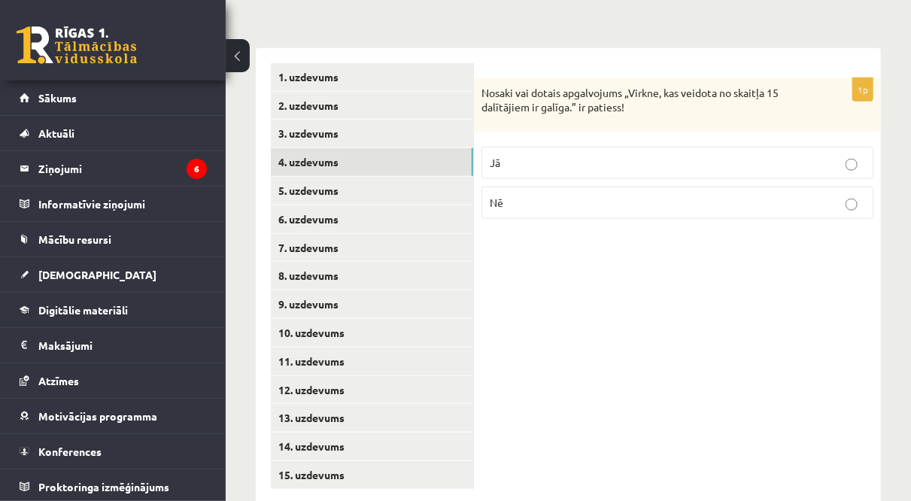
click at [520, 155] on p "Jā" at bounding box center [677, 163] width 375 height 16
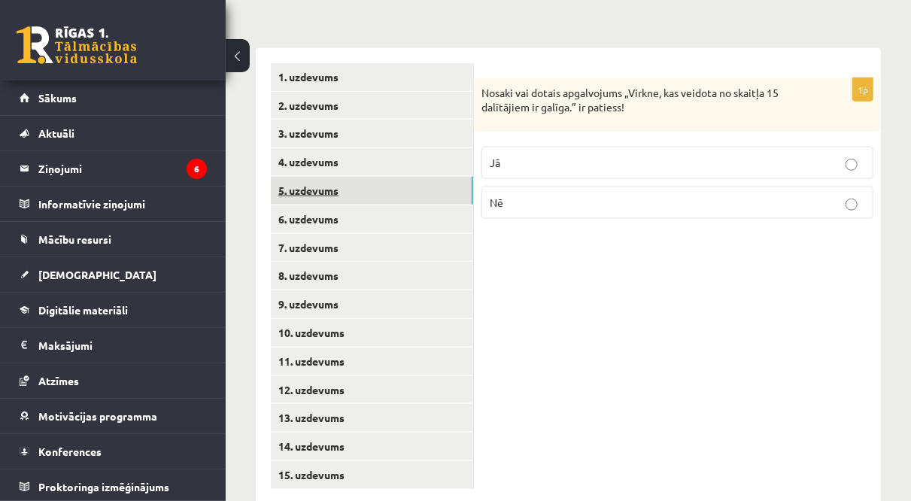
click at [302, 177] on link "5. uzdevums" at bounding box center [372, 191] width 202 height 28
click at [533, 157] on p "Jā" at bounding box center [677, 165] width 375 height 16
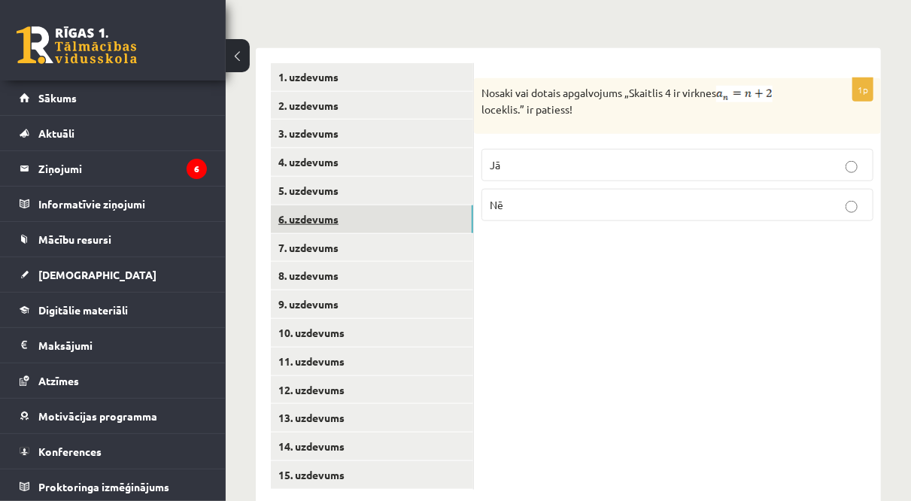
click at [363, 205] on link "6. uzdevums" at bounding box center [372, 219] width 202 height 28
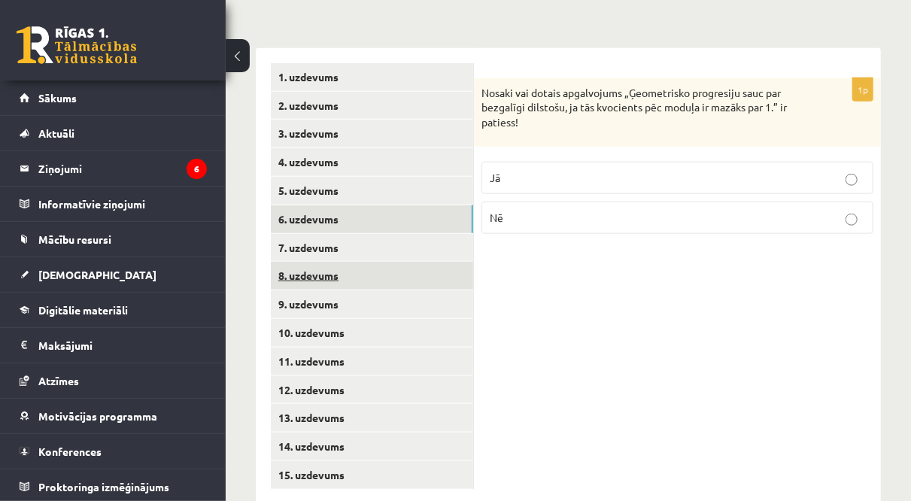
drag, startPoint x: 559, startPoint y: 144, endPoint x: 333, endPoint y: 229, distance: 241.4
click at [333, 229] on div "**********" at bounding box center [568, 276] width 625 height 457
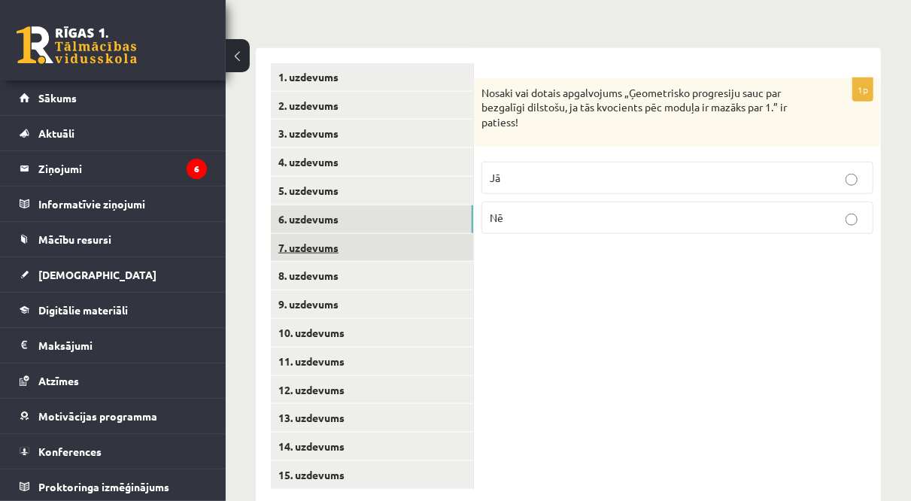
click at [324, 234] on link "7. uzdevums" at bounding box center [372, 248] width 202 height 28
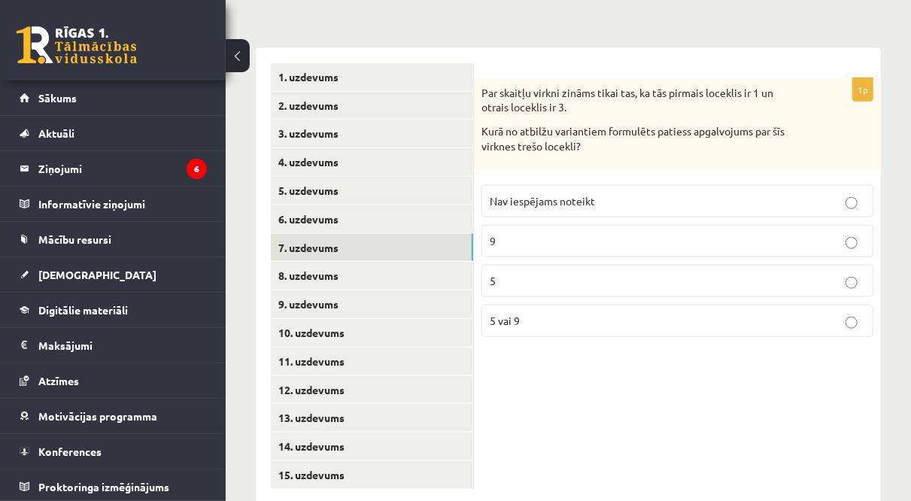
click at [593, 357] on div "1p Par skaitļu virkni zināms tikai tas, ka tās pirmais loceklis ir 1 un otrais …" at bounding box center [677, 276] width 407 height 457
click at [521, 194] on span "Nav iespējams noteikt" at bounding box center [542, 201] width 105 height 14
click at [326, 262] on link "8. uzdevums" at bounding box center [372, 276] width 202 height 28
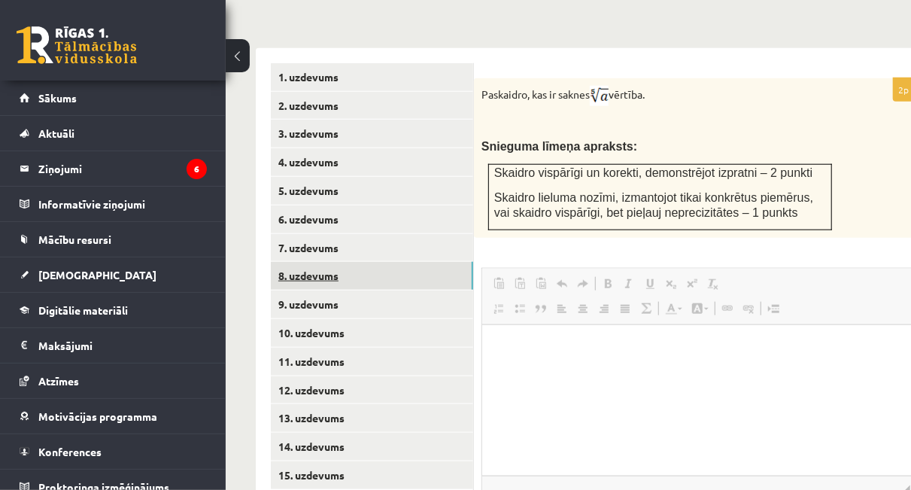
scroll to position [0, 0]
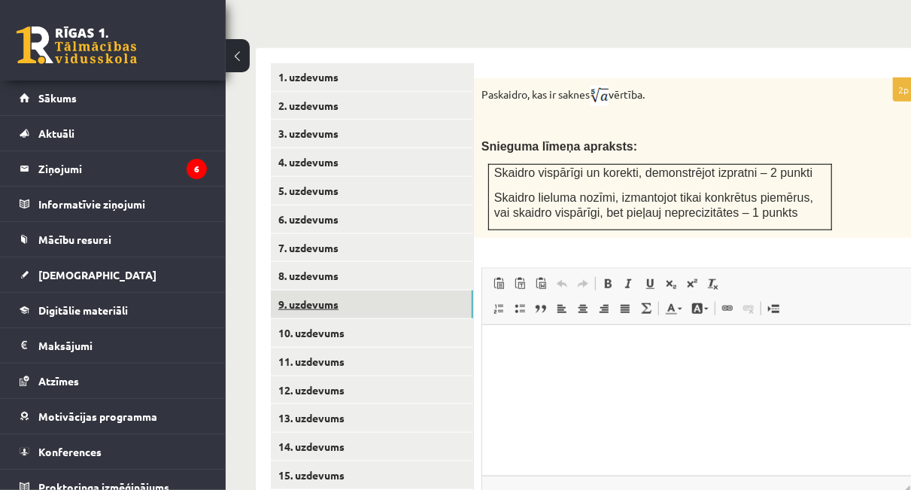
click at [316, 290] on link "9. uzdevums" at bounding box center [372, 304] width 202 height 28
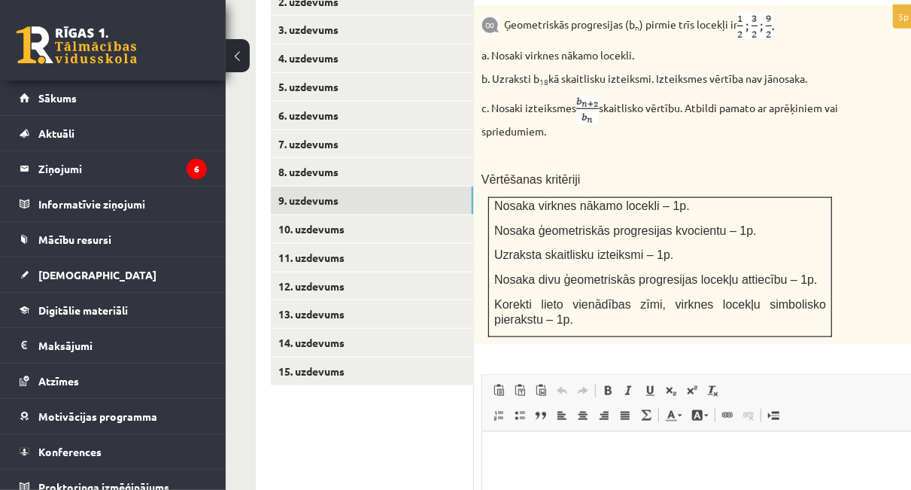
scroll to position [787, 0]
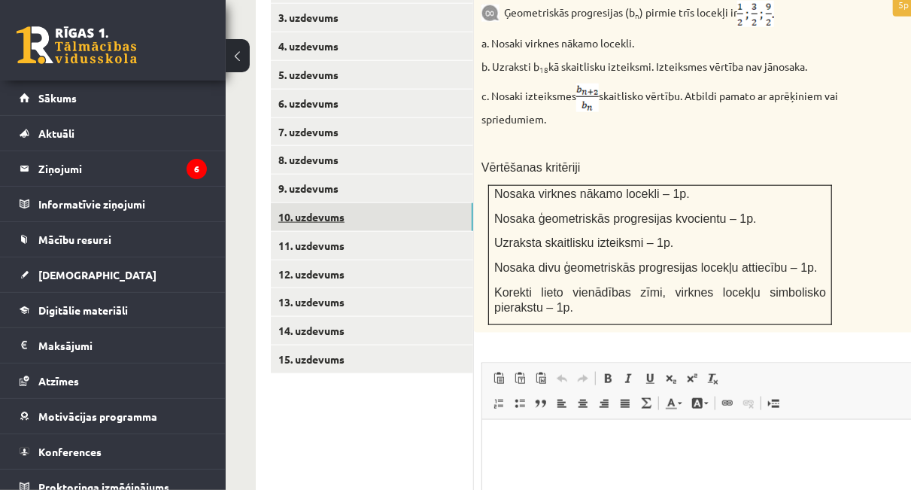
click at [318, 203] on link "10. uzdevums" at bounding box center [372, 217] width 202 height 28
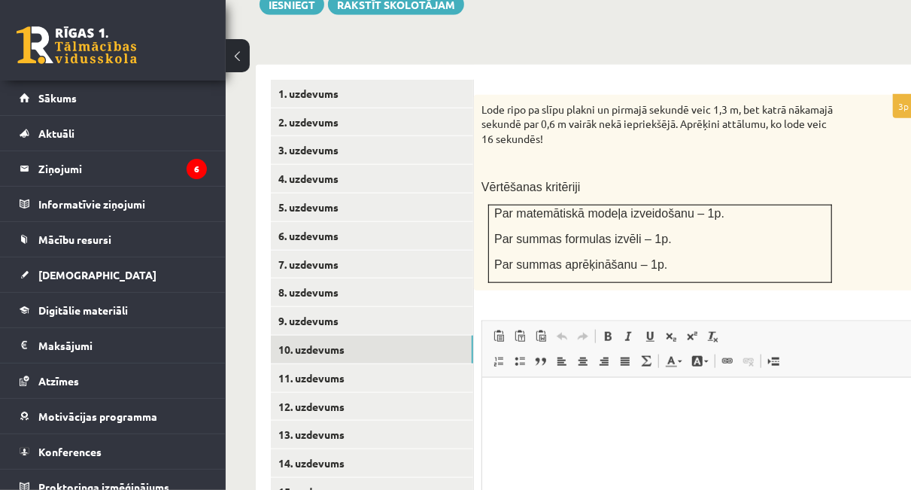
scroll to position [694, 0]
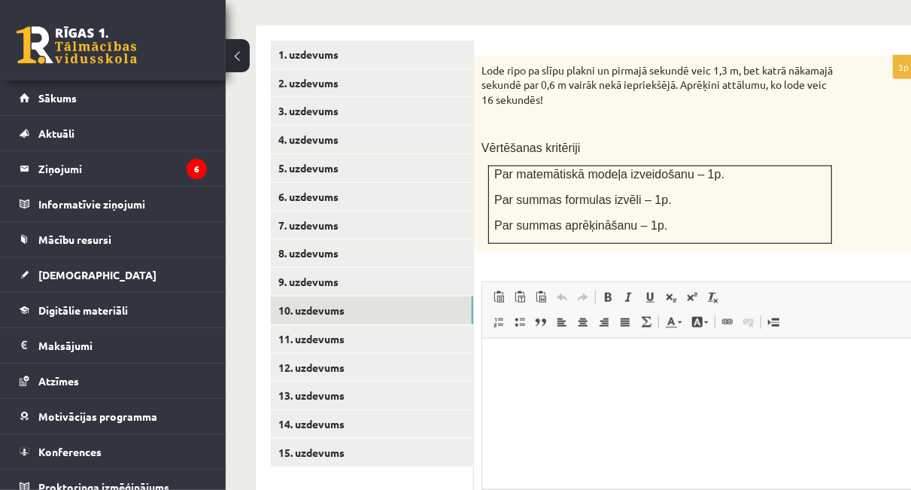
click at [515, 378] on html at bounding box center [696, 361] width 431 height 46
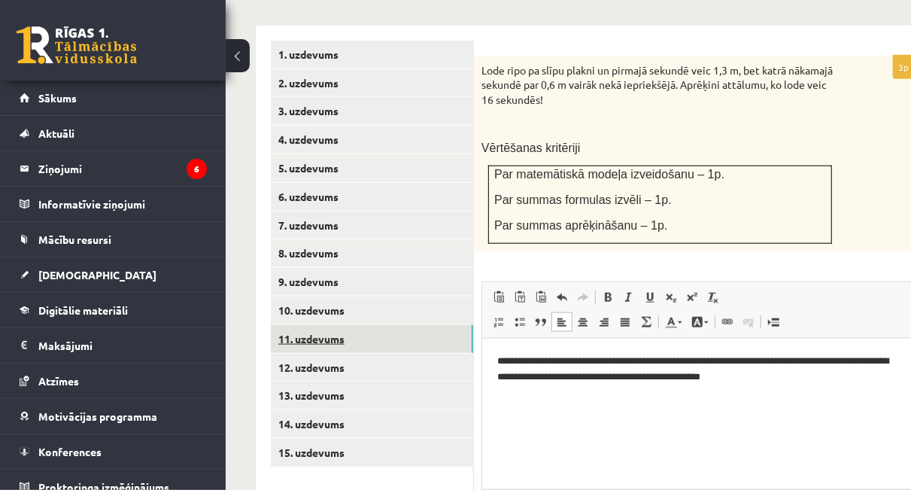
click at [360, 325] on link "11. uzdevums" at bounding box center [372, 339] width 202 height 28
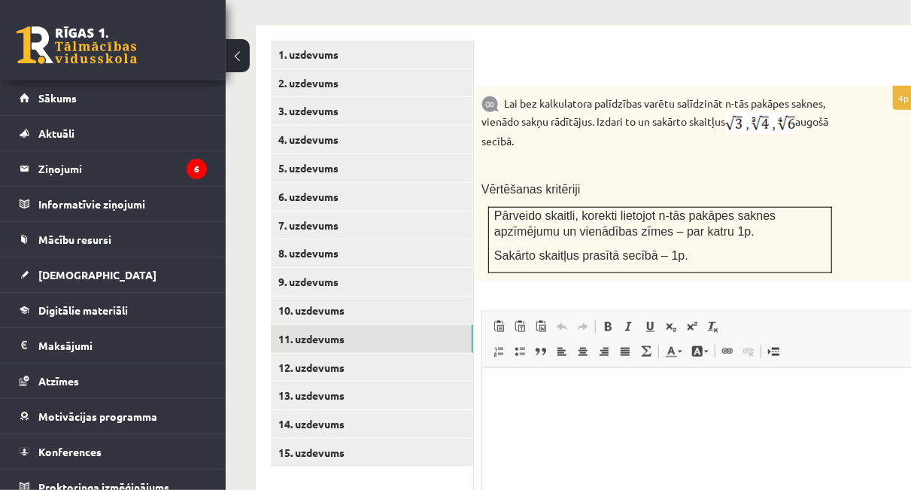
scroll to position [0, 0]
click at [543, 380] on html at bounding box center [696, 390] width 431 height 46
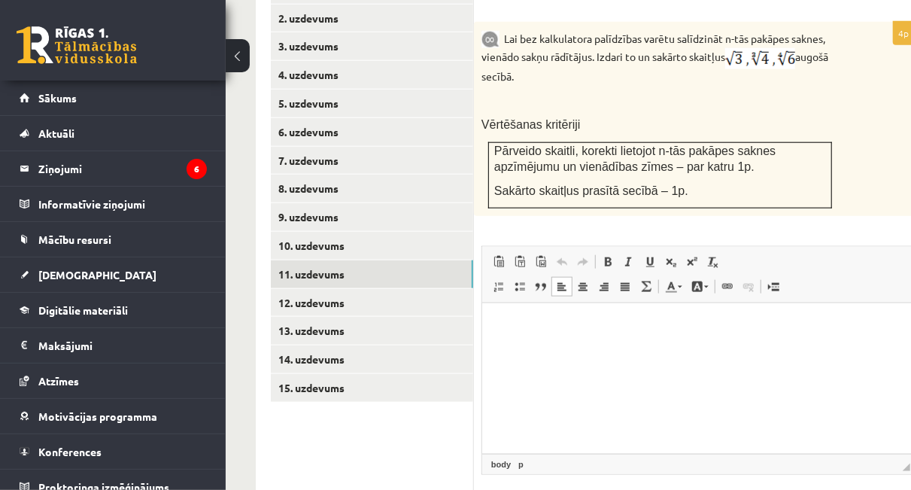
scroll to position [758, 0]
click at [675, 348] on html at bounding box center [696, 325] width 431 height 46
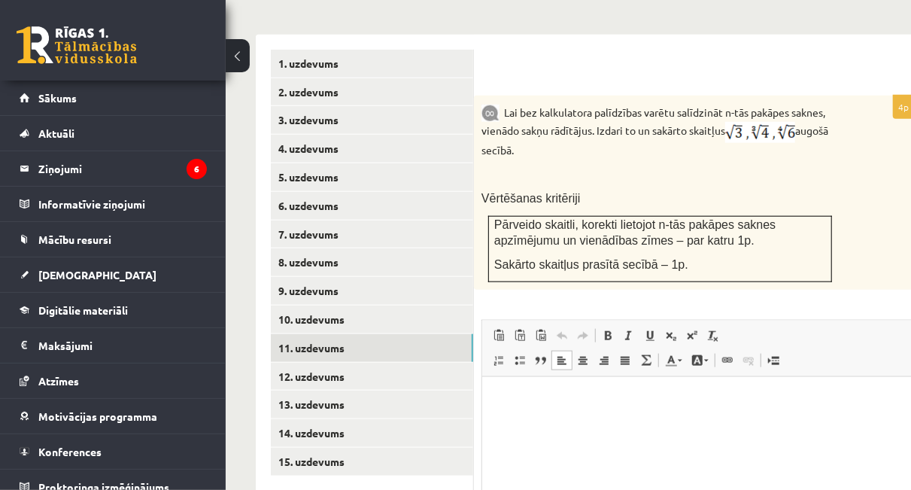
scroll to position [838, 0]
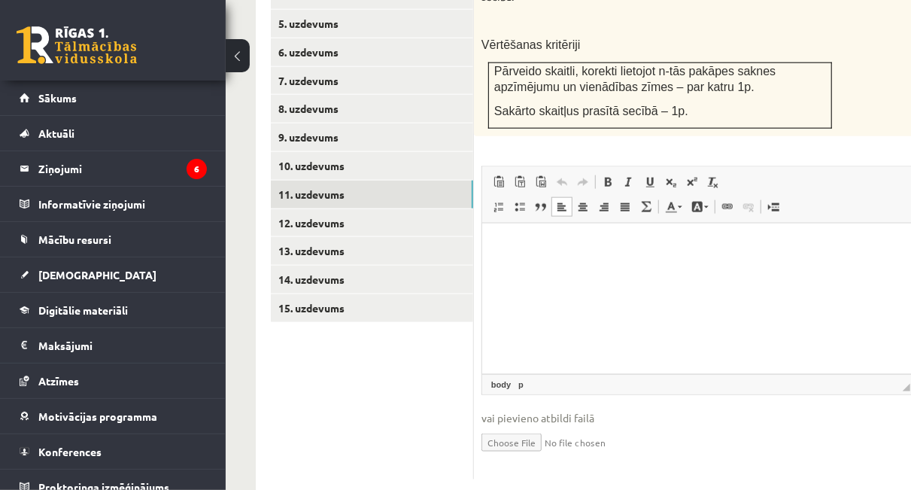
click at [508, 426] on input "file" at bounding box center [697, 441] width 432 height 31
type input "**********"
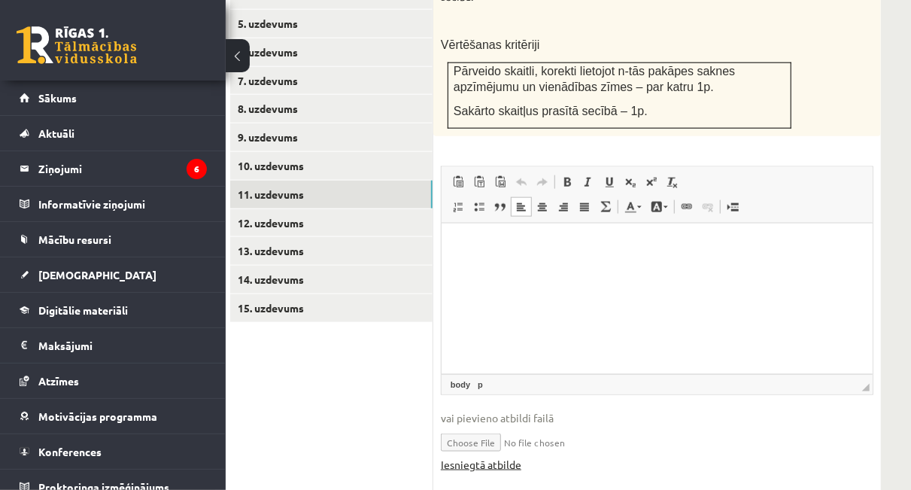
click at [463, 457] on link "Iesniegtā atbilde" at bounding box center [481, 465] width 80 height 16
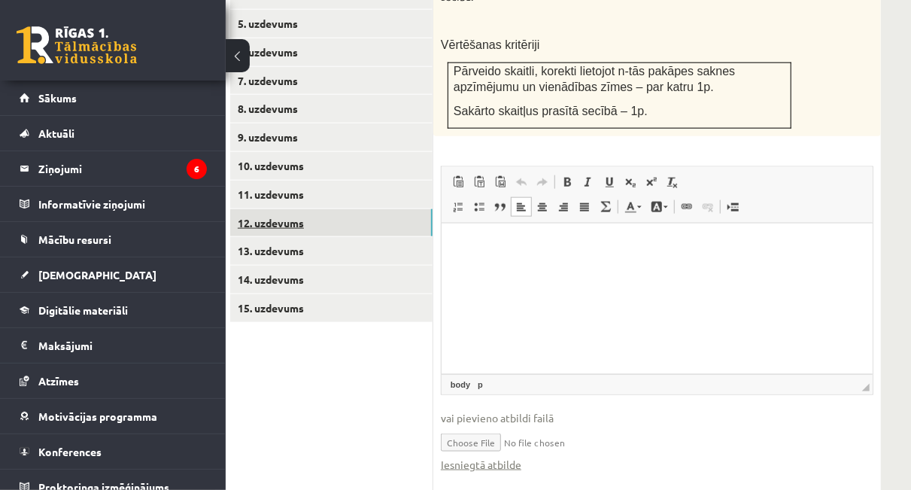
click at [312, 209] on link "12. uzdevums" at bounding box center [331, 223] width 202 height 28
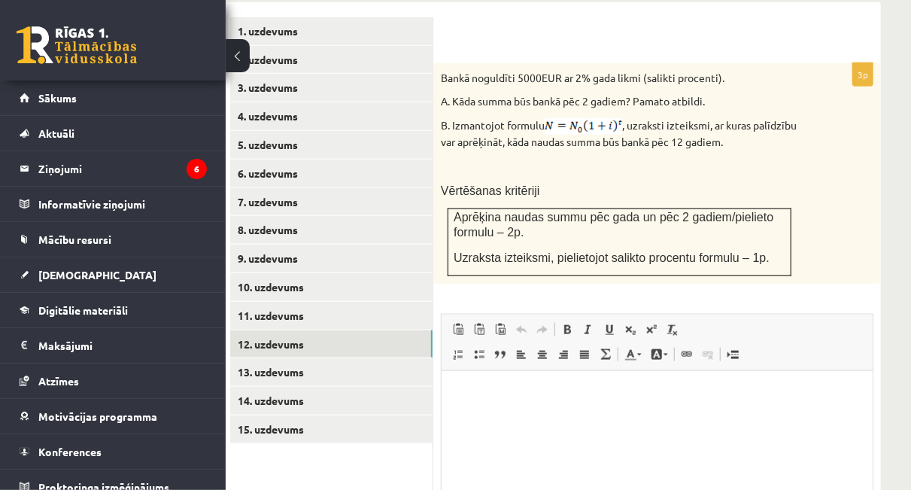
scroll to position [716, 41]
drag, startPoint x: 545, startPoint y: 94, endPoint x: 642, endPoint y: 61, distance: 101.8
click at [642, 64] on div "Bankā noguldīti 5000EUR ar 2% gada likmi (salikti procenti). A. Kāda summa būs …" at bounding box center [657, 174] width 448 height 220
click at [639, 119] on p "B. Izmantojot formulu , uzraksti izteiksmi, ar kuras palīdzību var aprēķināt, k…" at bounding box center [619, 135] width 357 height 32
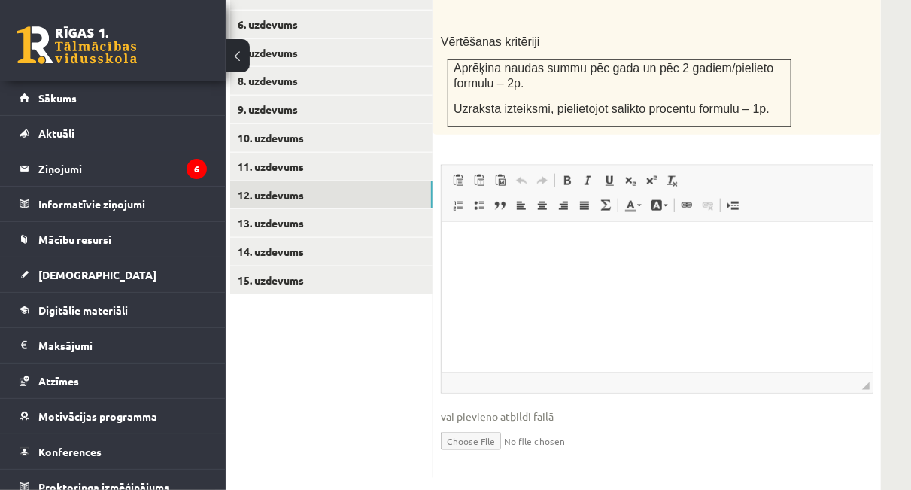
click at [464, 424] on input "file" at bounding box center [657, 439] width 432 height 31
type input "**********"
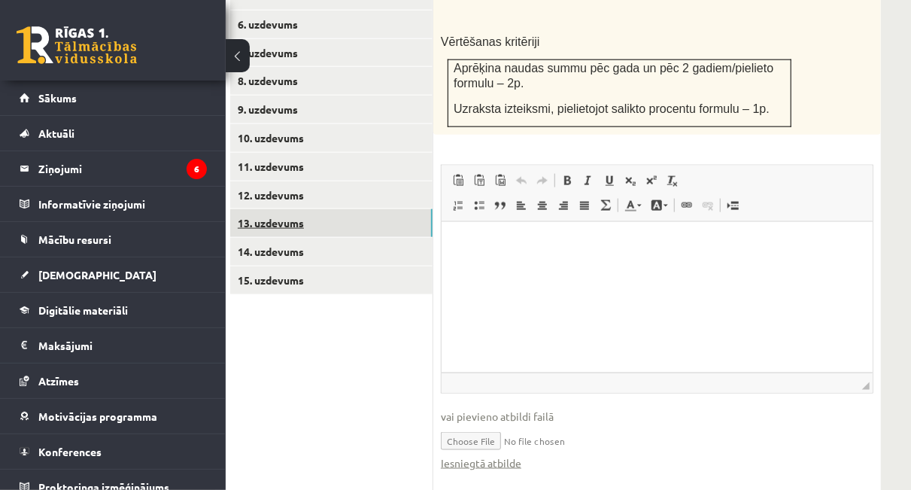
click at [287, 209] on link "13. uzdevums" at bounding box center [331, 223] width 202 height 28
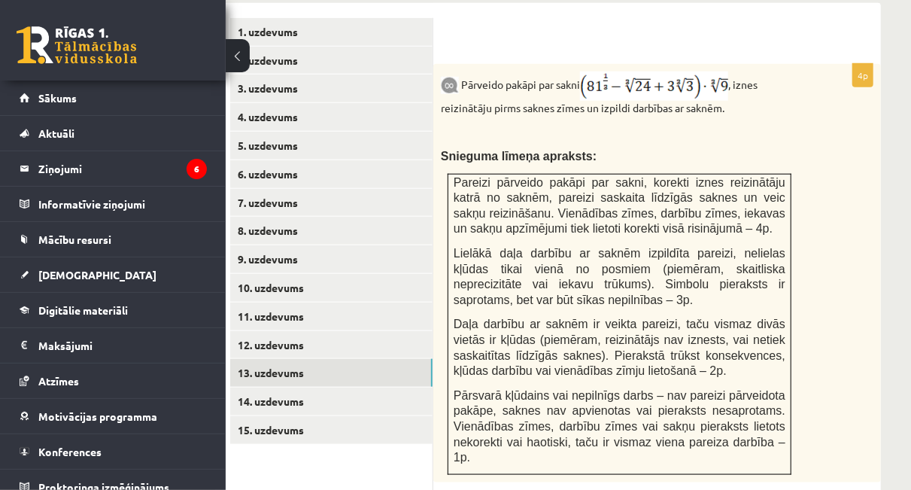
scroll to position [1046, 41]
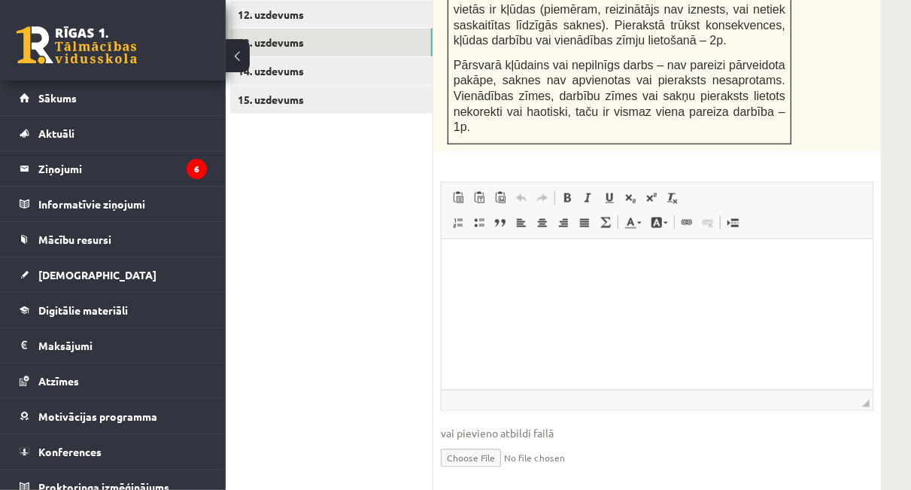
click at [481, 442] on input "file" at bounding box center [657, 457] width 432 height 31
type input "**********"
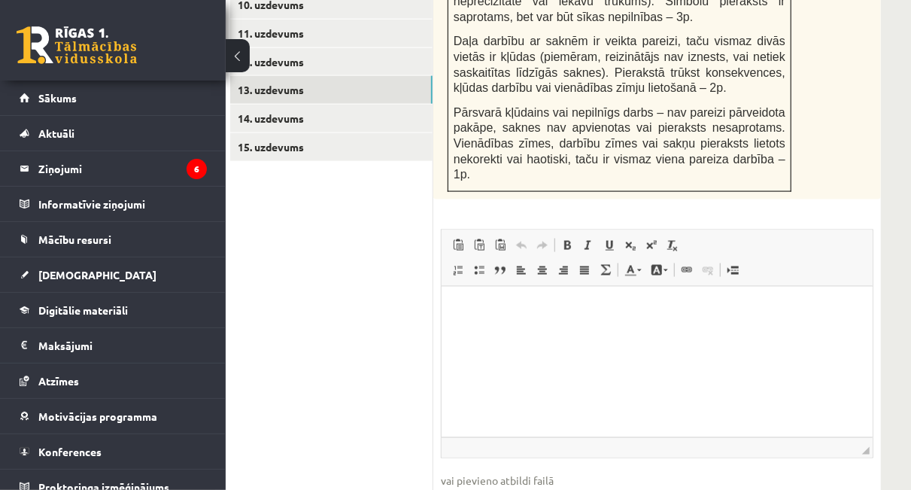
click at [320, 270] on ul "1. uzdevums 2. uzdevums 3. uzdevums 4. uzdevums 5. uzdevums 6. uzdevums 7. uzde…" at bounding box center [331, 146] width 203 height 823
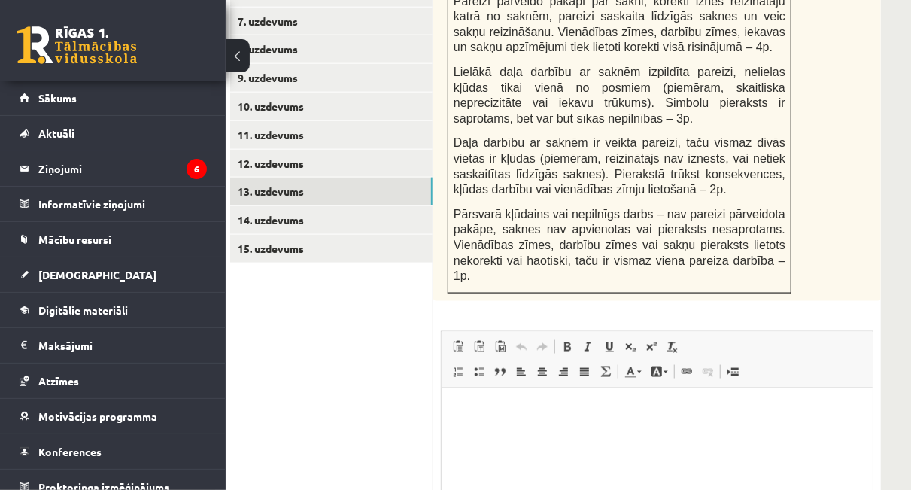
scroll to position [897, 41]
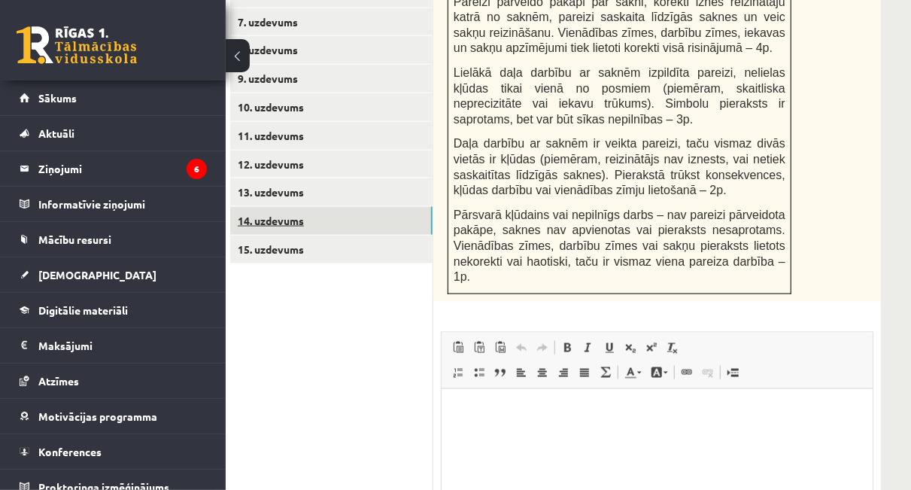
click at [306, 207] on link "14. uzdevums" at bounding box center [331, 221] width 202 height 28
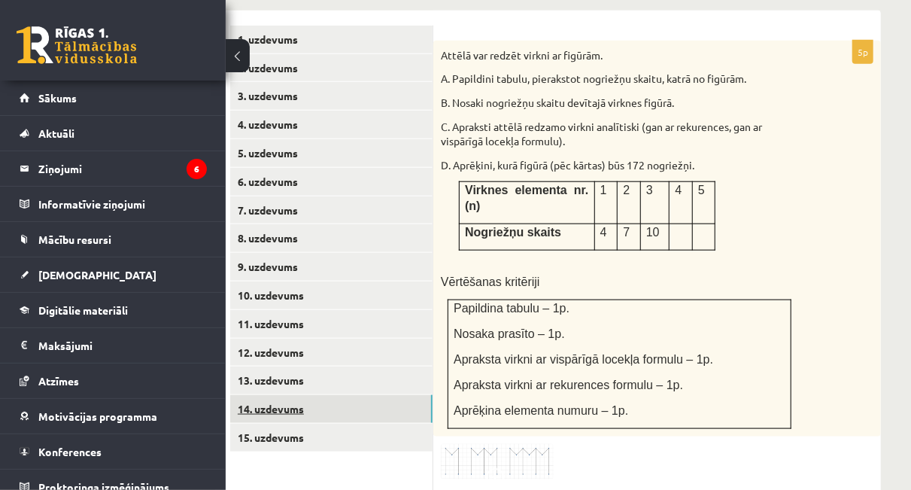
scroll to position [678, 41]
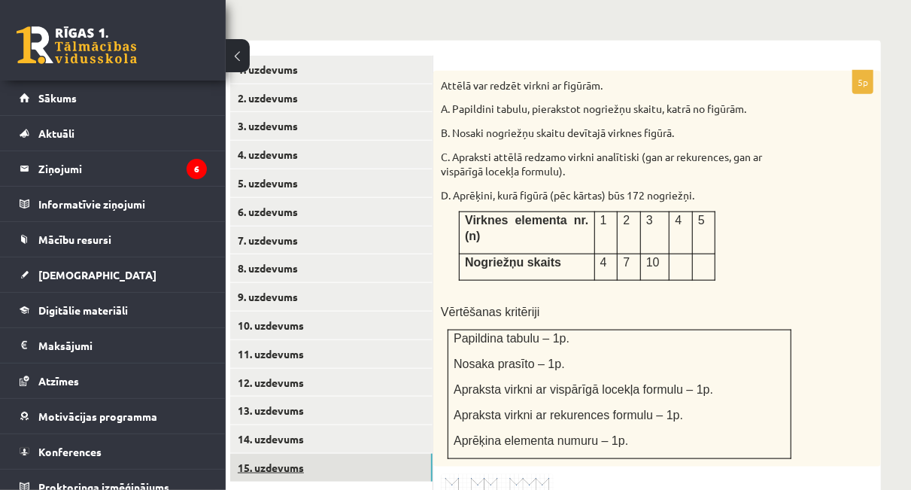
click at [273, 454] on link "15. uzdevums" at bounding box center [331, 468] width 202 height 28
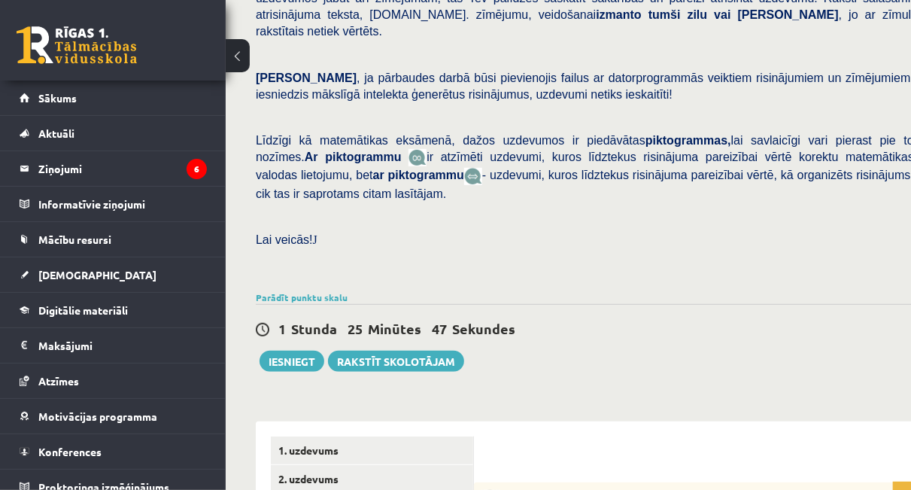
scroll to position [320, 0]
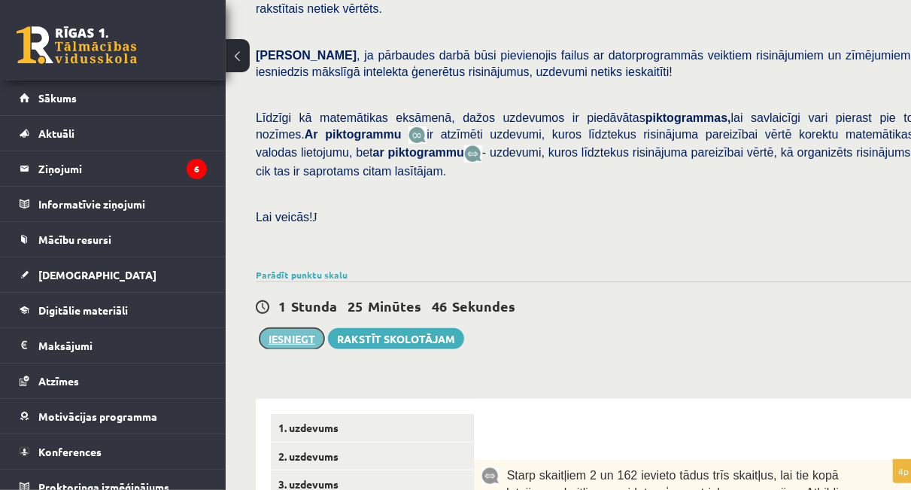
click at [315, 328] on button "Iesniegt" at bounding box center [291, 338] width 65 height 21
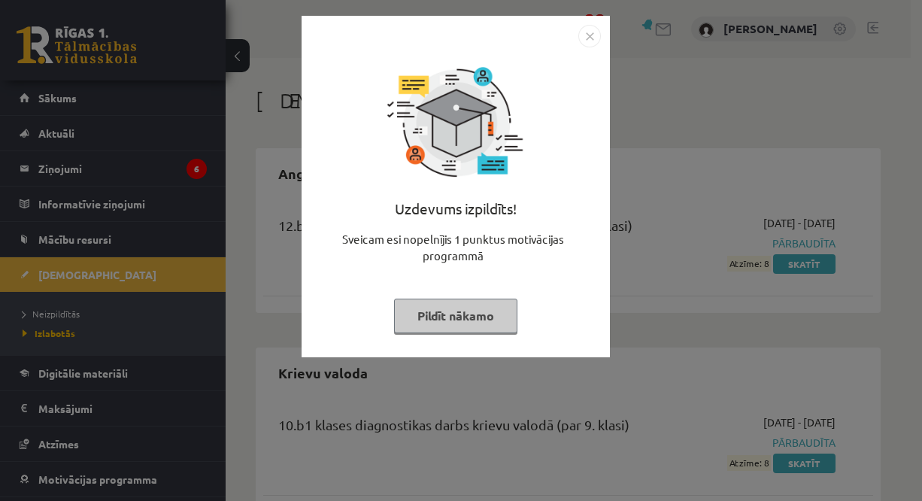
click at [475, 330] on button "Pildīt nākamo" at bounding box center [455, 316] width 123 height 35
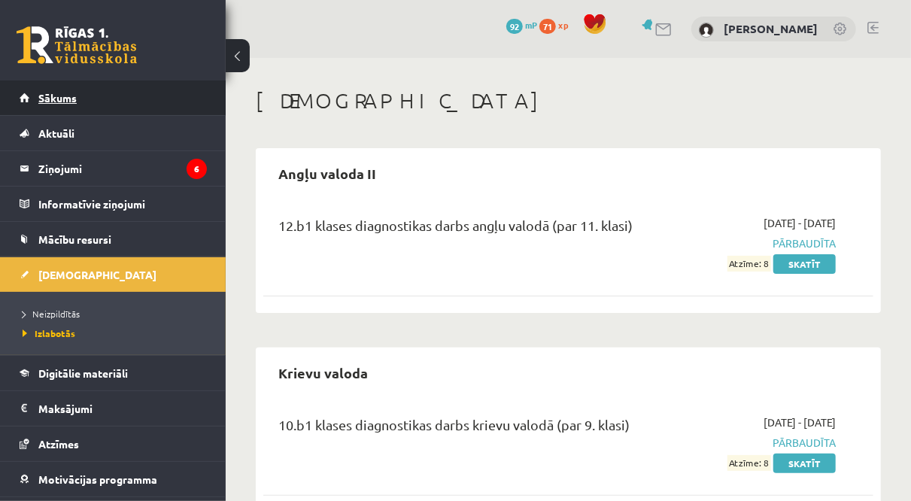
click at [59, 88] on link "Sākums" at bounding box center [113, 97] width 187 height 35
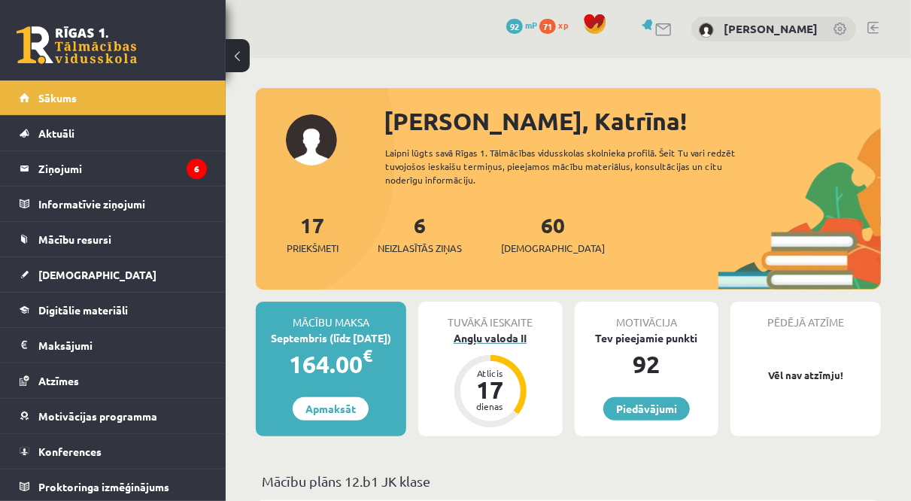
click at [509, 339] on div "Angļu valoda II" at bounding box center [490, 338] width 144 height 16
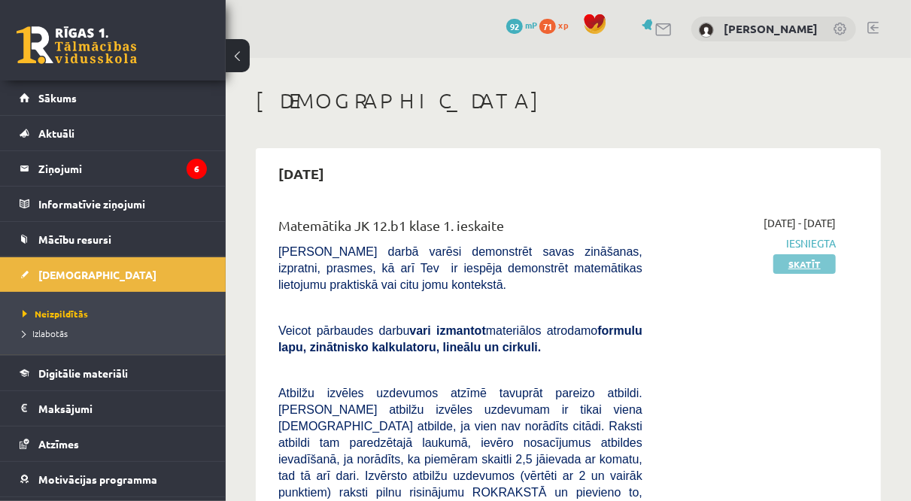
click at [822, 269] on link "Skatīt" at bounding box center [804, 264] width 62 height 20
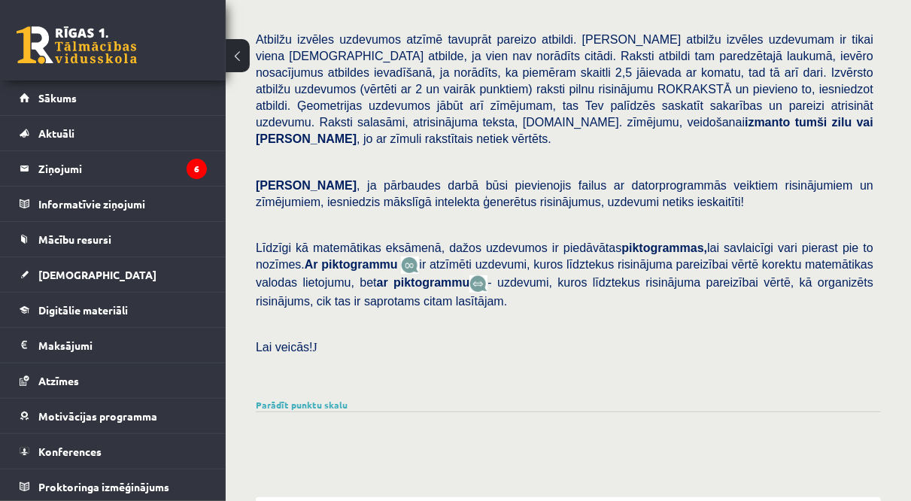
scroll to position [179, 0]
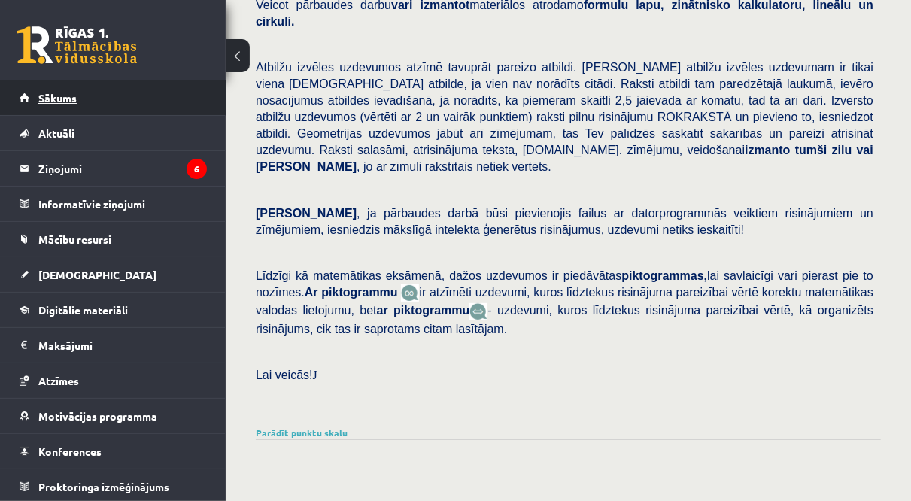
click at [70, 86] on link "Sākums" at bounding box center [113, 97] width 187 height 35
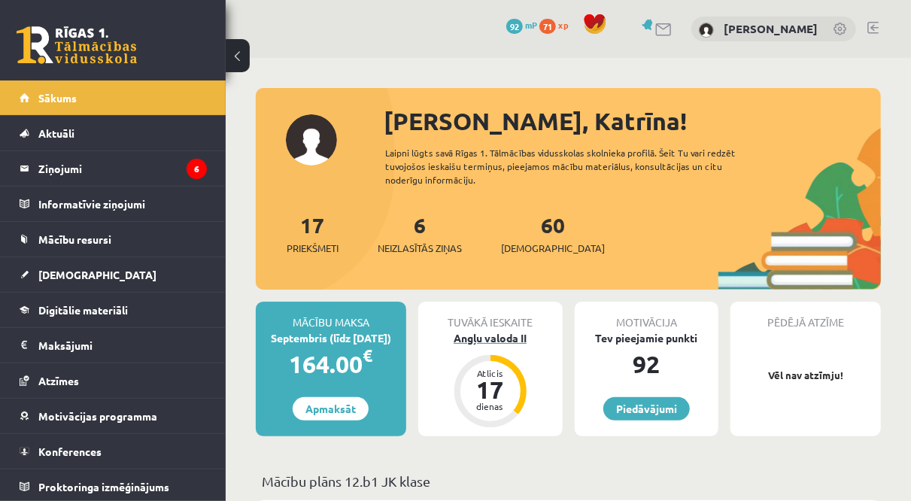
click at [503, 332] on div "Angļu valoda II" at bounding box center [490, 338] width 144 height 16
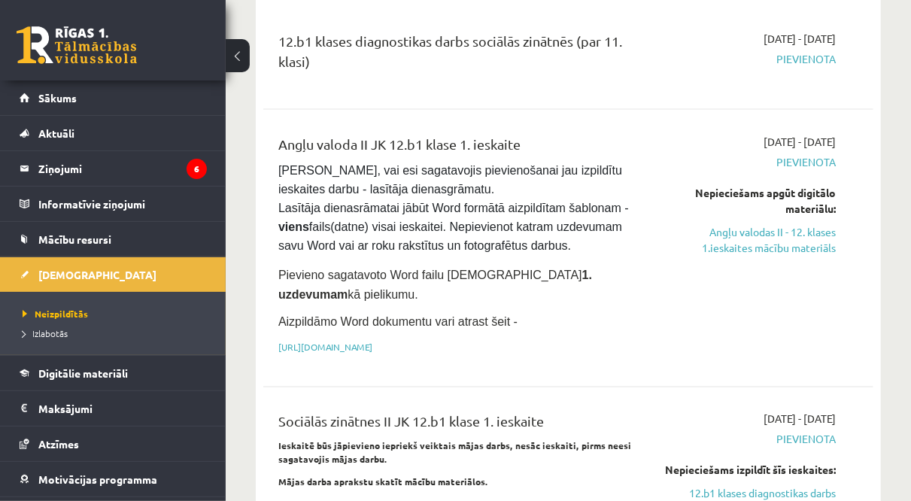
scroll to position [1003, 0]
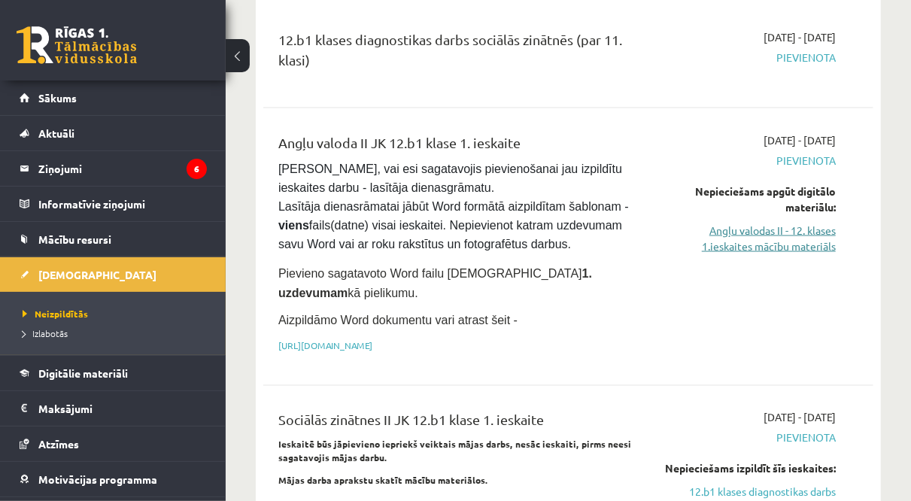
click at [806, 223] on link "Angļu valodas II - 12. klases 1.ieskaites mācību materiāls" at bounding box center [750, 239] width 171 height 32
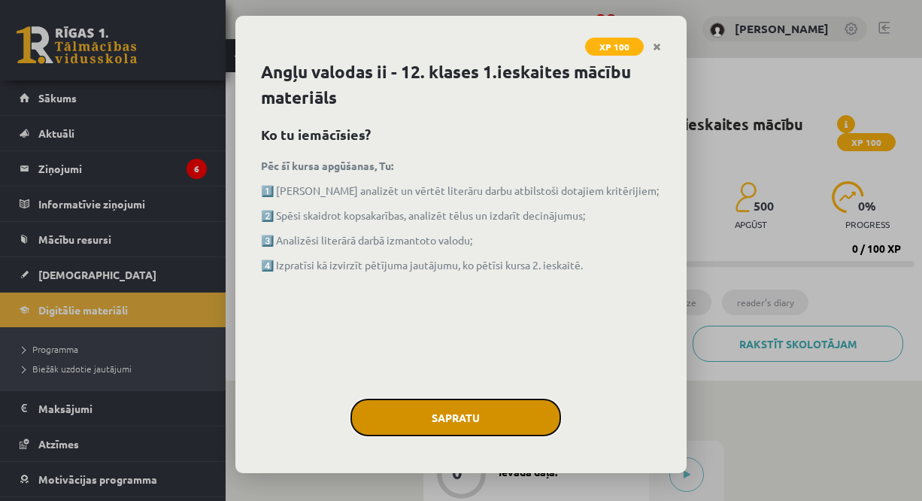
click at [496, 420] on button "Sapratu" at bounding box center [456, 418] width 211 height 38
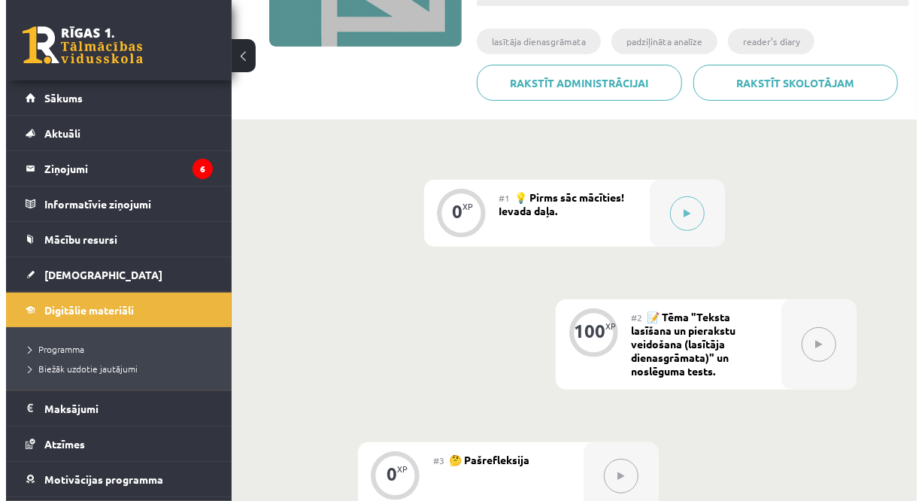
scroll to position [260, 0]
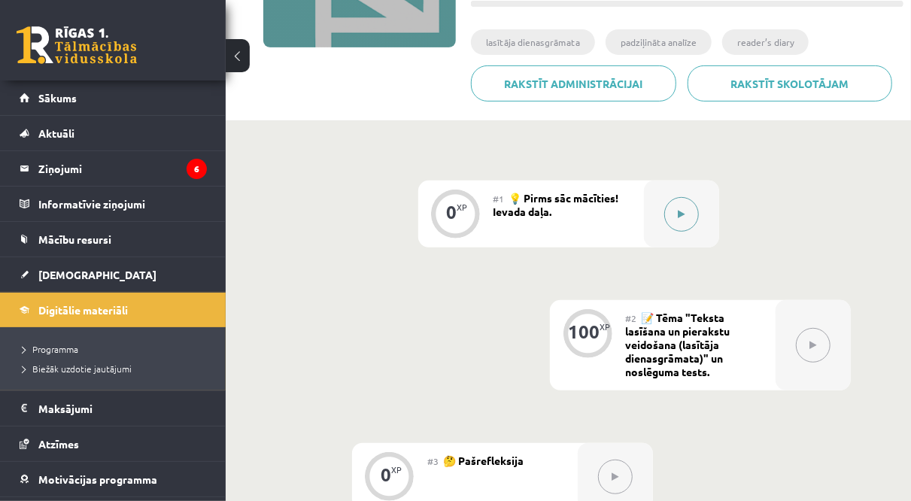
click at [690, 208] on button at bounding box center [681, 214] width 35 height 35
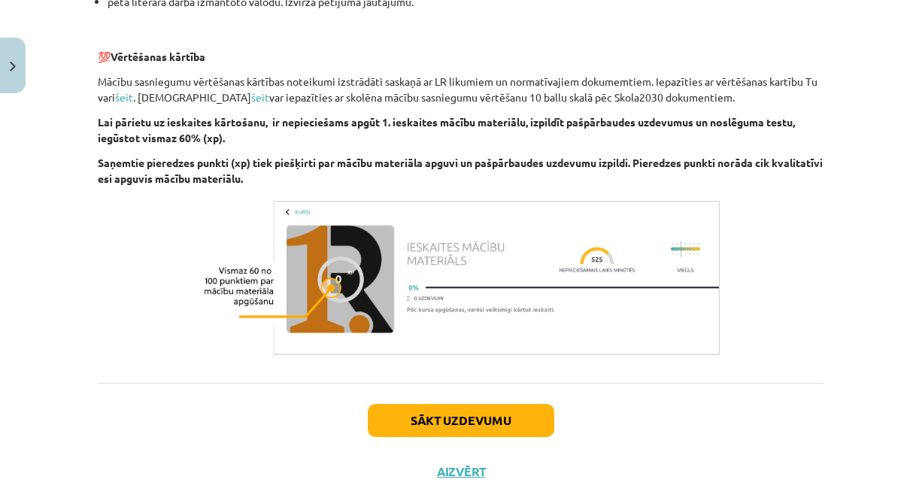
scroll to position [1082, 0]
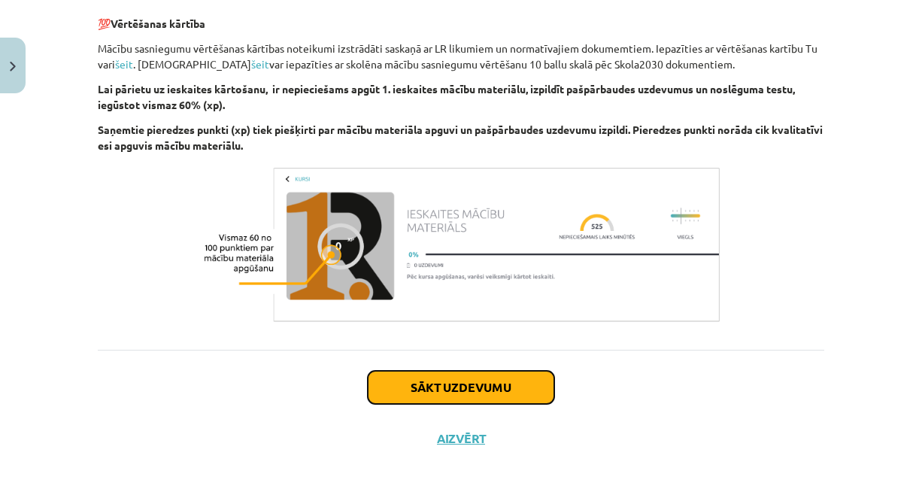
click at [467, 377] on button "Sākt uzdevumu" at bounding box center [461, 387] width 187 height 33
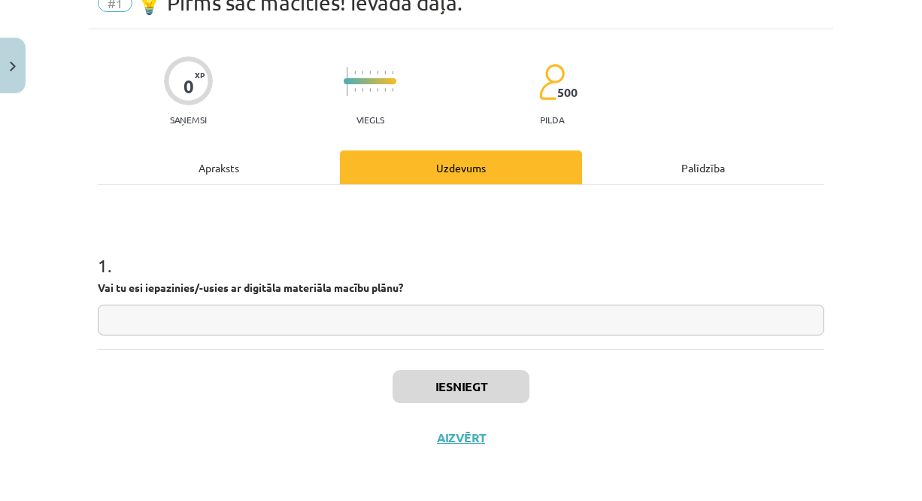
scroll to position [38, 0]
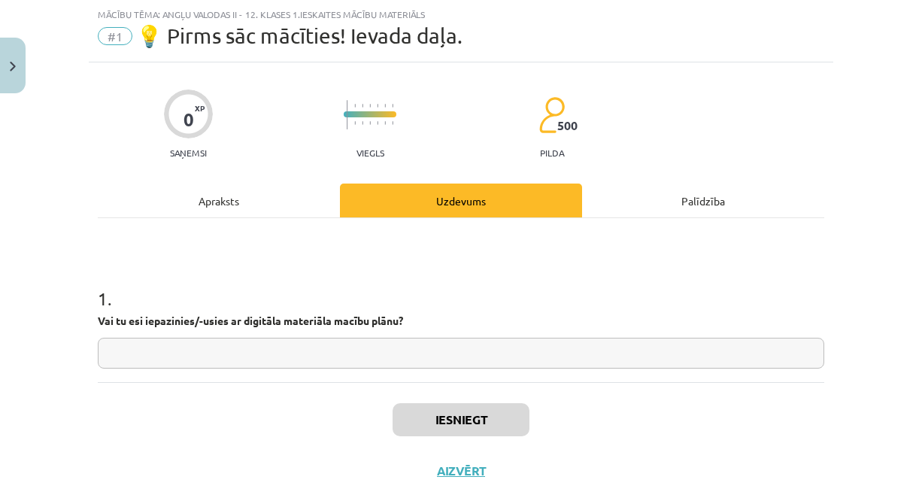
click at [435, 354] on input "text" at bounding box center [461, 353] width 727 height 31
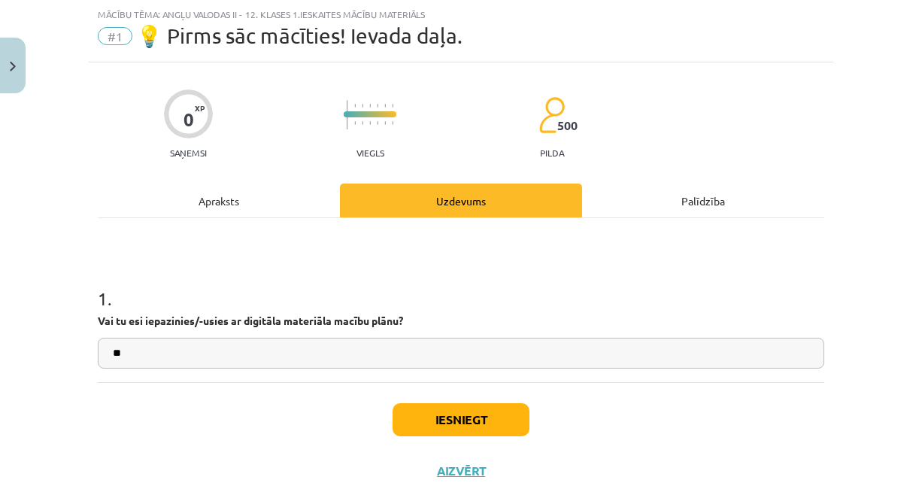
type input "**"
click at [465, 420] on button "Iesniegt" at bounding box center [461, 419] width 137 height 33
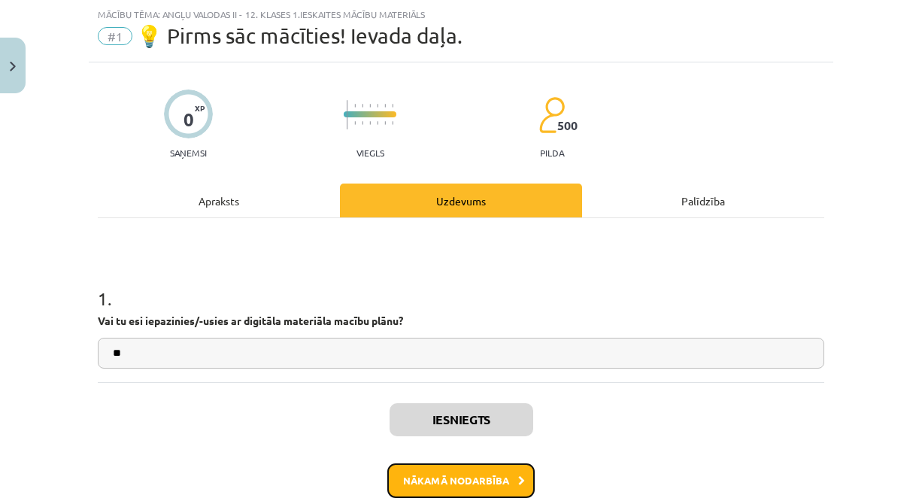
click at [466, 476] on button "Nākamā nodarbība" at bounding box center [460, 480] width 147 height 35
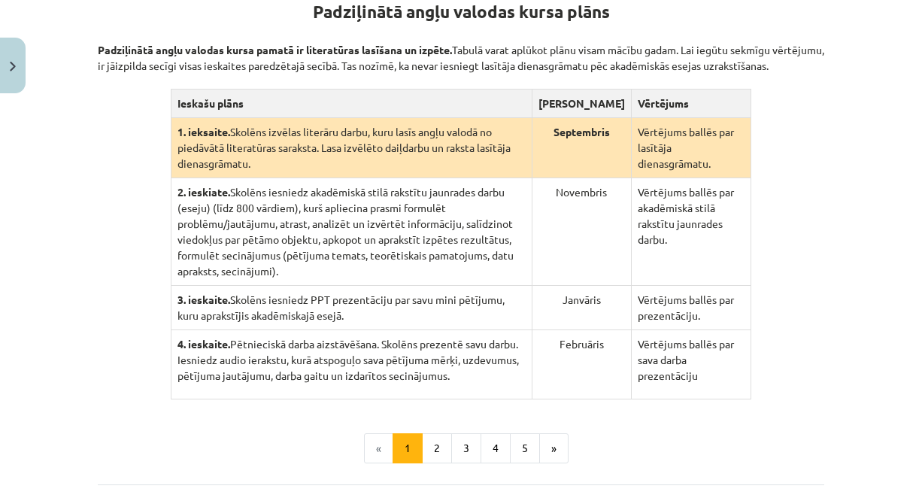
scroll to position [320, 0]
click at [464, 463] on div "Padziļinātā angļu valodas kursa plāns Padziļinātā angļu valodas kursa pamatā ir…" at bounding box center [461, 222] width 727 height 524
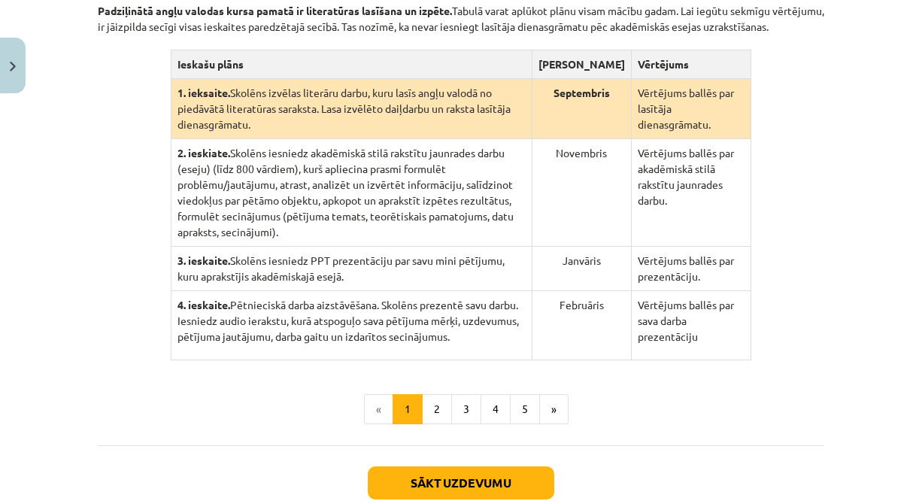
scroll to position [359, 0]
click at [439, 393] on button "2" at bounding box center [437, 408] width 30 height 30
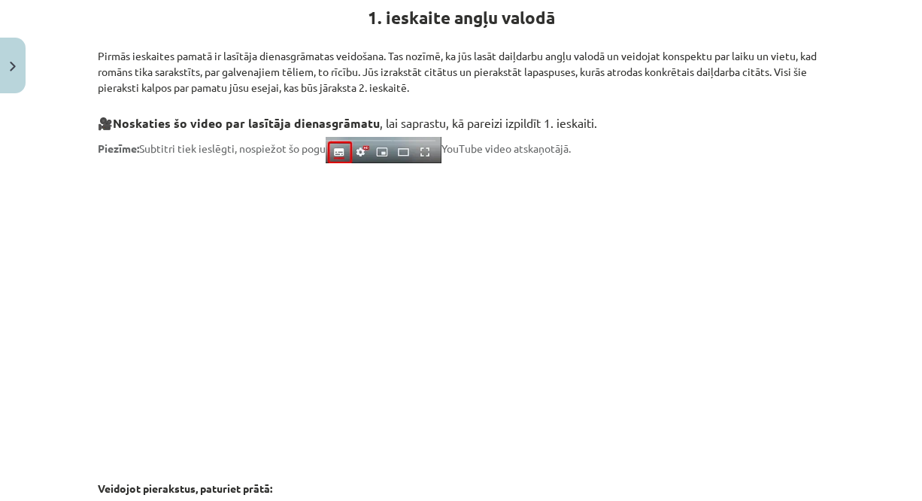
scroll to position [293, 0]
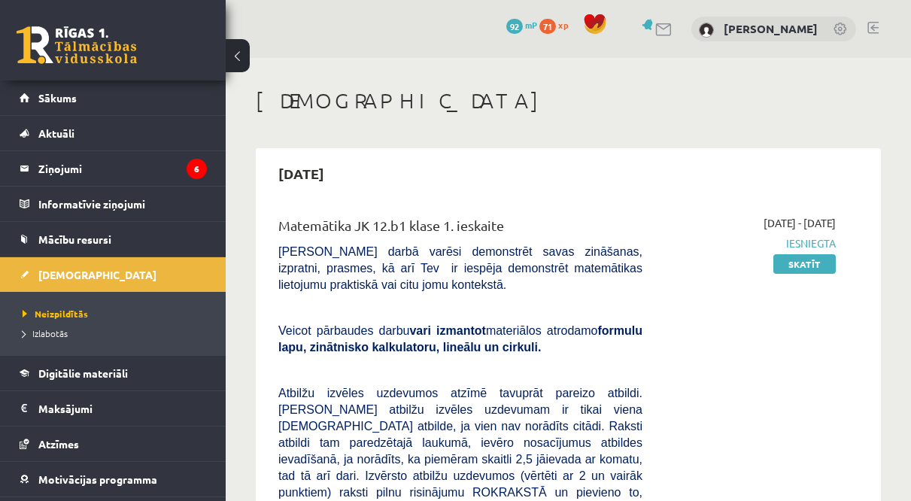
scroll to position [1000, 0]
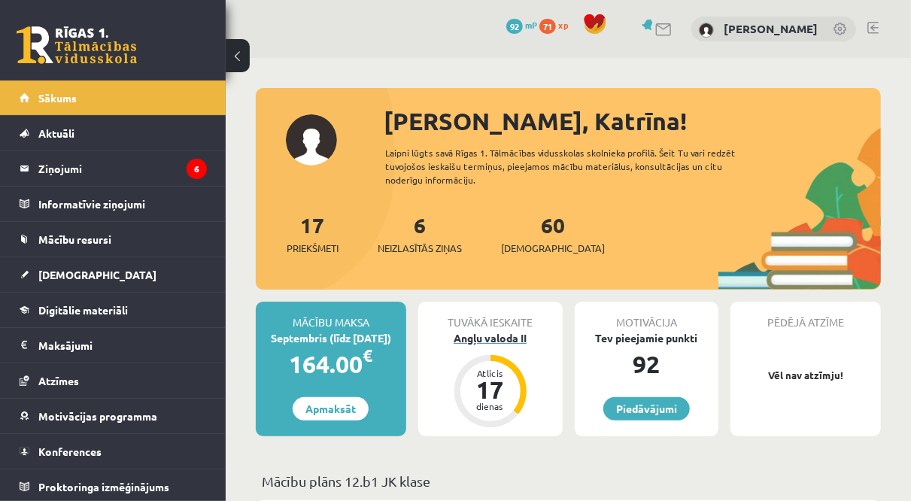
click at [511, 335] on div "Angļu valoda II" at bounding box center [490, 338] width 144 height 16
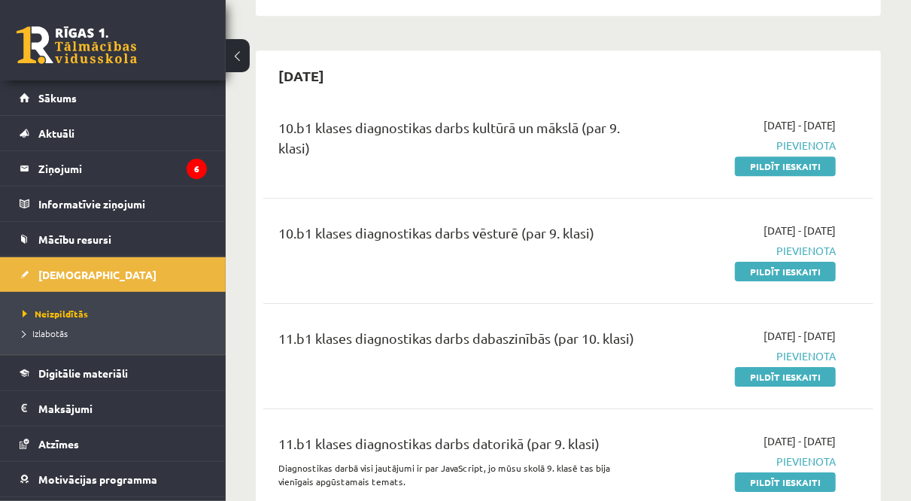
scroll to position [2142, 0]
click at [800, 261] on link "Pildīt ieskaiti" at bounding box center [785, 271] width 101 height 20
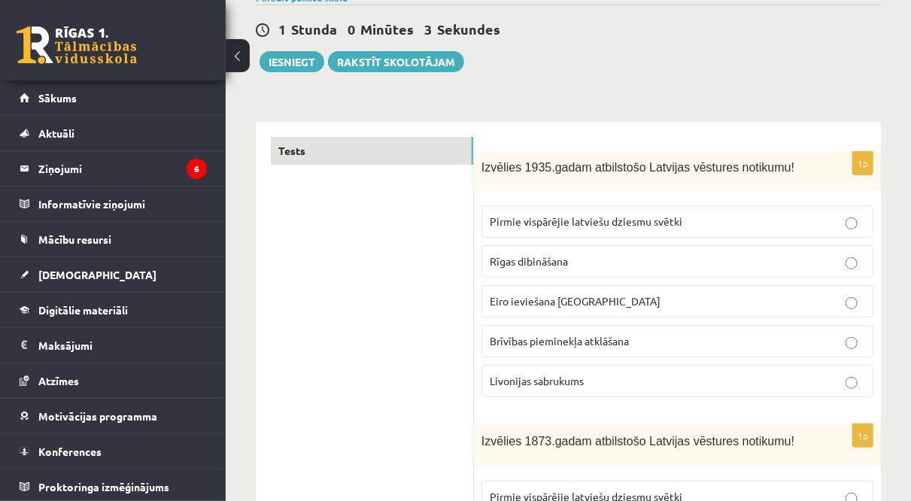
scroll to position [134, 0]
click at [580, 336] on span "Brīvības pieminekļa atklāšana" at bounding box center [559, 340] width 139 height 14
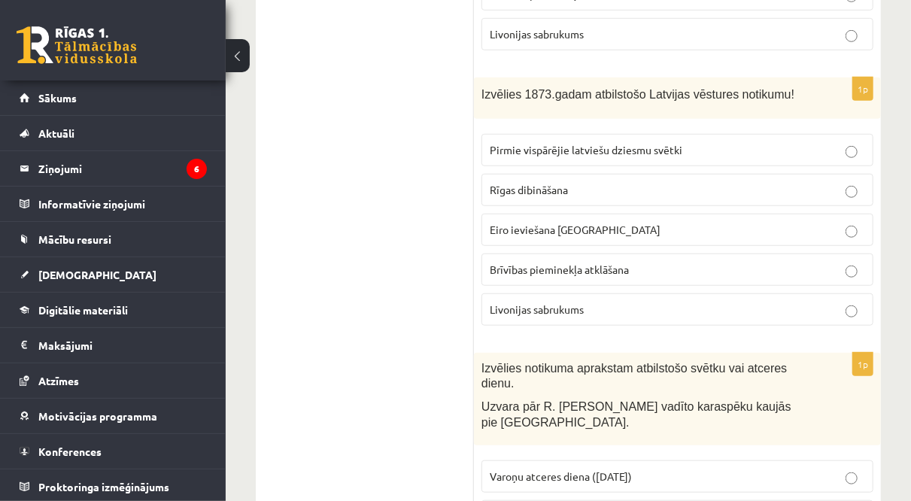
click at [544, 147] on span "Pirmie vispārējie latviešu dziesmu svētki" at bounding box center [586, 150] width 193 height 14
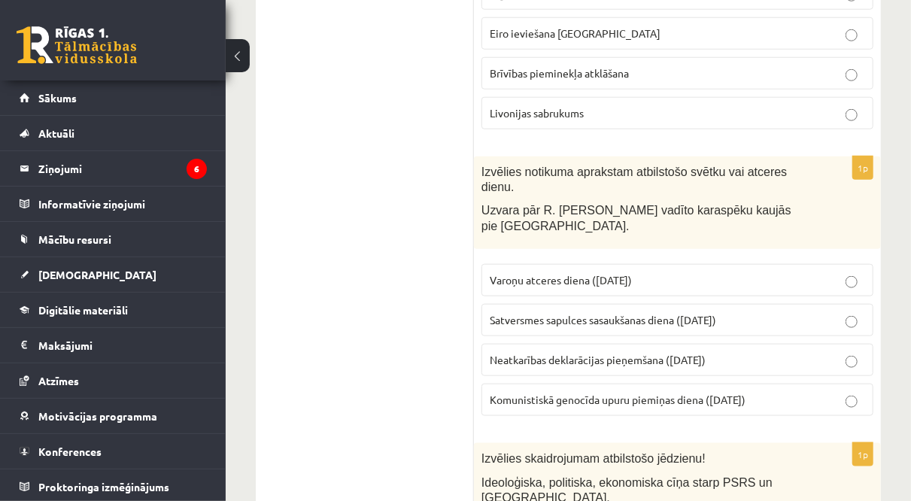
scroll to position [698, 0]
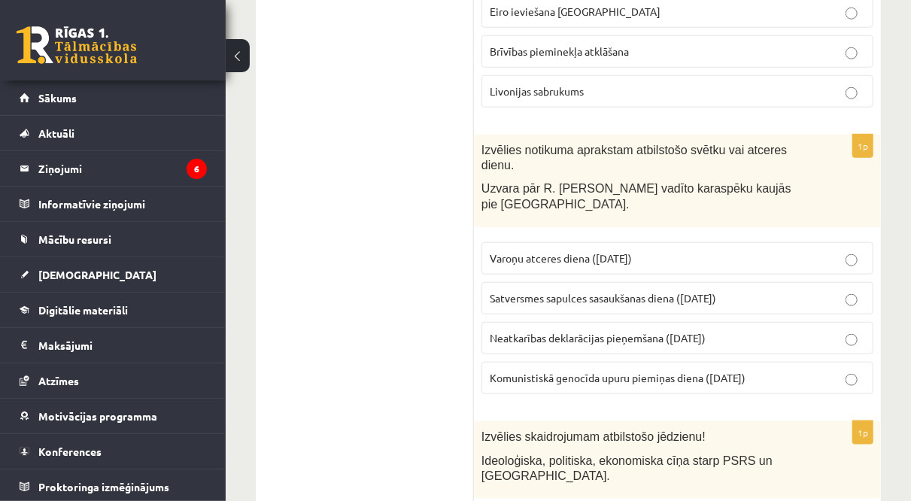
click at [666, 291] on span "Satversmes sapulces sasaukšanas diena ([DATE])" at bounding box center [603, 298] width 226 height 14
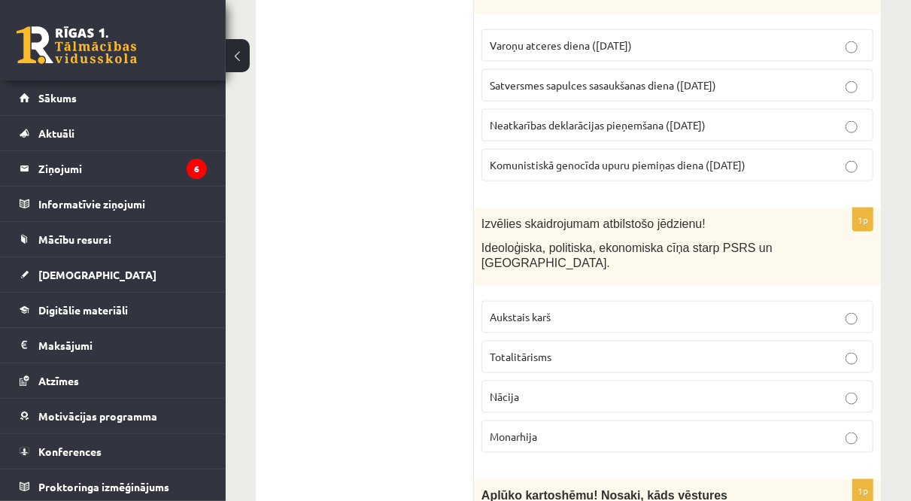
scroll to position [915, 0]
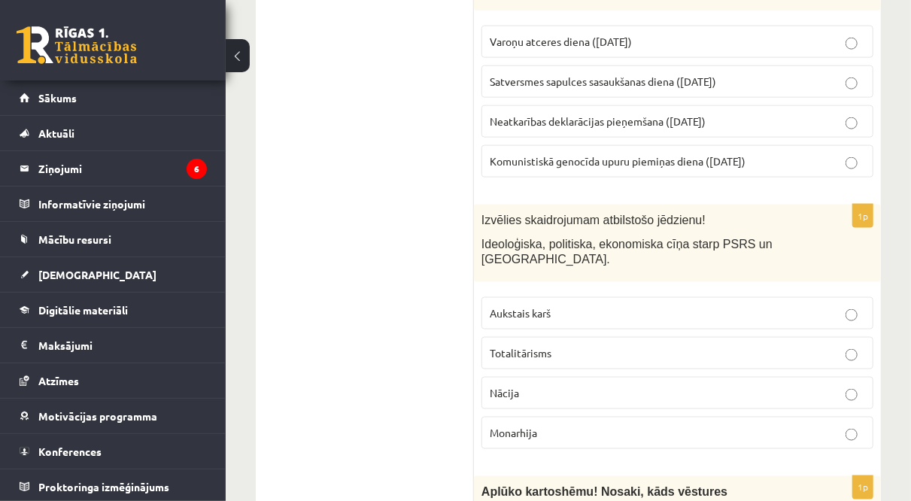
click at [654, 305] on p "Aukstais karš" at bounding box center [677, 313] width 375 height 16
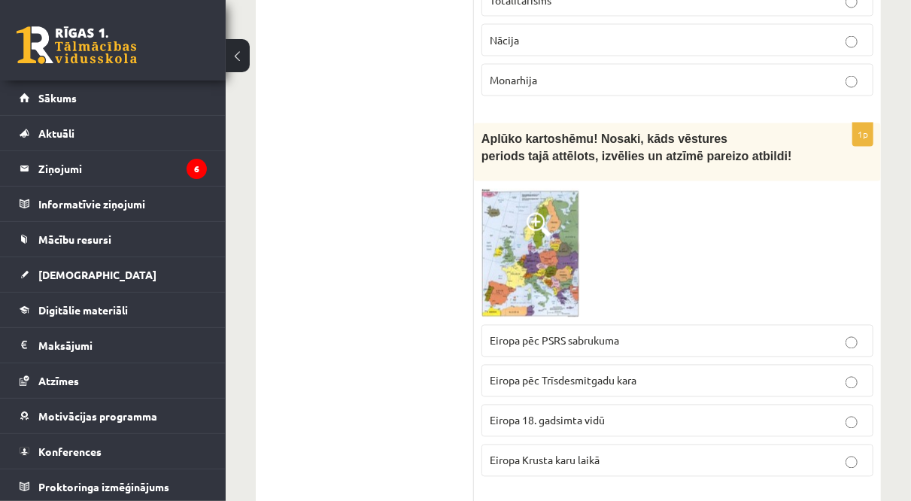
scroll to position [1272, 0]
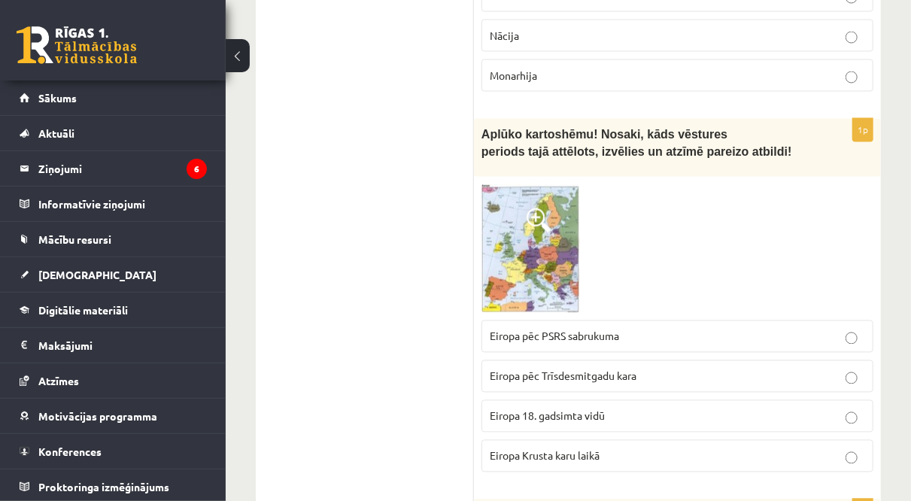
click at [537, 208] on span at bounding box center [539, 220] width 24 height 24
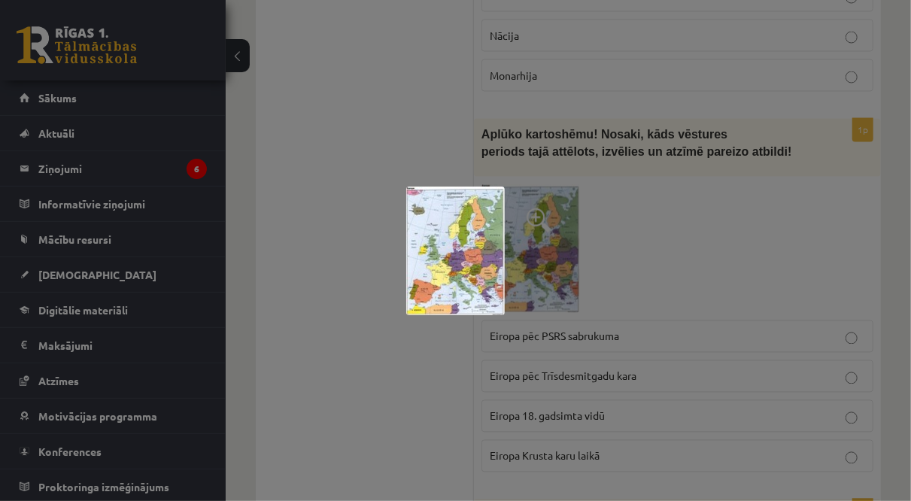
click at [481, 227] on img at bounding box center [455, 251] width 99 height 129
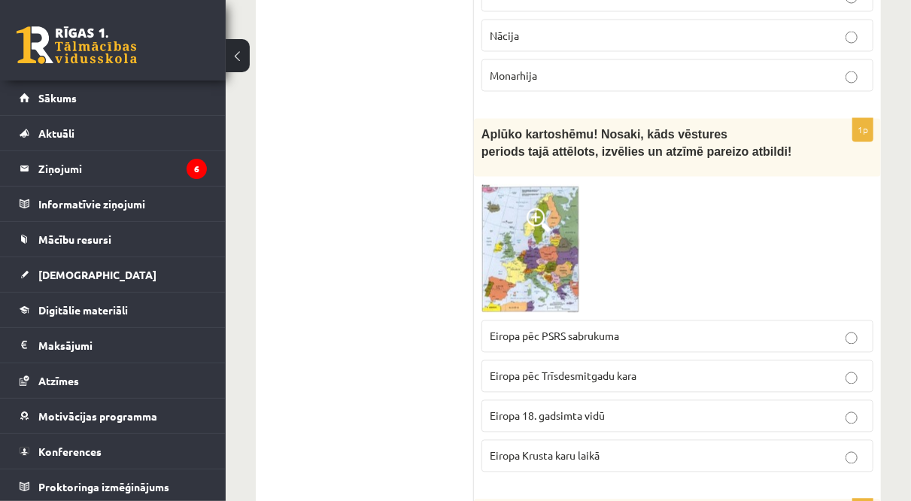
click at [589, 320] on label "Eiropa pēc PSRS sabrukuma" at bounding box center [677, 336] width 392 height 32
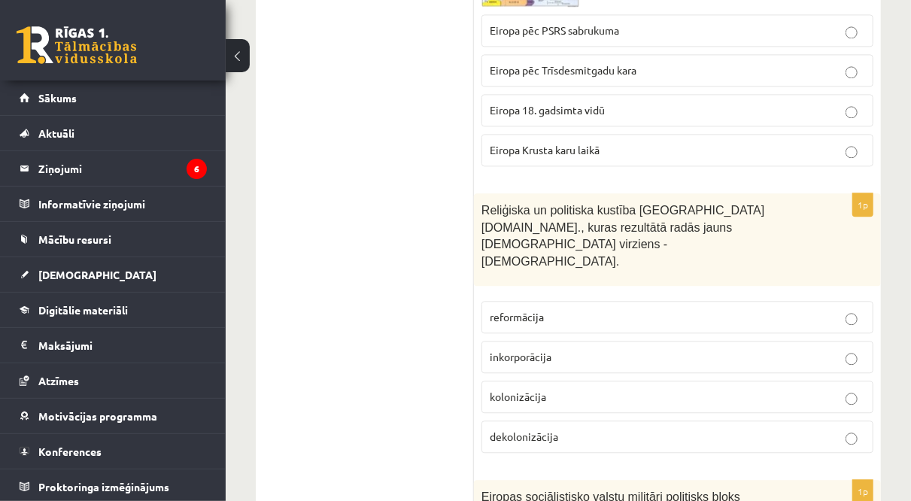
scroll to position [1579, 0]
click at [562, 308] on p "reformācija" at bounding box center [677, 316] width 375 height 16
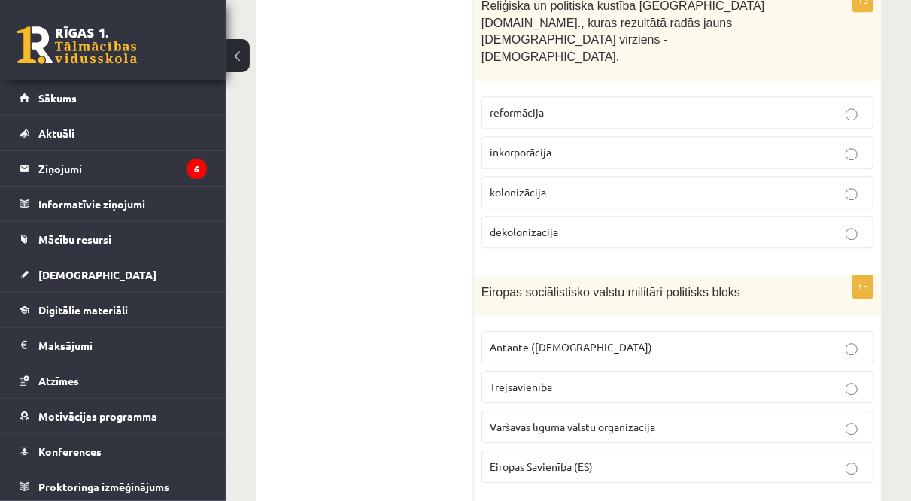
scroll to position [1783, 0]
click at [556, 419] on span "Varšavas līguma valstu organizācija" at bounding box center [572, 426] width 165 height 14
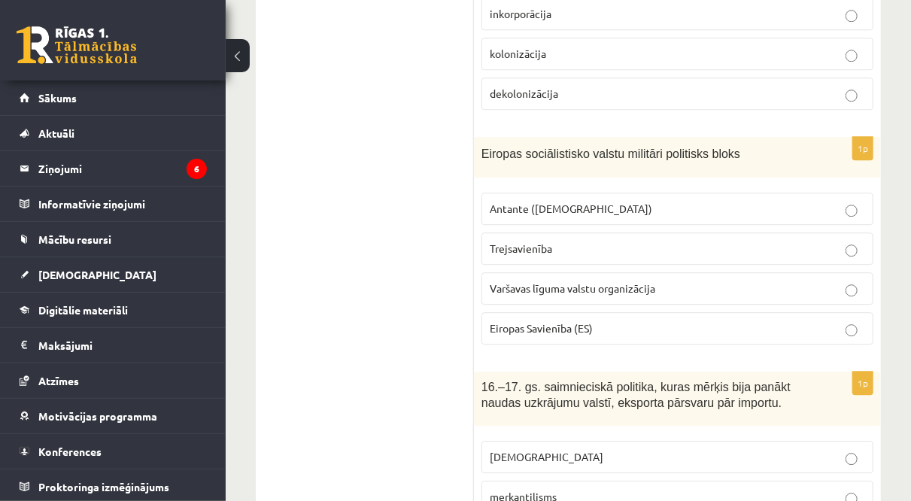
scroll to position [1909, 0]
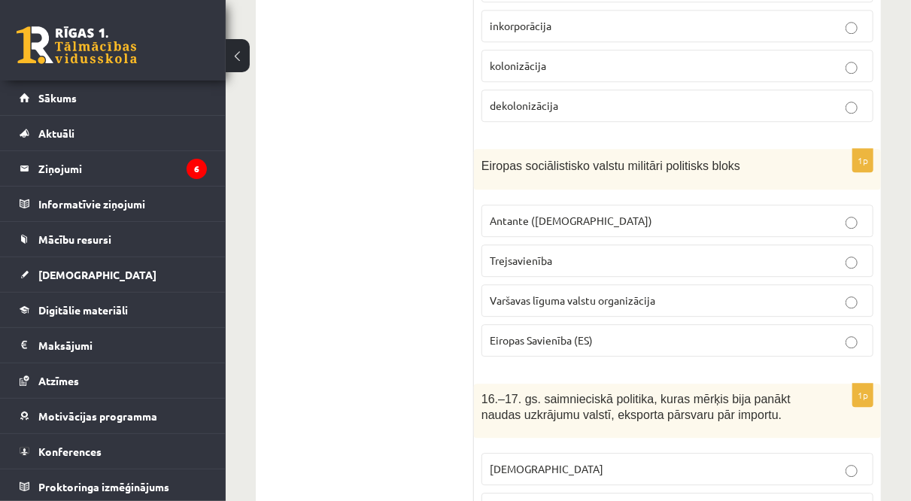
click at [531, 333] on span "Eiropas Savienība (ES)" at bounding box center [541, 340] width 103 height 14
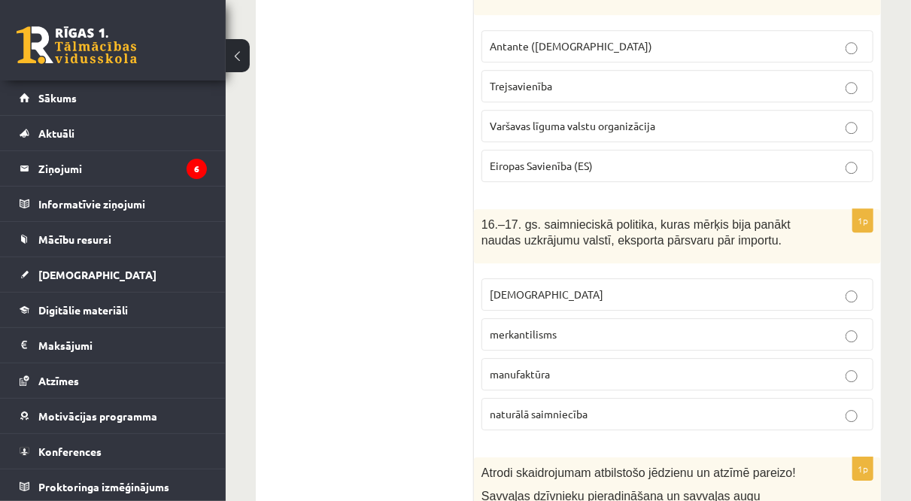
scroll to position [2084, 0]
click at [524, 406] on span "naturālā saimniecība" at bounding box center [539, 413] width 98 height 14
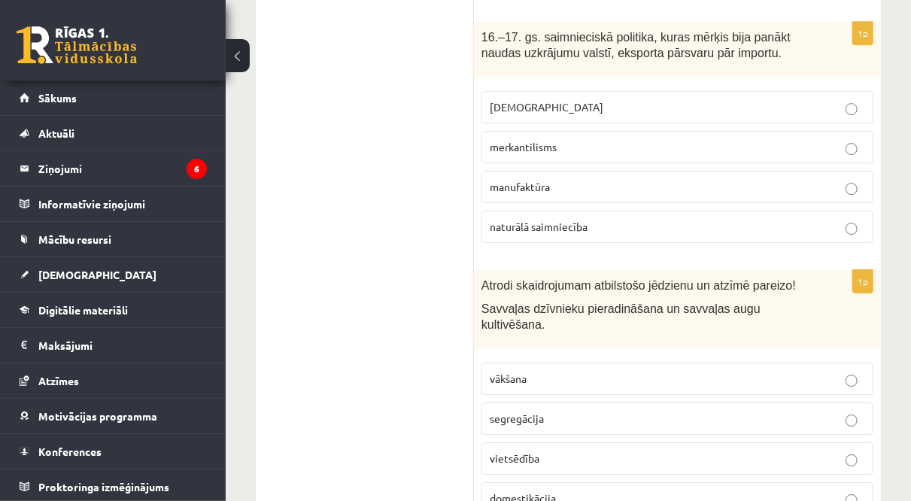
click at [525, 491] on span "domestikācija" at bounding box center [523, 498] width 66 height 14
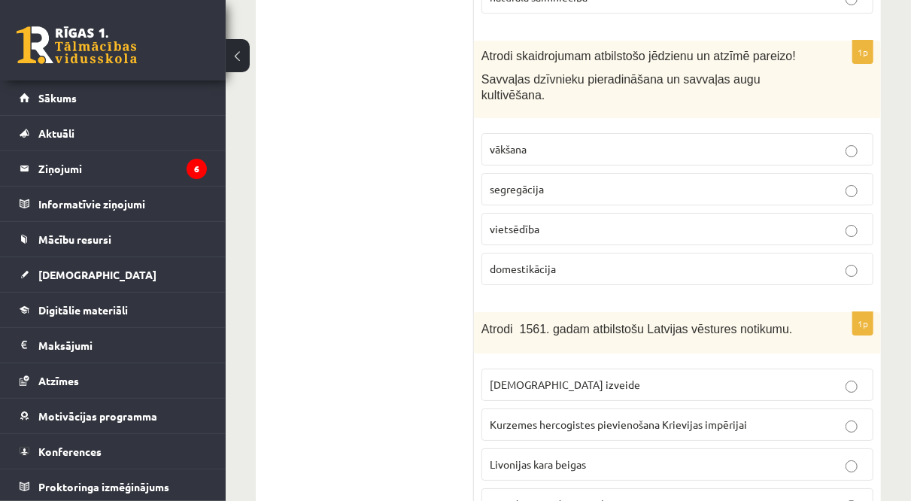
scroll to position [2501, 0]
click at [556, 376] on p "[DEMOGRAPHIC_DATA] izveide" at bounding box center [677, 384] width 375 height 16
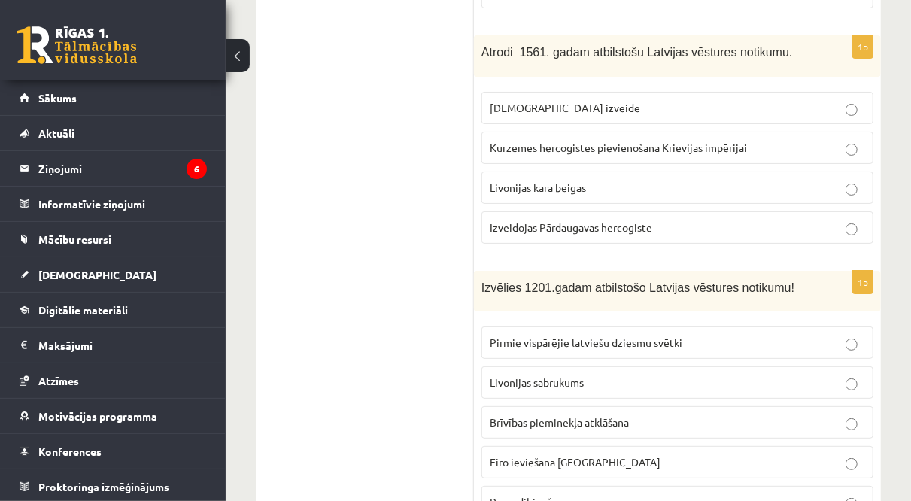
scroll to position [2779, 0]
click at [549, 493] on span "Rīgas dibināšana" at bounding box center [529, 500] width 78 height 14
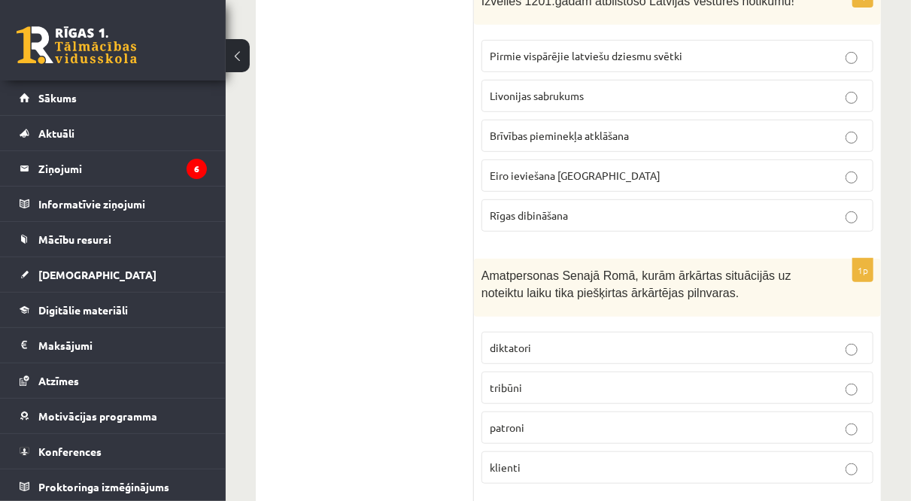
scroll to position [3064, 0]
click at [508, 379] on p "tribūni" at bounding box center [677, 387] width 375 height 16
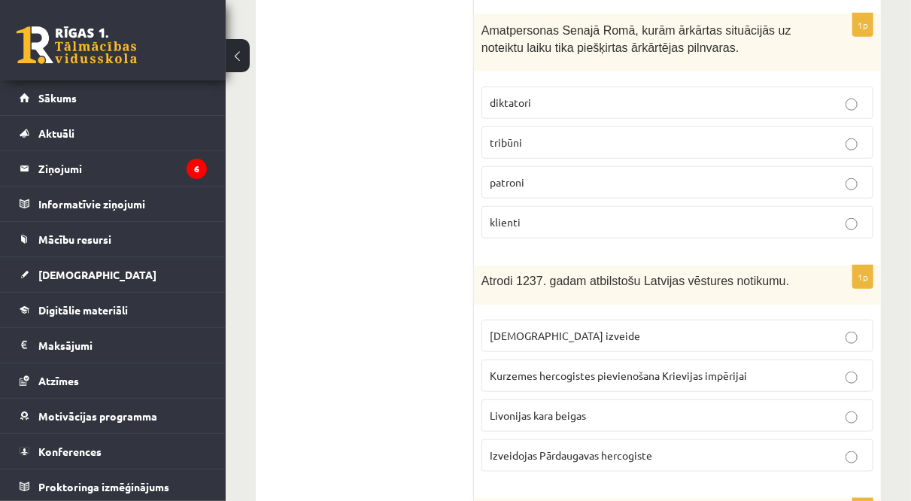
scroll to position [3310, 0]
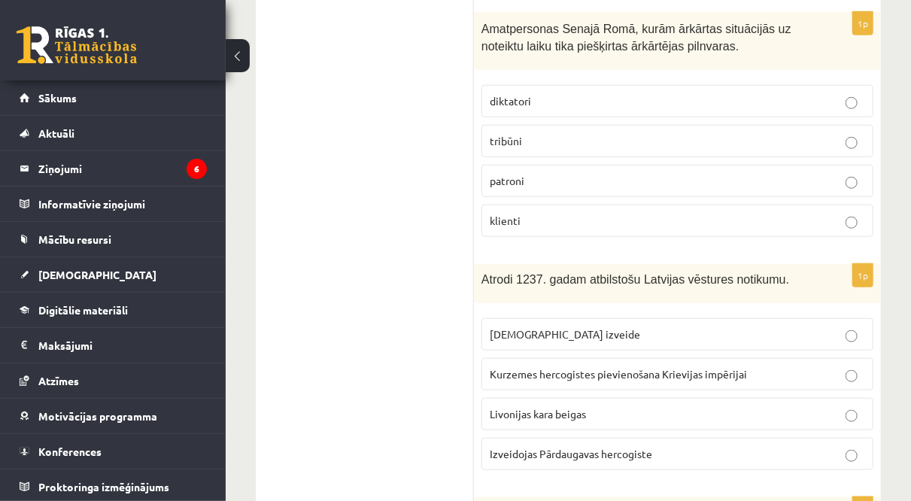
click at [563, 446] on p "Izveidojas Pārdaugavas hercogiste" at bounding box center [677, 454] width 375 height 16
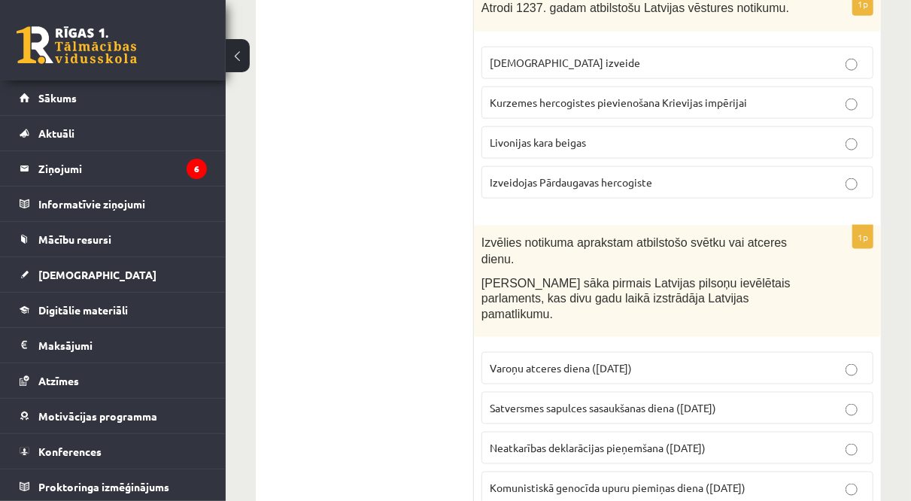
scroll to position [3589, 0]
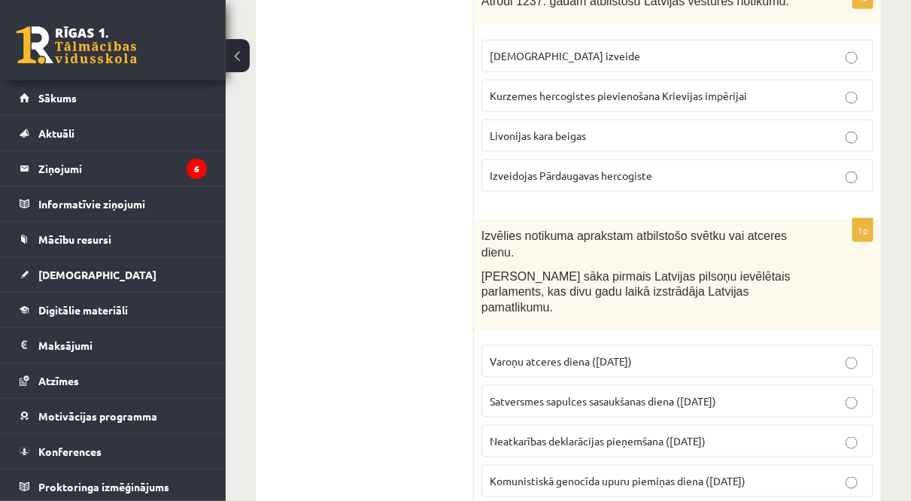
click at [566, 394] on span "Satversmes sapulces sasaukšanas diena ([DATE])" at bounding box center [603, 401] width 226 height 14
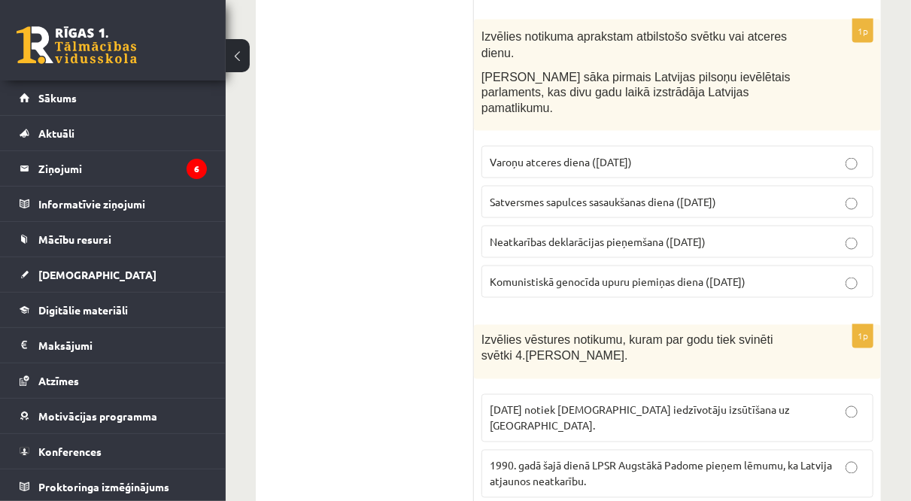
scroll to position [3793, 0]
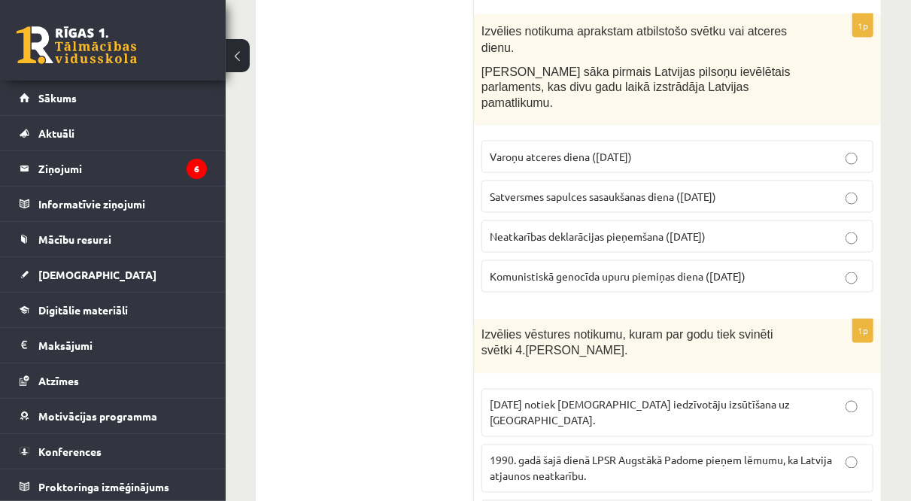
click at [566, 454] on span "1990. gadā šajā dienā LPSR Augstākā Padome pieņem lēmumu, ka Latvija atjaunos n…" at bounding box center [661, 468] width 342 height 29
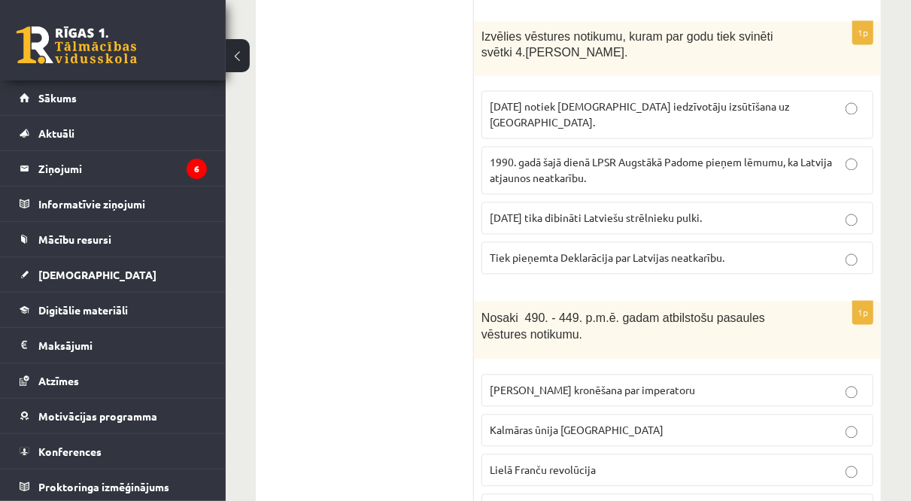
click at [566, 500] on span "Grieķu - persiešu kari" at bounding box center [539, 510] width 98 height 14
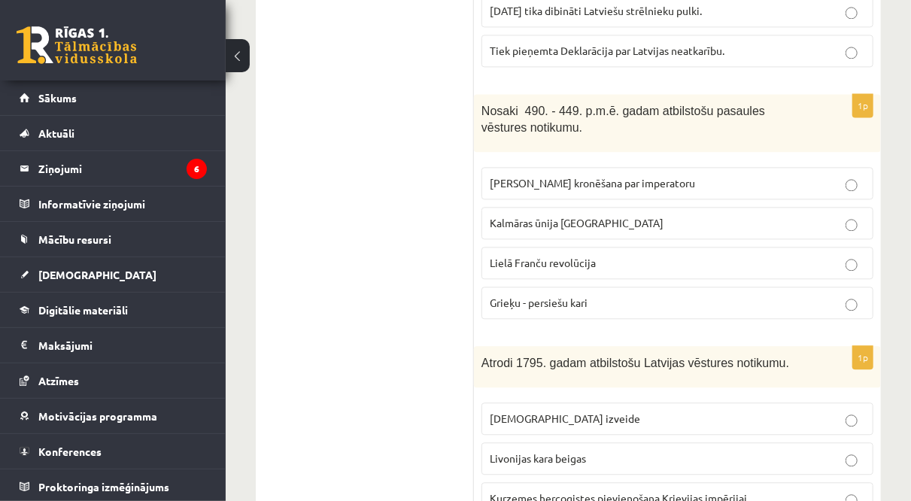
click at [553, 490] on p "Kurzemes hercogistes pievienošana Krievijas impērijai" at bounding box center [677, 498] width 375 height 16
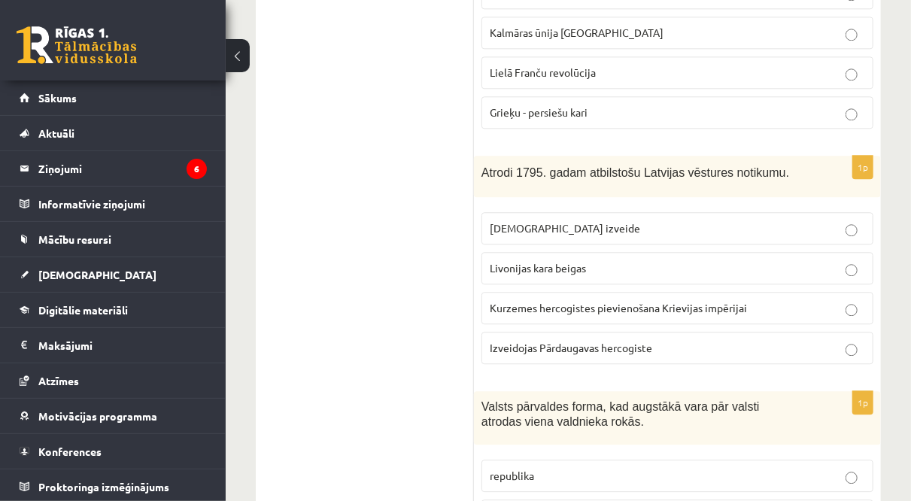
scroll to position [4500, 0]
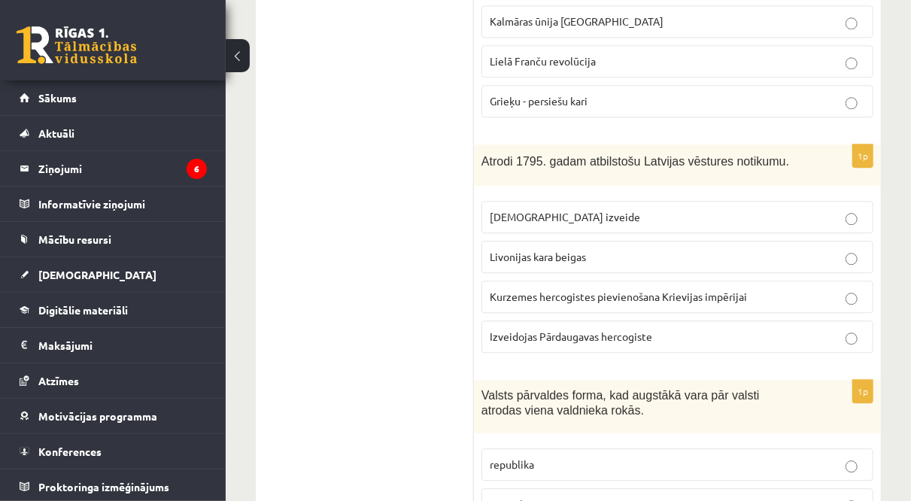
click at [525, 497] on span "monarhija" at bounding box center [513, 504] width 47 height 14
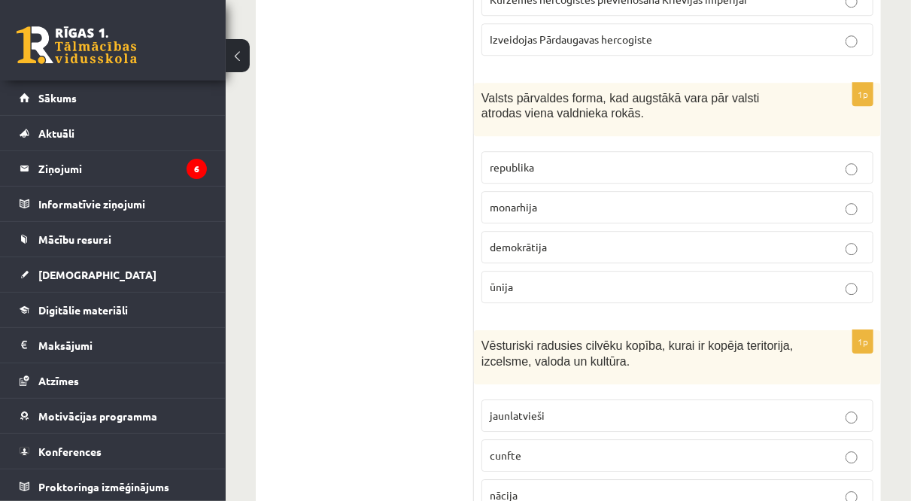
scroll to position [4807, 0]
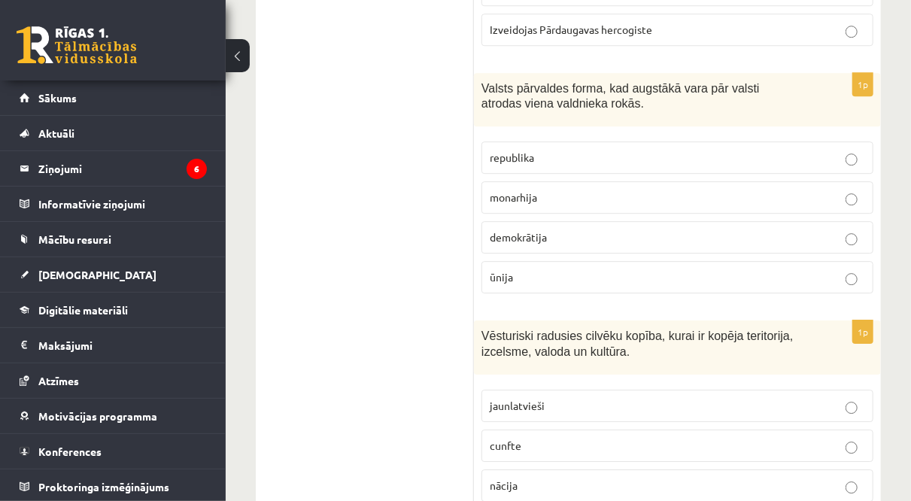
click at [506, 469] on label "nācija" at bounding box center [677, 485] width 392 height 32
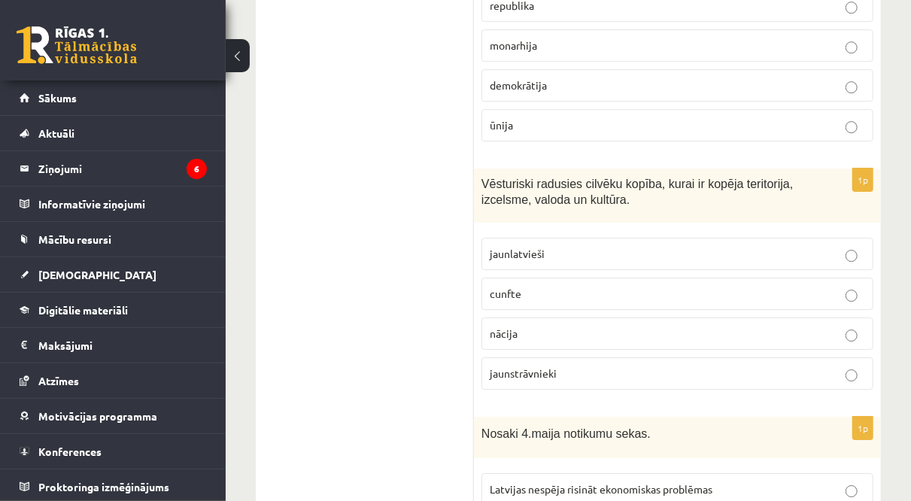
scroll to position [4968, 0]
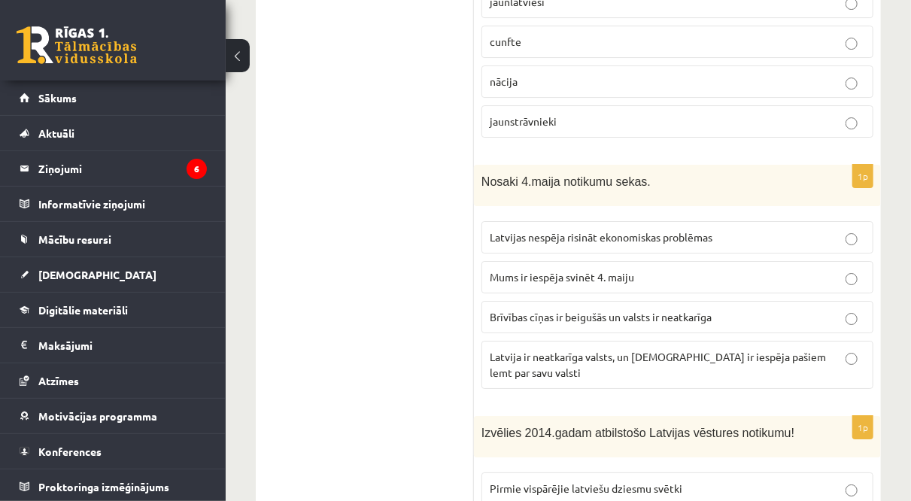
scroll to position [5249, 0]
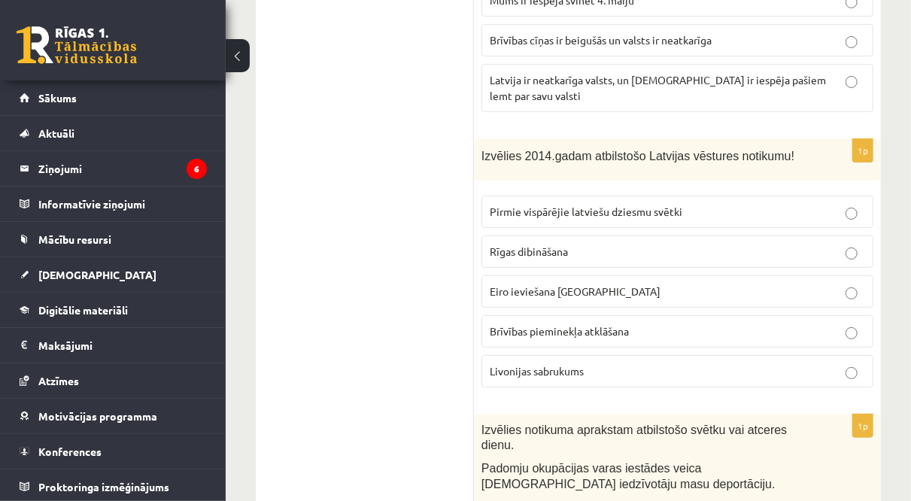
scroll to position [5505, 0]
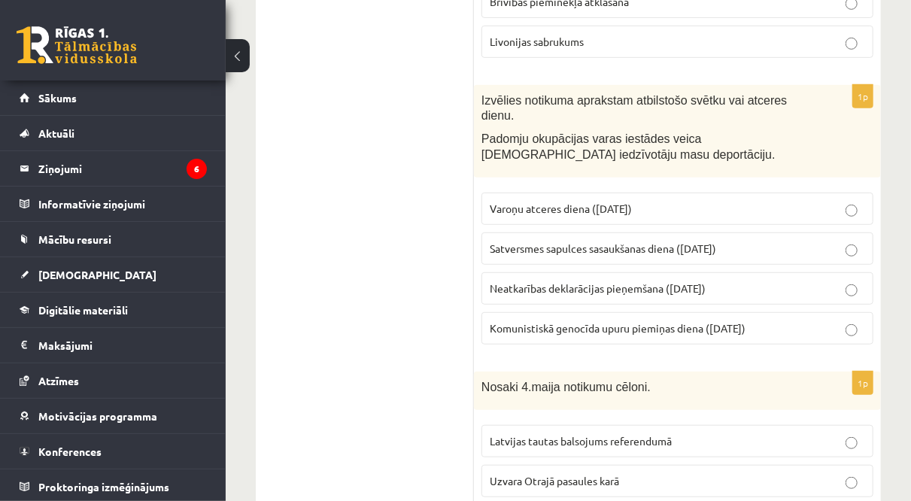
scroll to position [5818, 0]
click at [572, 433] on span "Latvijas tautas balsojums referendumā" at bounding box center [581, 440] width 182 height 14
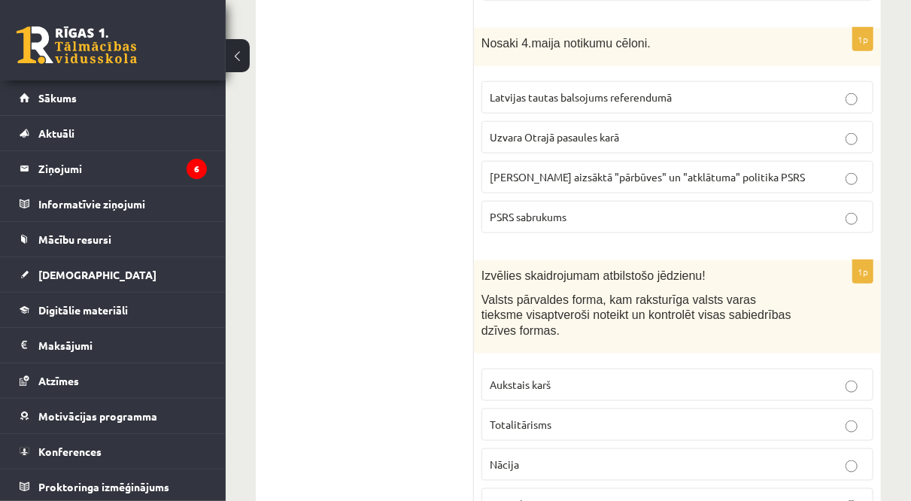
scroll to position [6162, 0]
click at [566, 408] on label "Totalitārisms" at bounding box center [677, 424] width 392 height 32
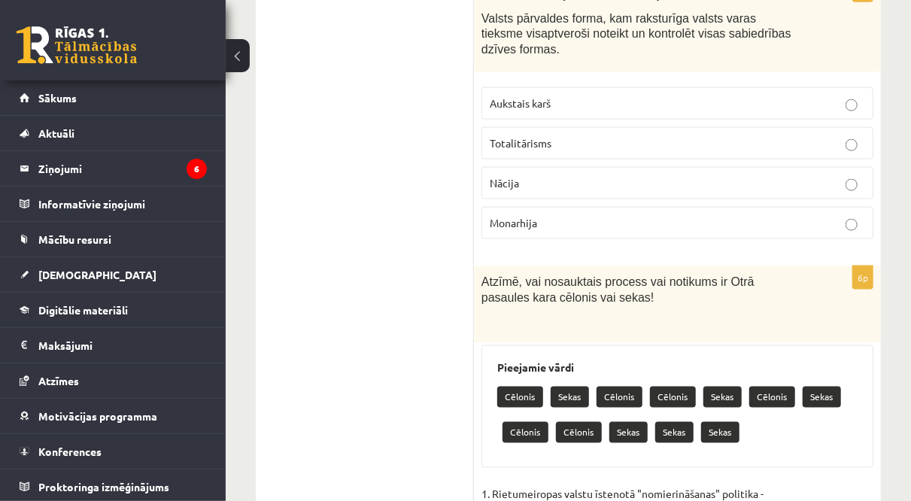
scroll to position [6446, 0]
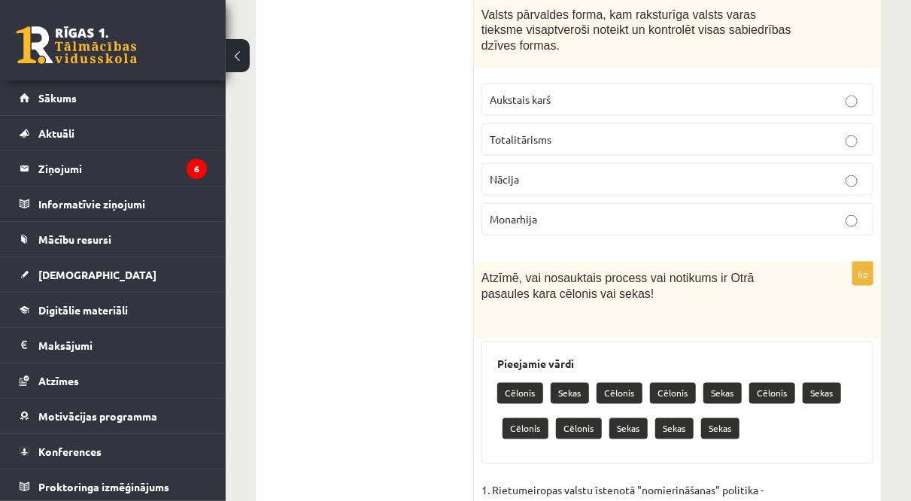
click at [530, 383] on p "Cēlonis" at bounding box center [520, 393] width 46 height 21
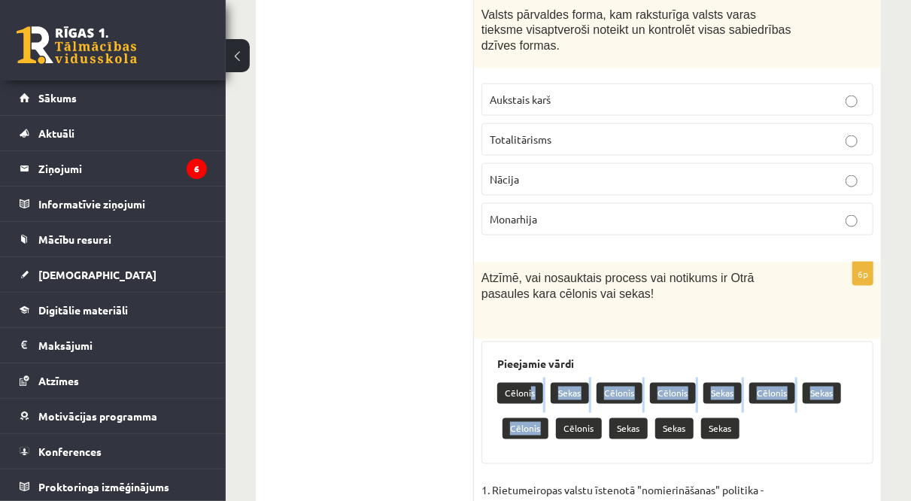
drag, startPoint x: 530, startPoint y: 162, endPoint x: 514, endPoint y: 235, distance: 74.7
click at [514, 263] on div "6p Atzīmē, vai nosauktais process vai notikums ir Otrā pasaules kara cēlonis va…" at bounding box center [677, 503] width 407 height 481
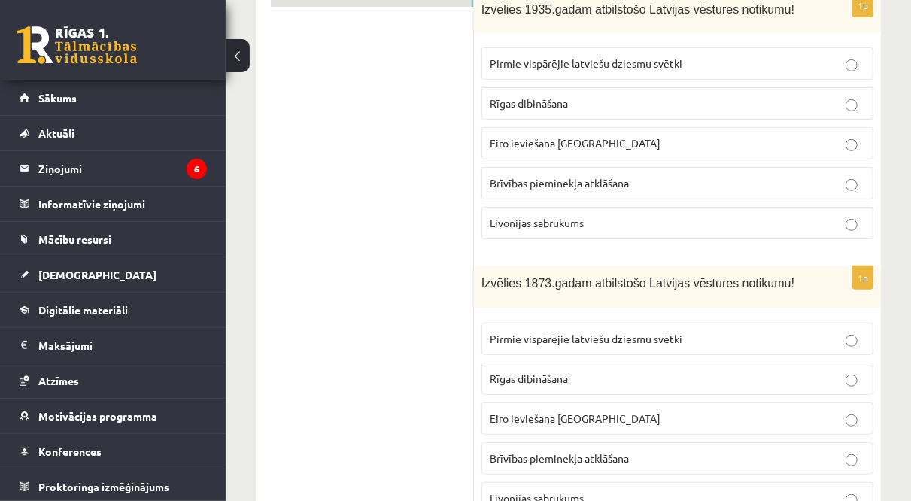
scroll to position [0, 0]
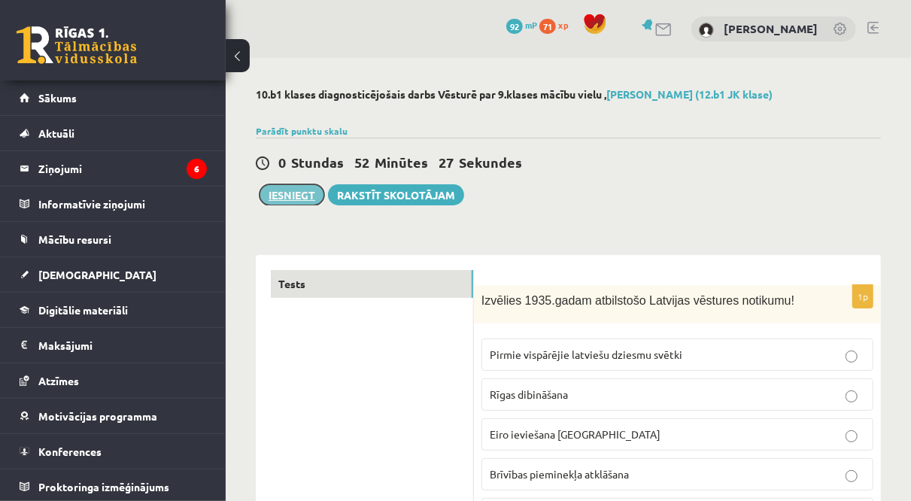
click at [299, 193] on button "Iesniegt" at bounding box center [291, 194] width 65 height 21
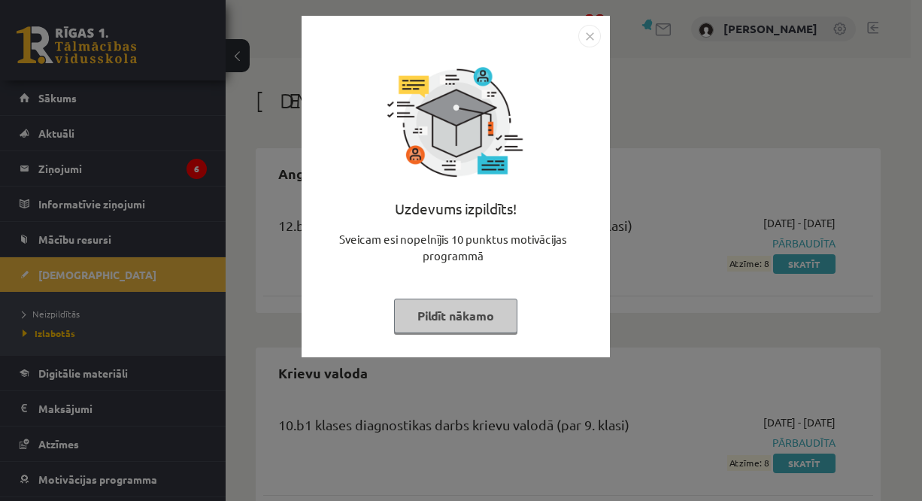
click at [482, 304] on button "Pildīt nākamo" at bounding box center [455, 316] width 123 height 35
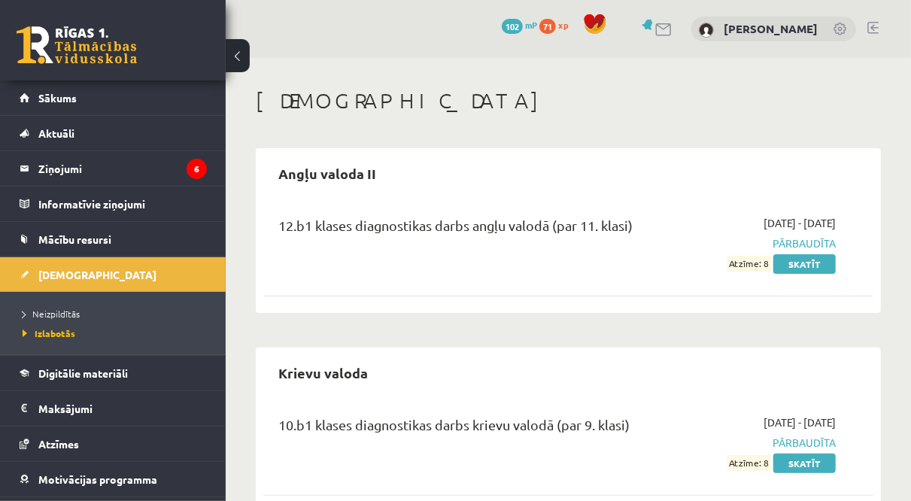
scroll to position [48, 0]
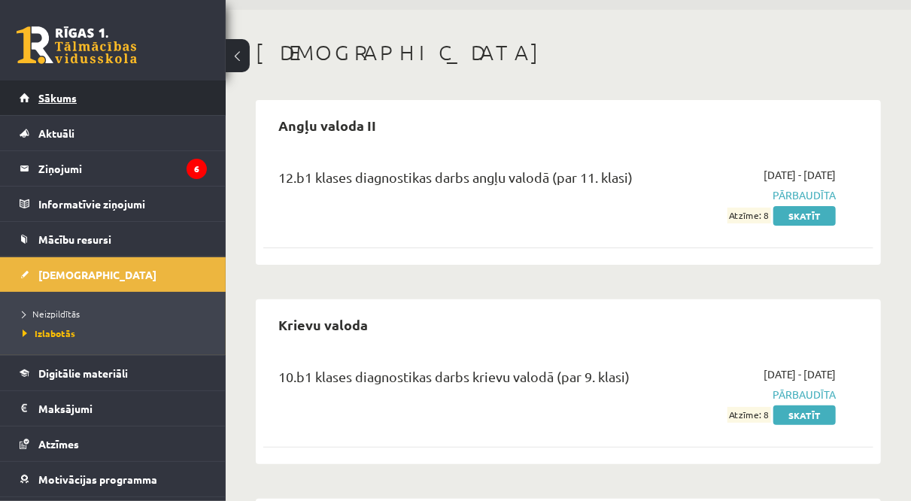
click at [63, 96] on span "Sākums" at bounding box center [57, 98] width 38 height 14
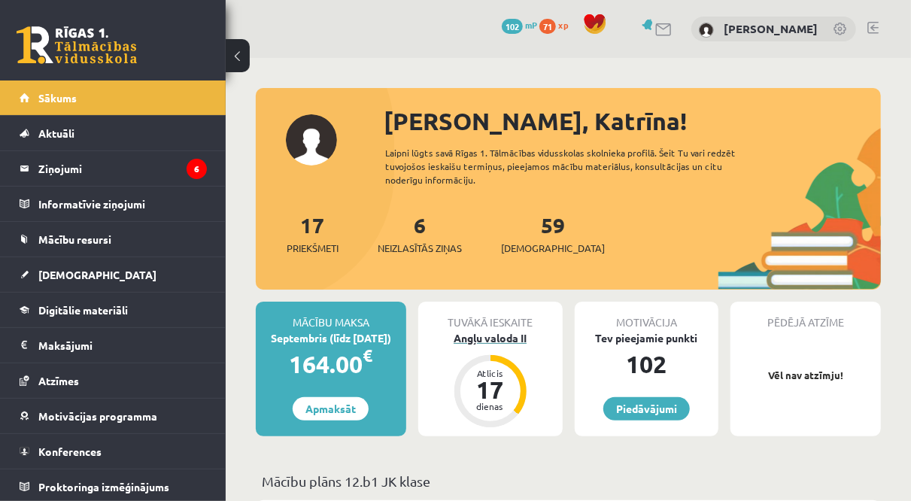
click at [485, 381] on div "17" at bounding box center [490, 390] width 45 height 24
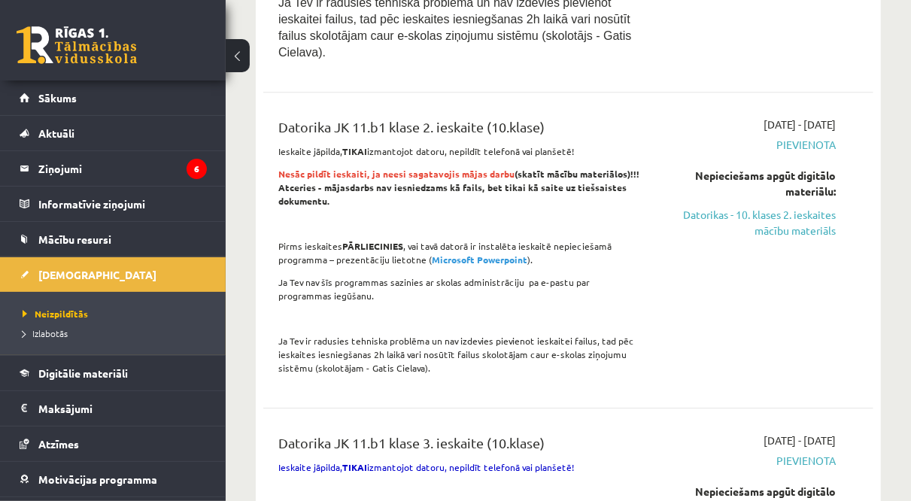
scroll to position [4969, 0]
